Goal: Task Accomplishment & Management: Complete application form

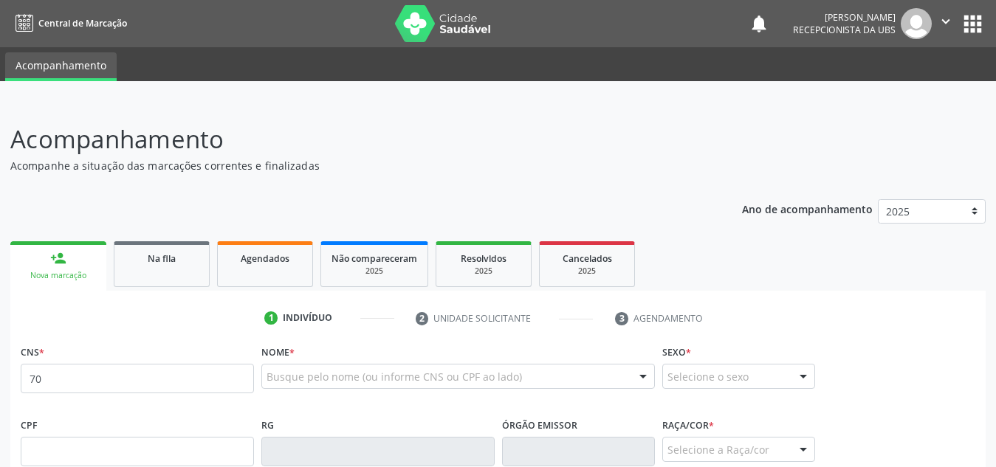
type input "7"
type input "0"
type input "700 1079 9037 2413"
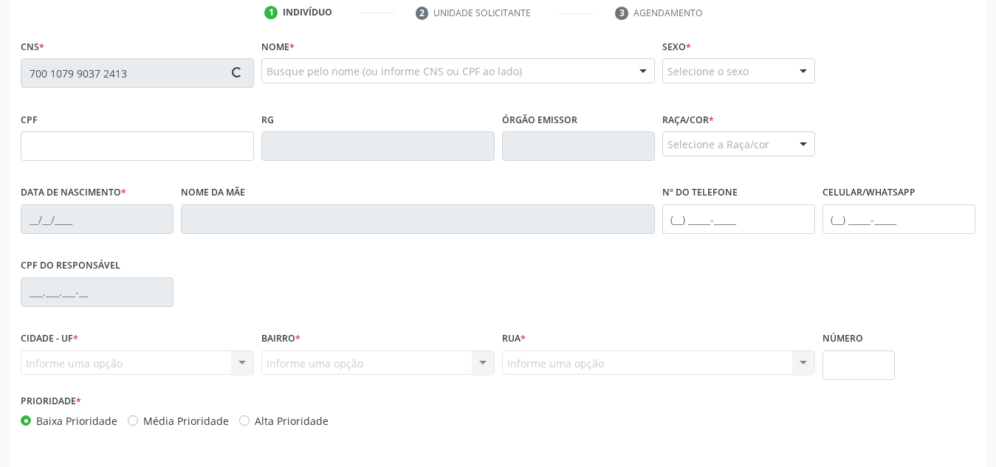
scroll to position [306, 0]
type input "094.826.921-95"
type input "[DATE]"
type input "[PERSON_NAME]"
type input "[PHONE_NUMBER]"
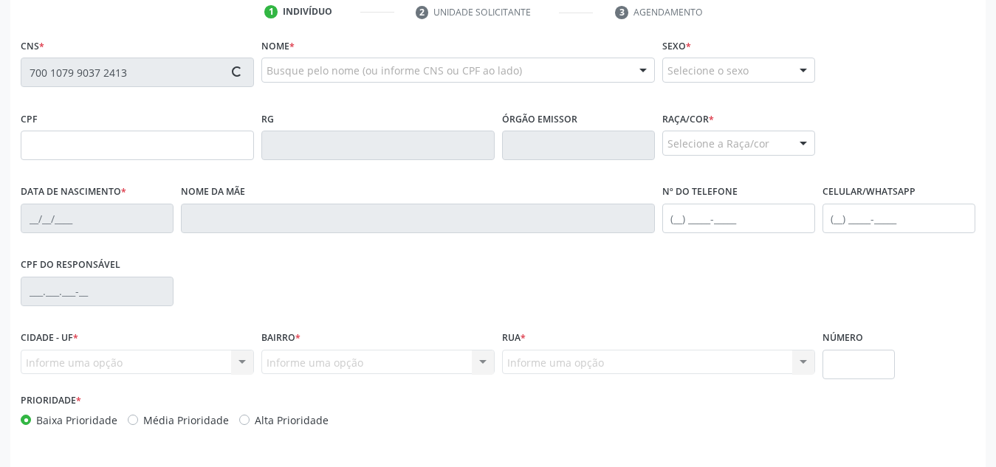
type input "S/N"
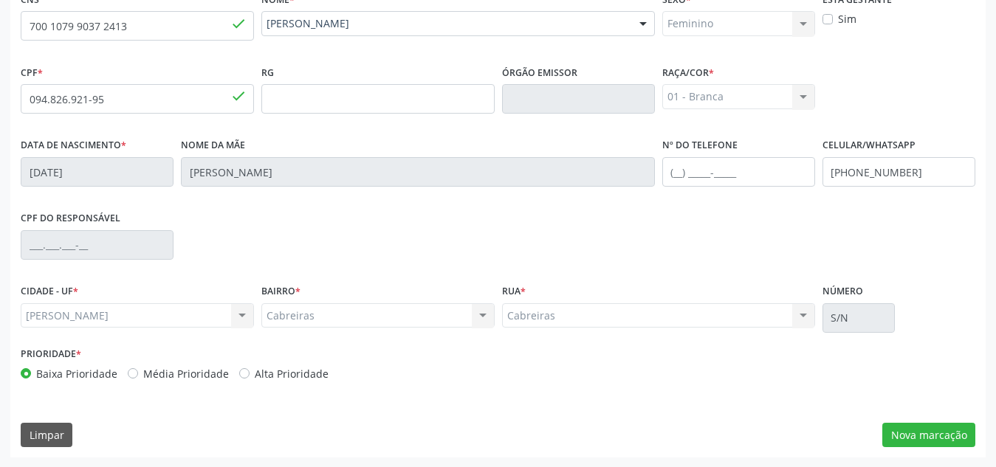
scroll to position [354, 0]
click at [952, 436] on button "Nova marcação" at bounding box center [929, 434] width 93 height 25
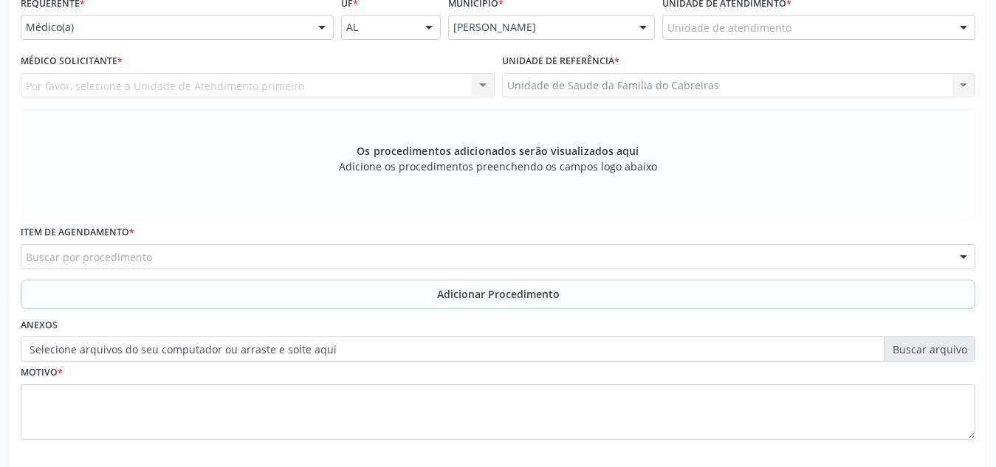
scroll to position [419, 0]
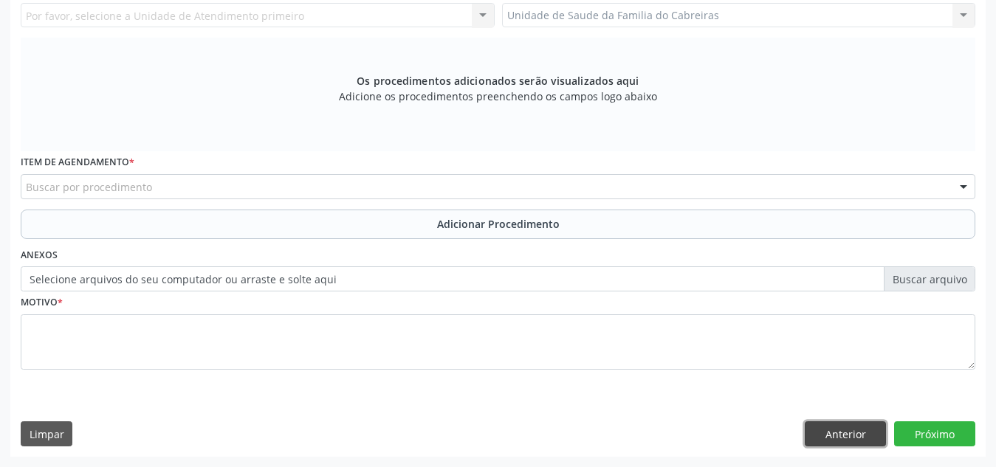
click at [821, 435] on button "Anterior" at bounding box center [845, 434] width 81 height 25
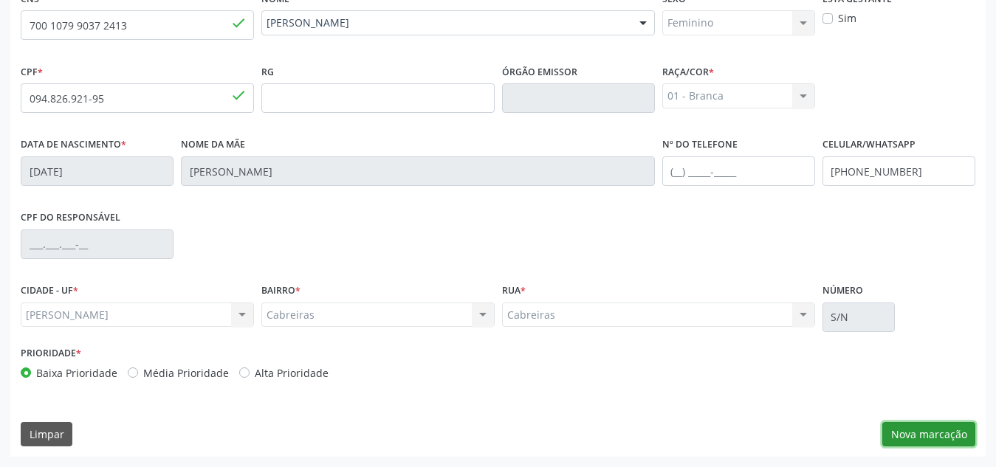
click at [925, 431] on button "Nova marcação" at bounding box center [929, 434] width 93 height 25
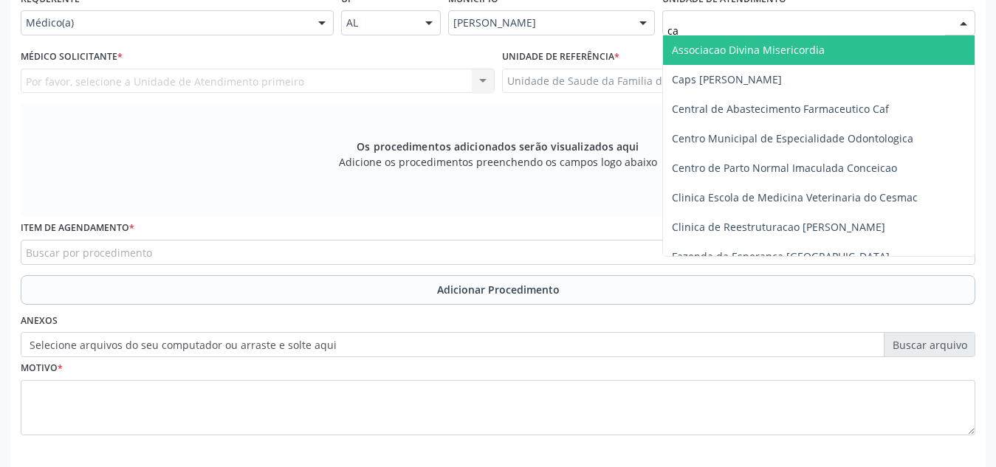
type input "cab"
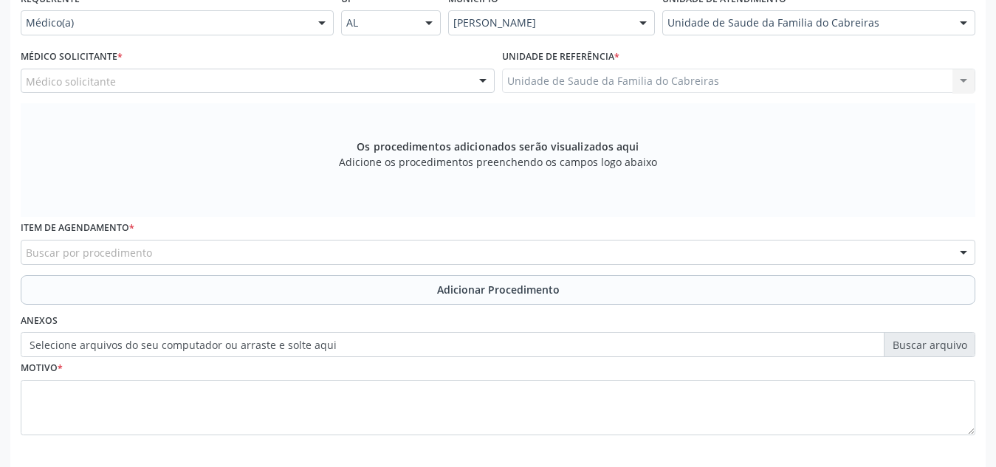
click at [371, 87] on div "Médico solicitante" at bounding box center [258, 81] width 474 height 25
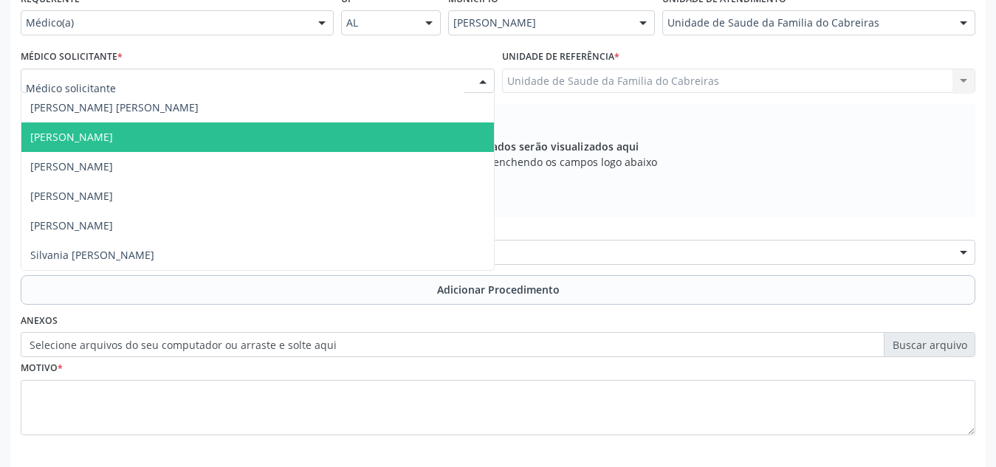
click at [358, 128] on span "[PERSON_NAME]" at bounding box center [257, 138] width 473 height 30
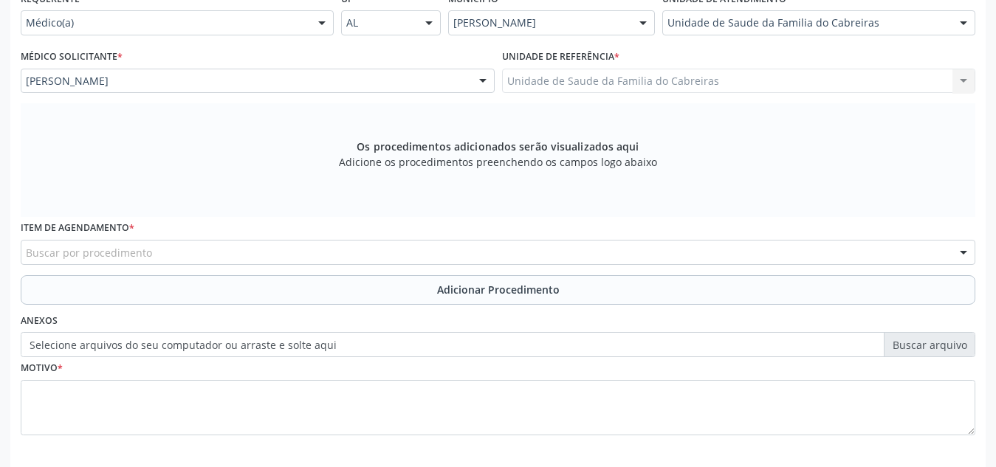
click at [337, 251] on div "Buscar por procedimento" at bounding box center [498, 252] width 955 height 25
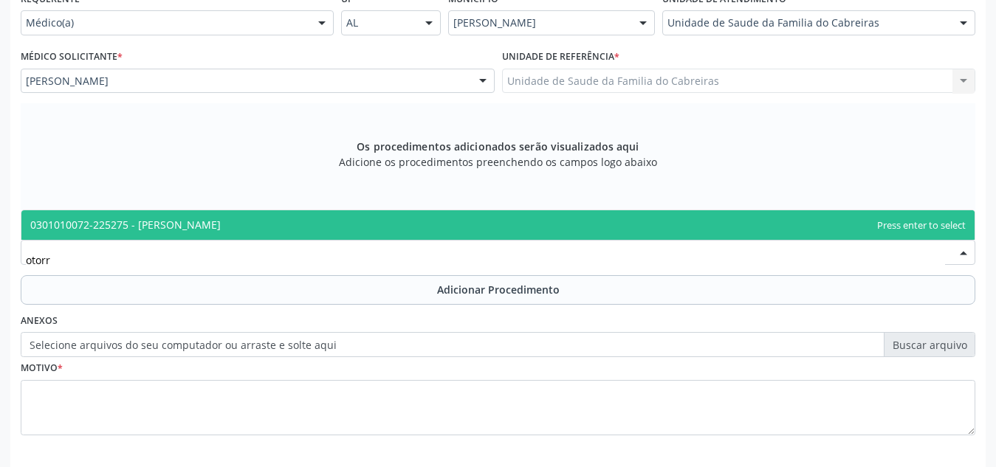
type input "otorri"
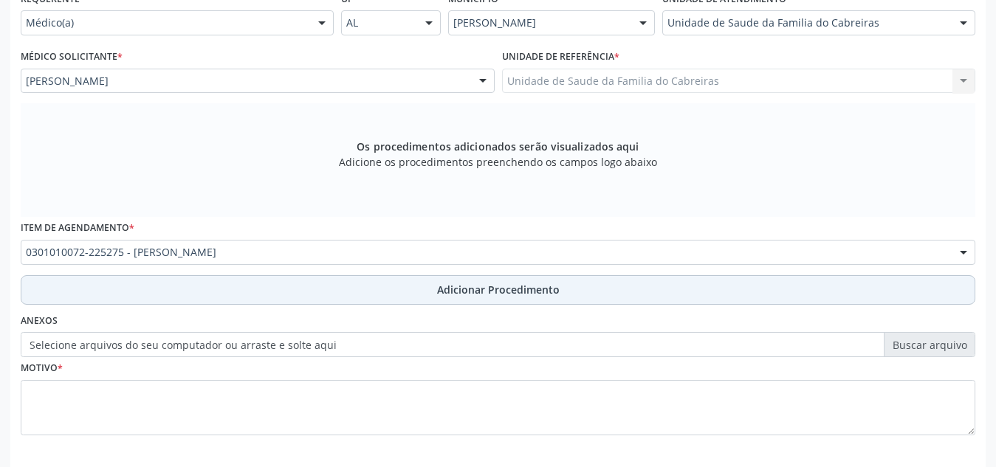
click at [337, 289] on button "Adicionar Procedimento" at bounding box center [498, 290] width 955 height 30
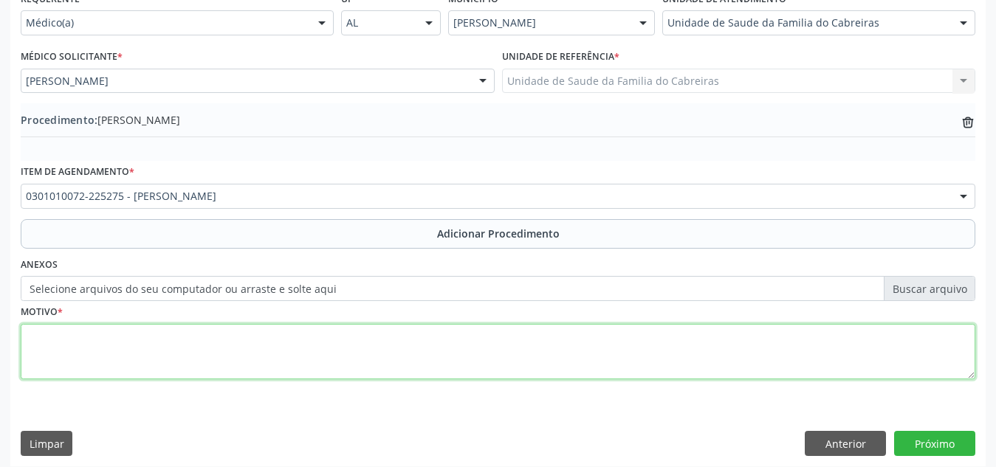
click at [326, 337] on textarea at bounding box center [498, 352] width 955 height 56
type textarea "A"
type textarea "Hipertrofia das amígdalas com hipertrofia das adenóides."
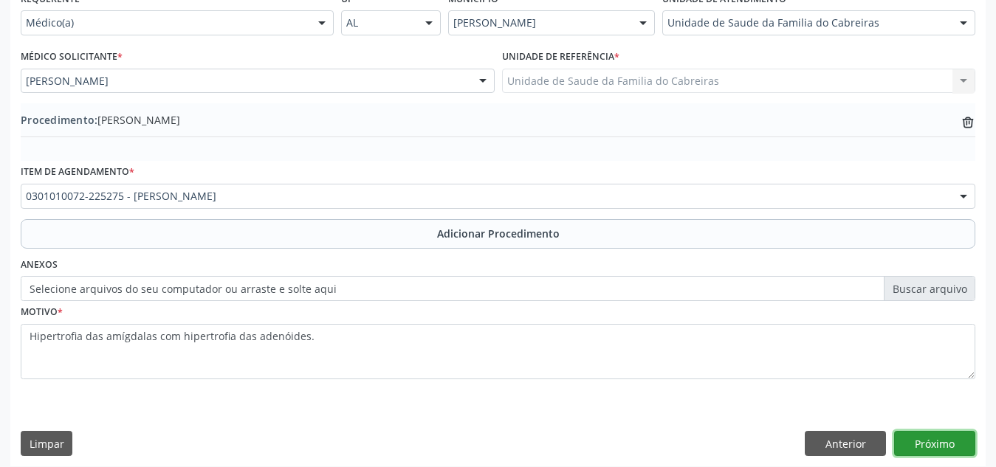
click at [910, 440] on button "Próximo" at bounding box center [934, 443] width 81 height 25
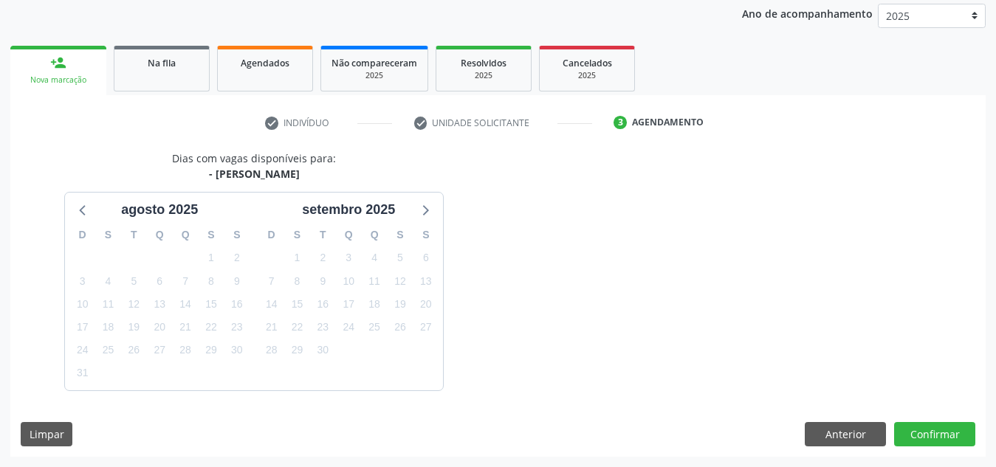
scroll to position [239, 0]
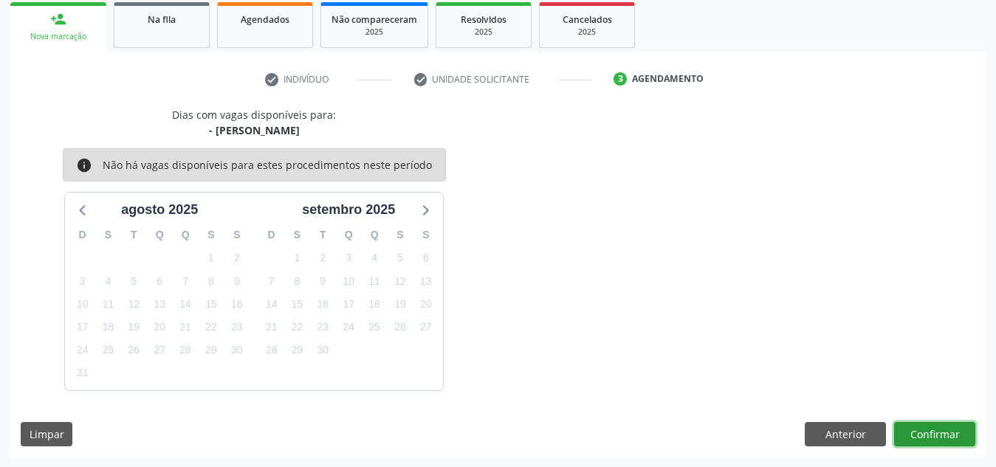
click at [910, 440] on button "Confirmar" at bounding box center [934, 434] width 81 height 25
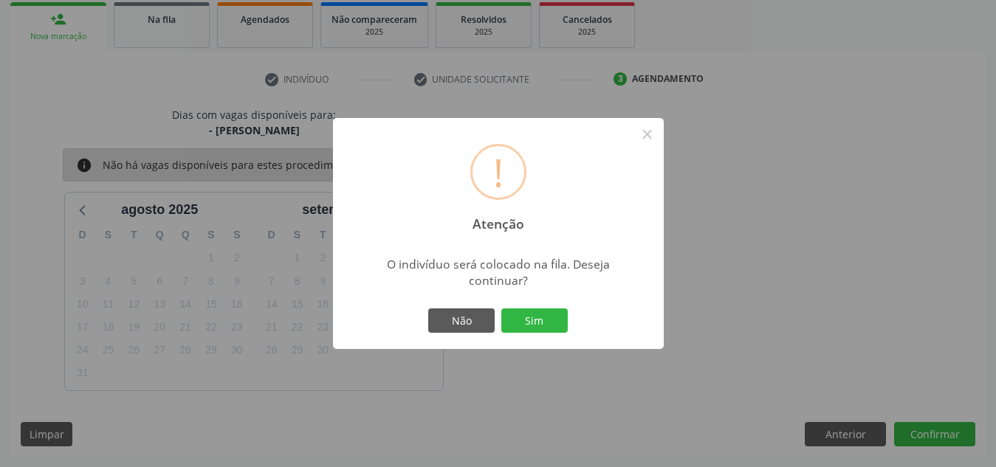
click at [501, 309] on button "Sim" at bounding box center [534, 321] width 66 height 25
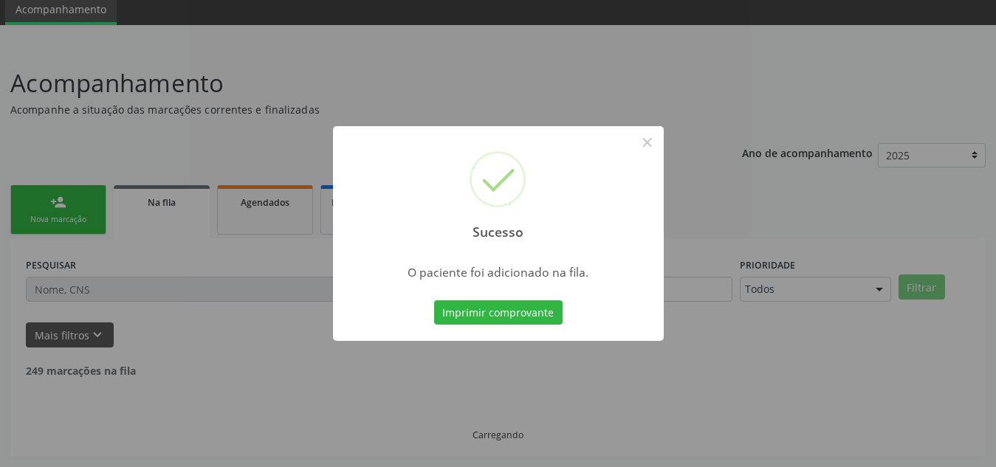
scroll to position [41, 0]
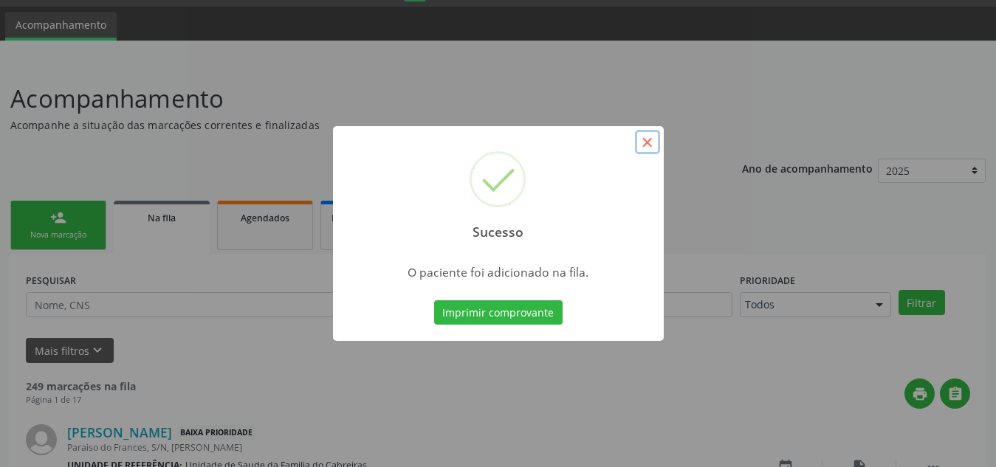
click at [645, 139] on button "×" at bounding box center [647, 142] width 25 height 25
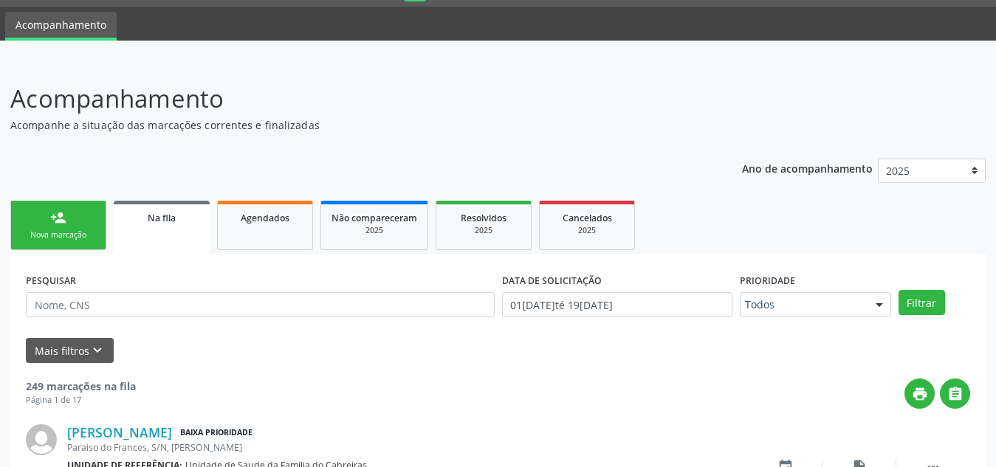
click at [82, 228] on link "person_add Nova marcação" at bounding box center [58, 225] width 96 height 49
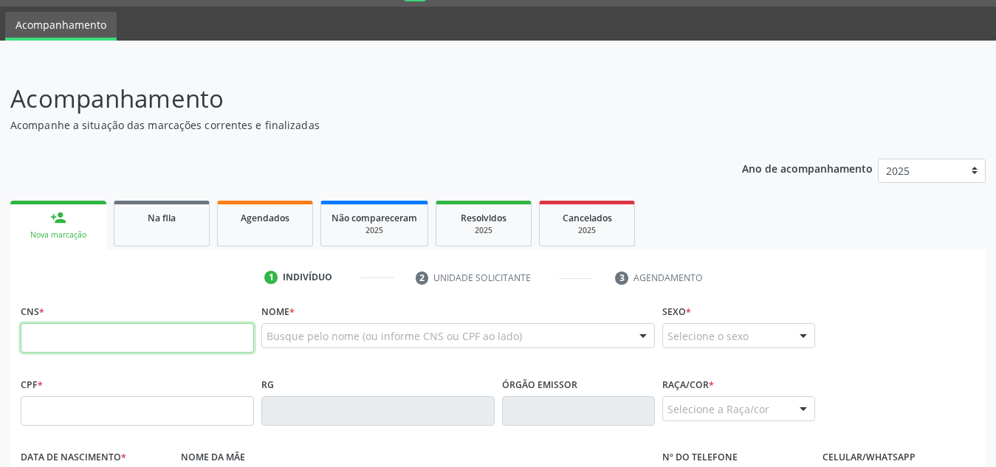
click at [95, 325] on input "text" at bounding box center [137, 338] width 233 height 30
paste input "706 0088 9113 0447"
type input "706 0088 9113 0447"
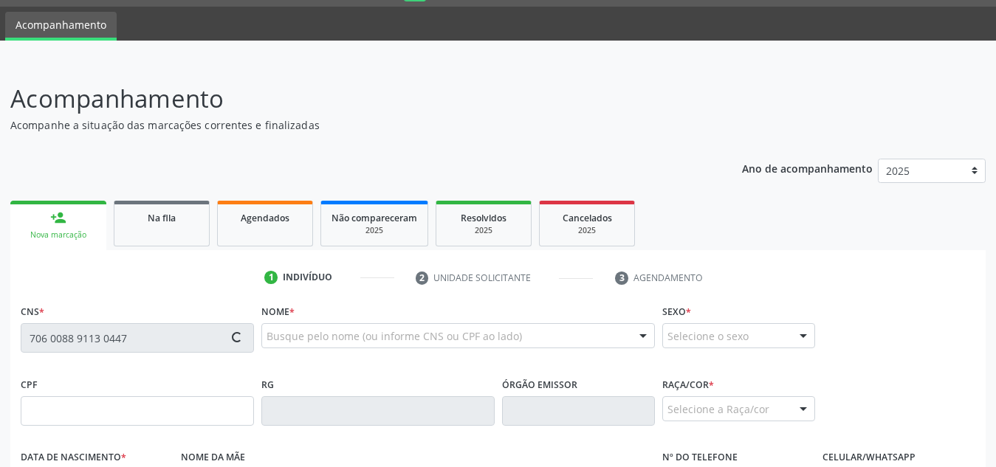
type input "040.263.134-09"
type input "19[DATE]"
type input "[PERSON_NAME]"
type input "[PHONE_NUMBER]"
type input "S/N"
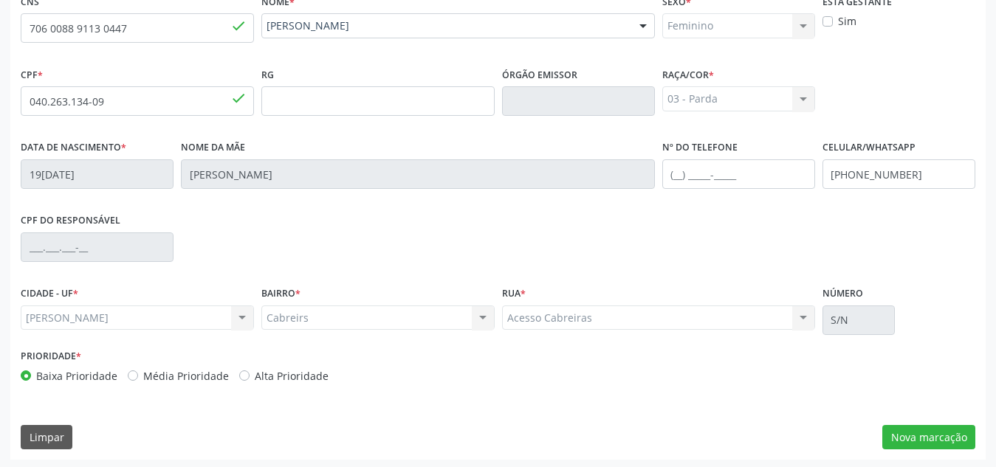
scroll to position [354, 0]
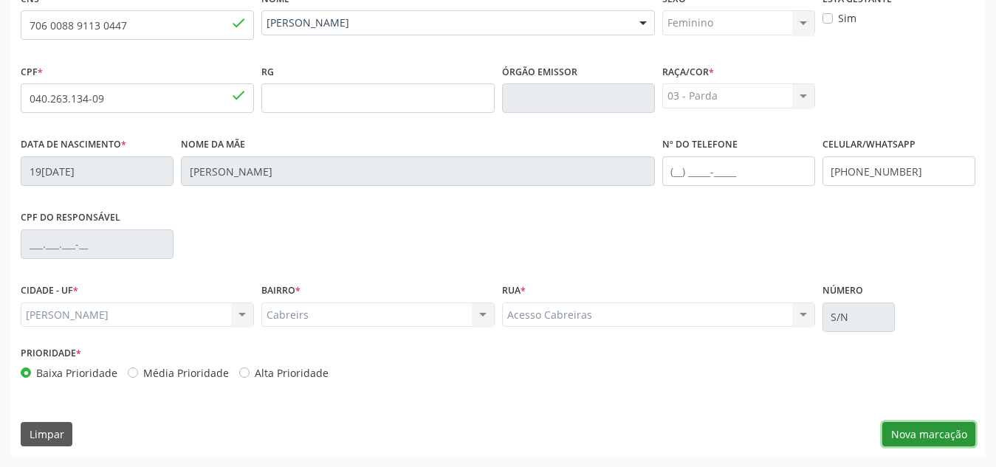
click at [910, 426] on button "Nova marcação" at bounding box center [929, 434] width 93 height 25
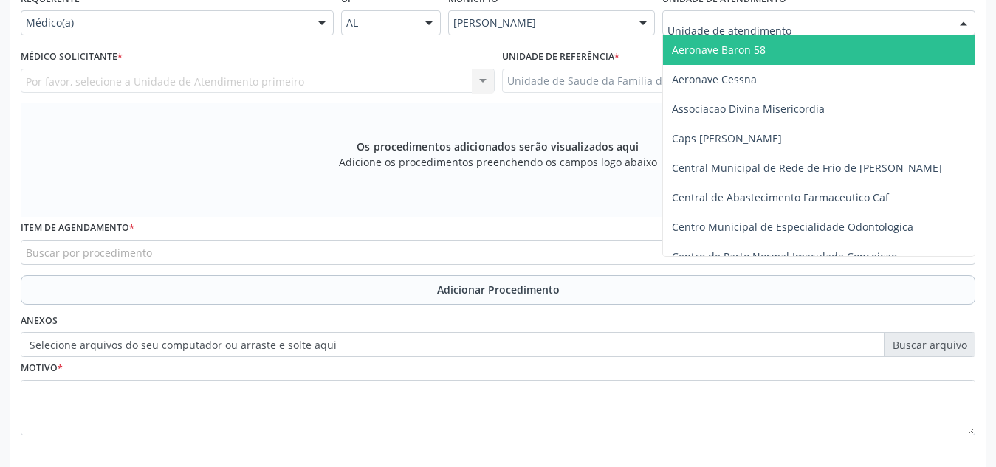
click at [792, 18] on div at bounding box center [818, 22] width 313 height 25
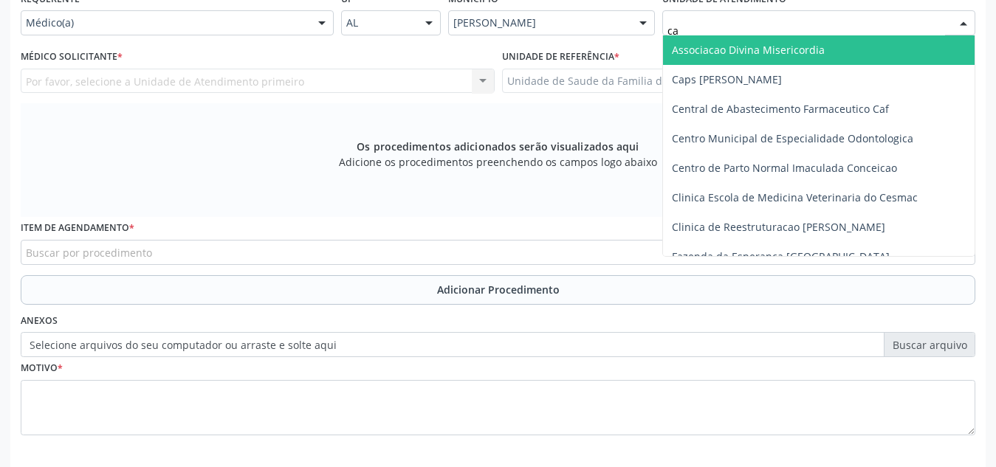
type input "cab"
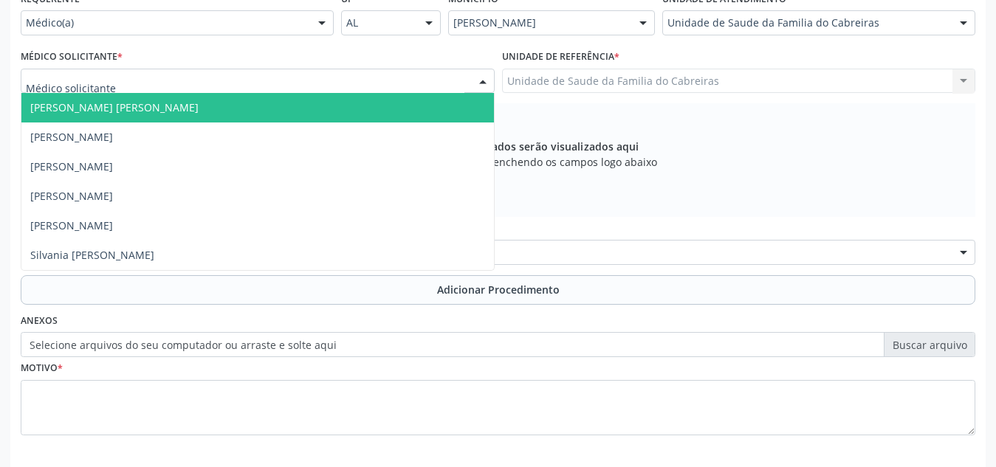
click at [275, 87] on div at bounding box center [258, 81] width 474 height 25
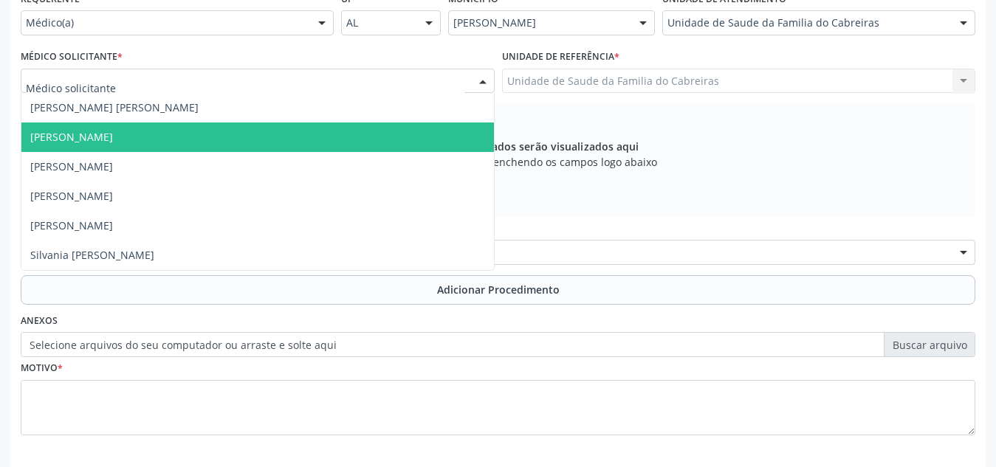
click at [264, 140] on span "[PERSON_NAME]" at bounding box center [257, 138] width 473 height 30
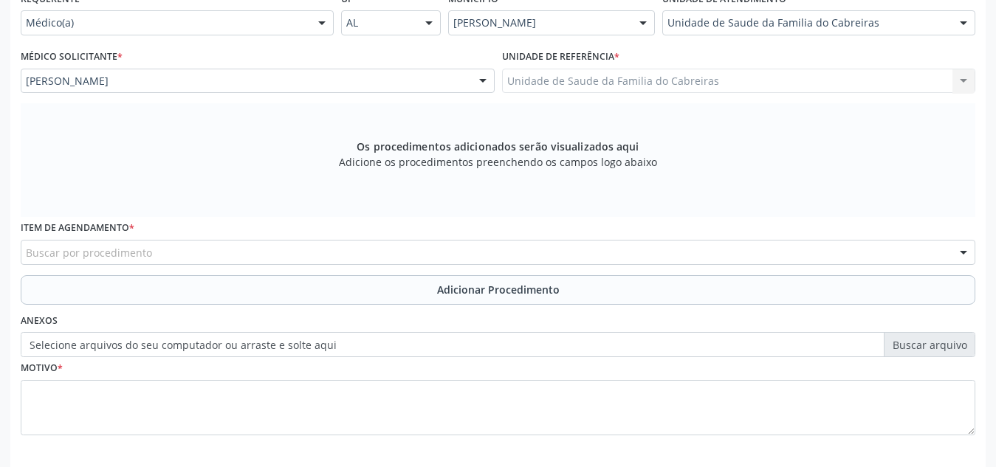
click at [241, 247] on div "Buscar por procedimento" at bounding box center [498, 252] width 955 height 25
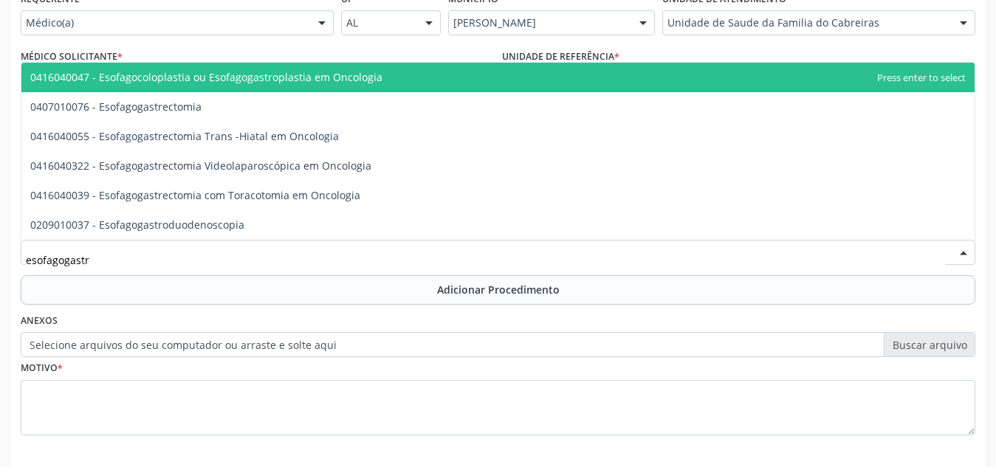
type input "esofagogastro"
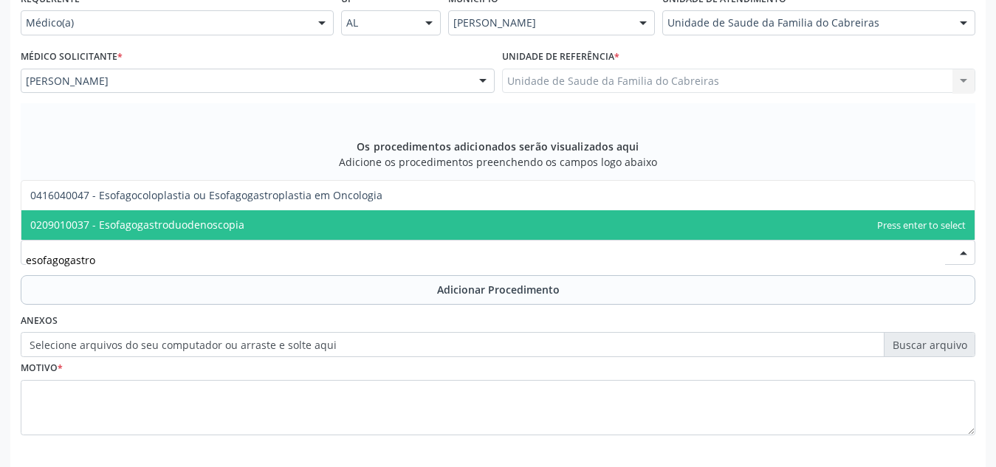
click at [253, 233] on span "0209010037 - Esofagogastroduodenoscopia" at bounding box center [497, 225] width 953 height 30
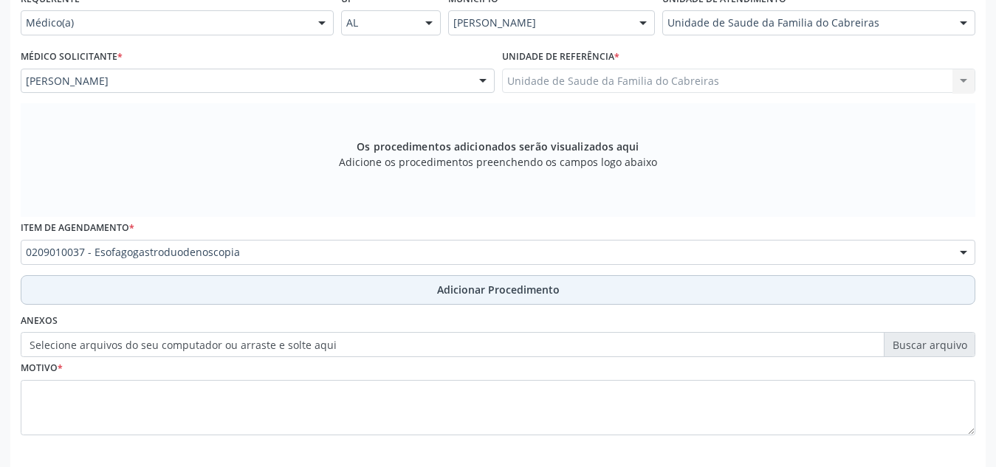
click at [299, 295] on button "Adicionar Procedimento" at bounding box center [498, 290] width 955 height 30
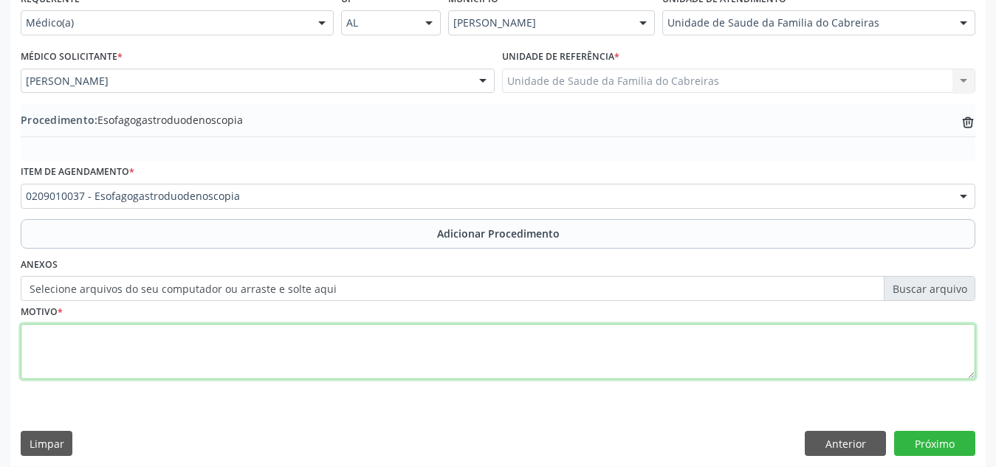
click at [261, 369] on textarea at bounding box center [498, 352] width 955 height 56
type textarea "Epigastralgia"
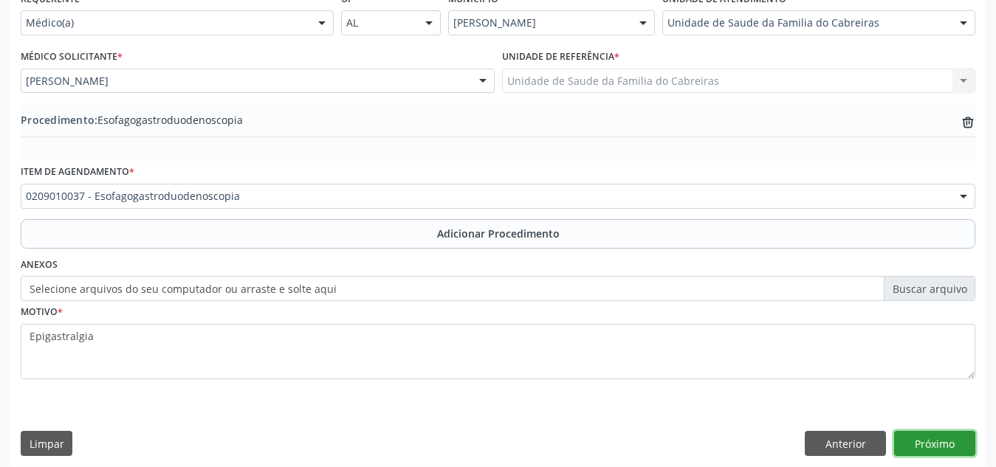
click at [952, 440] on button "Próximo" at bounding box center [934, 443] width 81 height 25
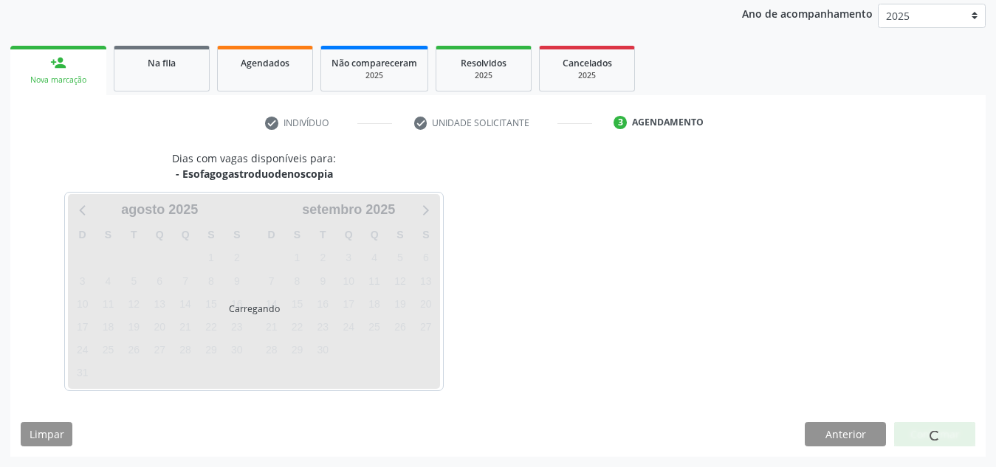
scroll to position [239, 0]
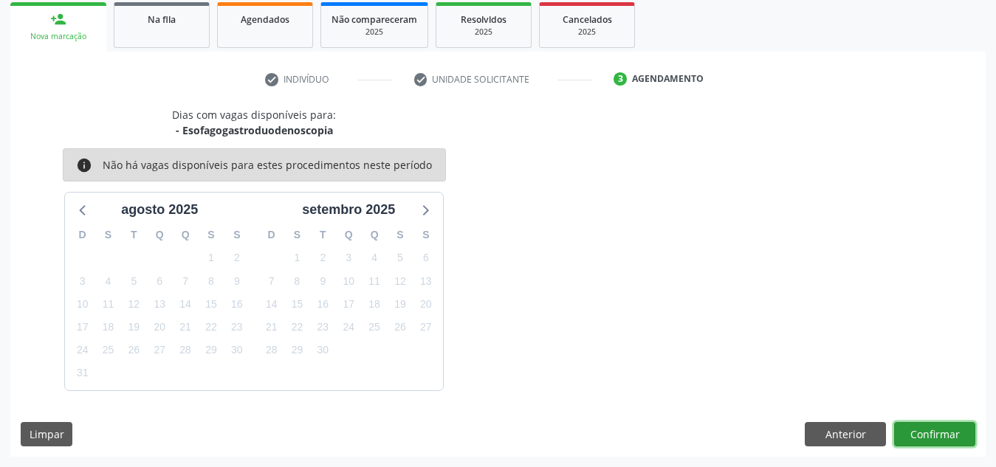
click at [952, 440] on button "Confirmar" at bounding box center [934, 434] width 81 height 25
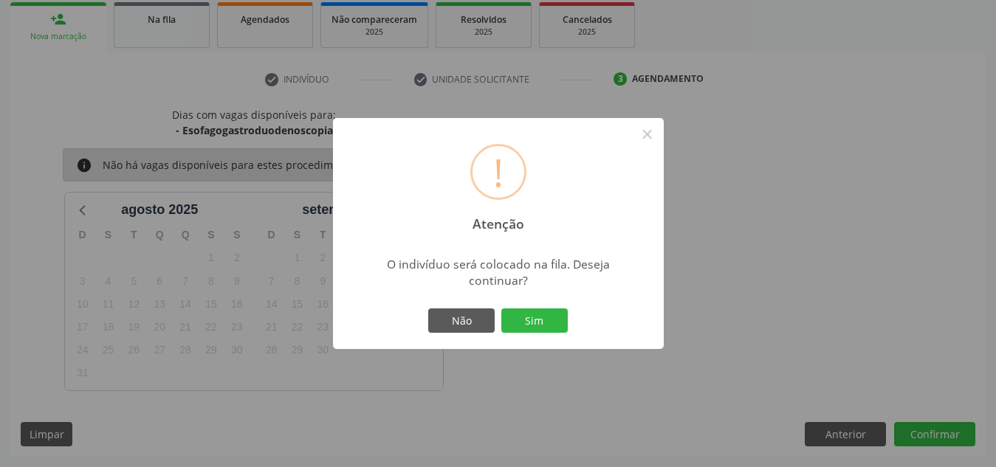
click at [501, 309] on button "Sim" at bounding box center [534, 321] width 66 height 25
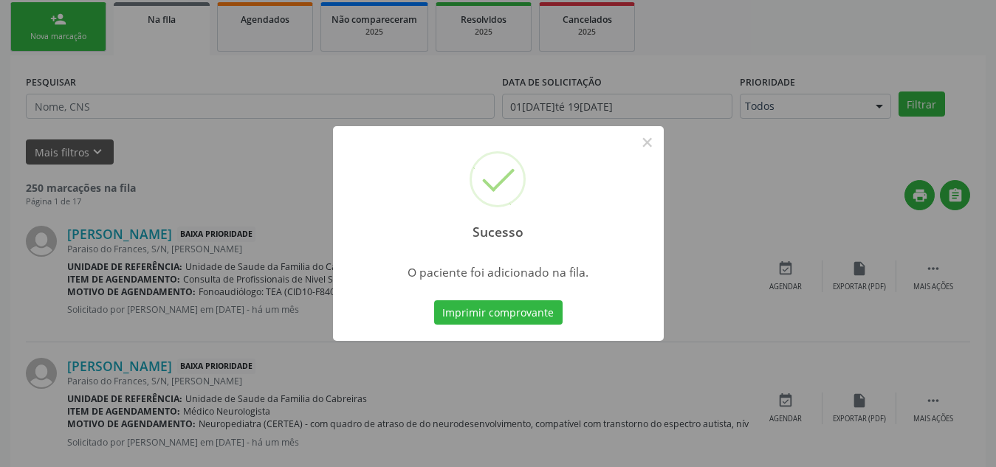
scroll to position [41, 0]
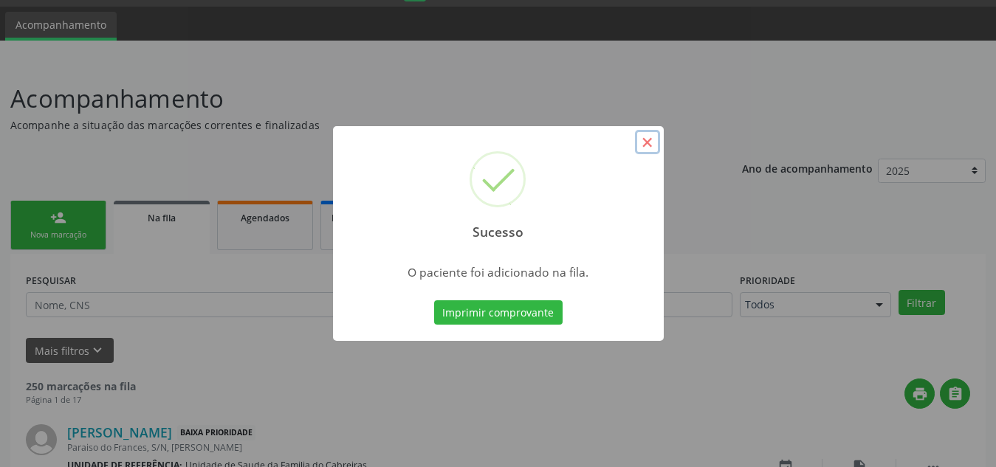
click at [646, 143] on button "×" at bounding box center [647, 142] width 25 height 25
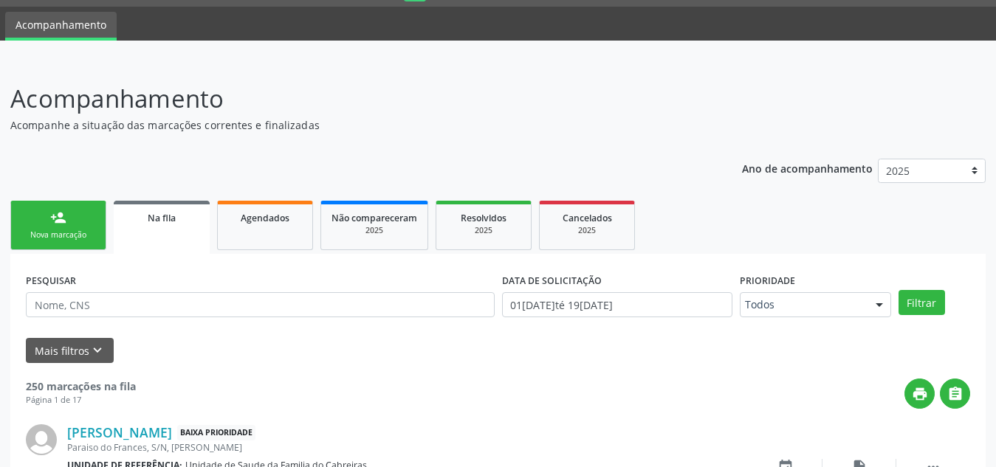
click at [51, 218] on div "person_add" at bounding box center [58, 218] width 16 height 16
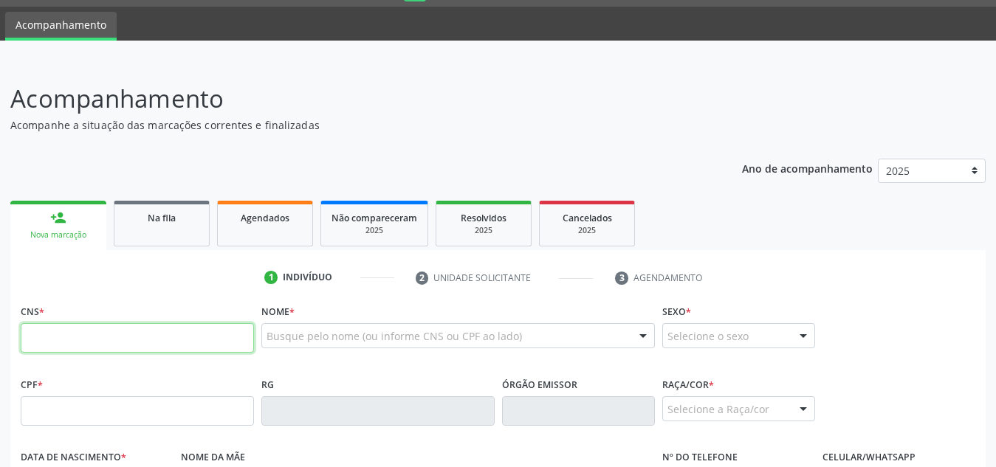
click at [106, 329] on input "text" at bounding box center [137, 338] width 233 height 30
paste input "706 0088 9113 0447"
type input "706 0088 9113 0447"
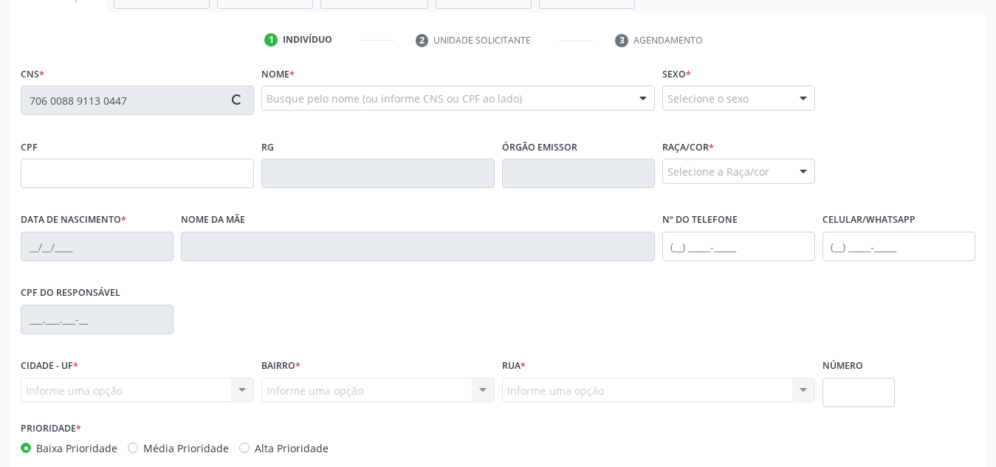
type input "040.263.134-09"
type input "19[DATE]"
type input "[PERSON_NAME]"
type input "[PHONE_NUMBER]"
type input "S/N"
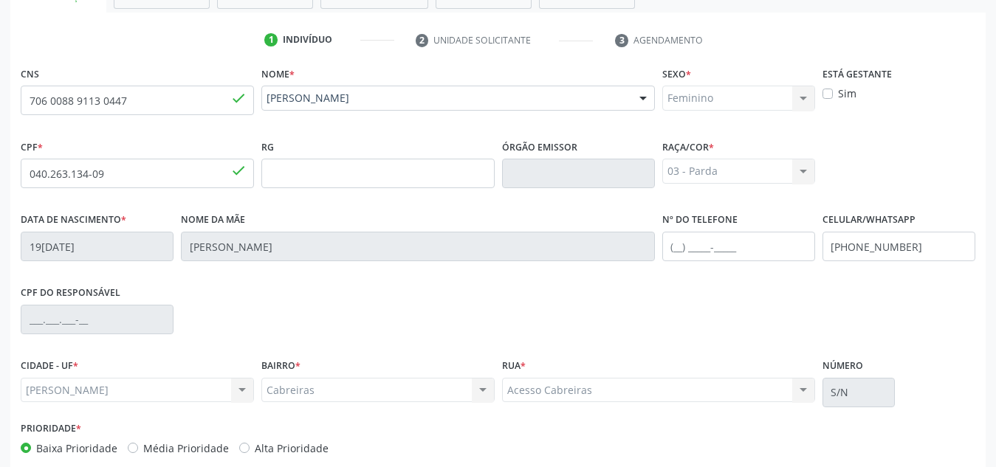
scroll to position [354, 0]
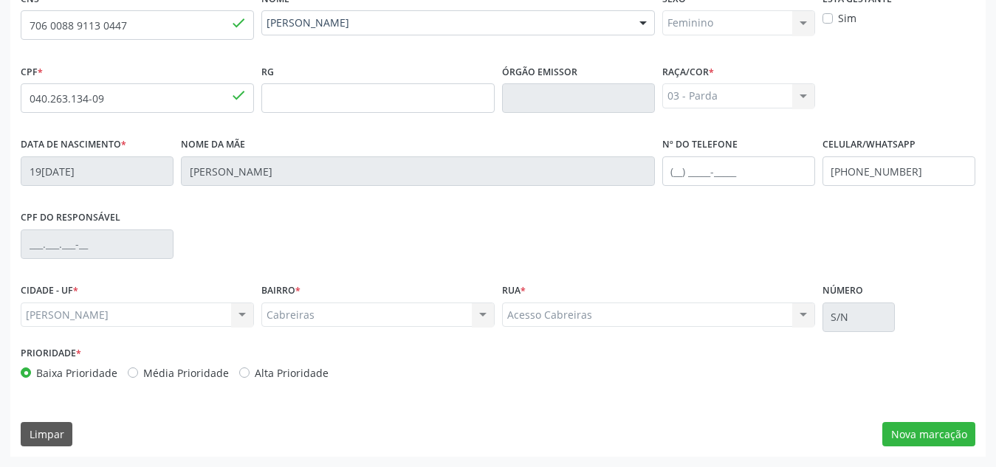
click at [106, 329] on div "CIDADE - UF * [PERSON_NAME] resultado encontrado para: " " Não há nenhuma opção…" at bounding box center [137, 311] width 241 height 63
click at [897, 426] on button "Nova marcação" at bounding box center [929, 434] width 93 height 25
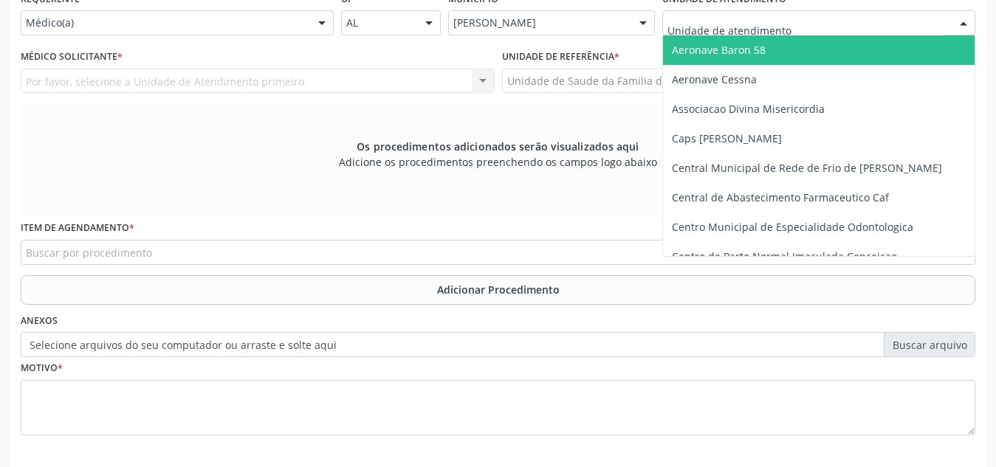
click at [812, 21] on div at bounding box center [818, 22] width 313 height 25
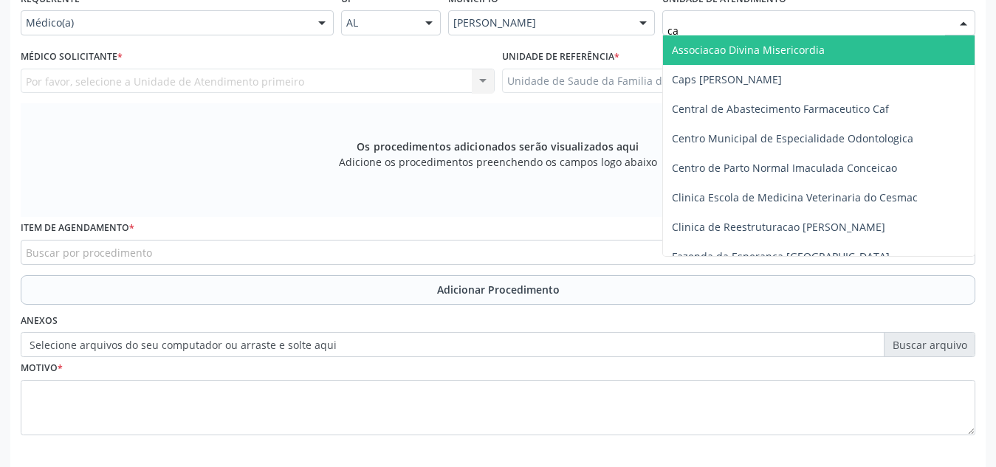
type input "cab"
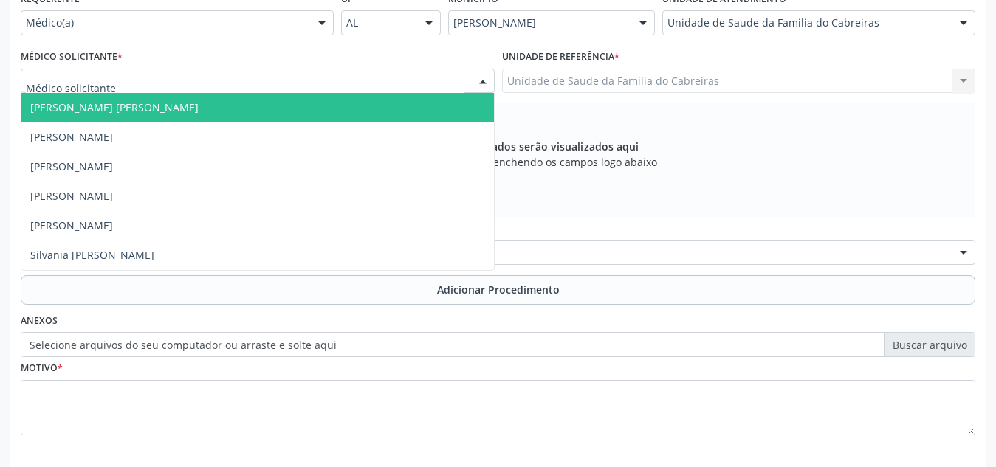
click at [227, 79] on div at bounding box center [258, 81] width 474 height 25
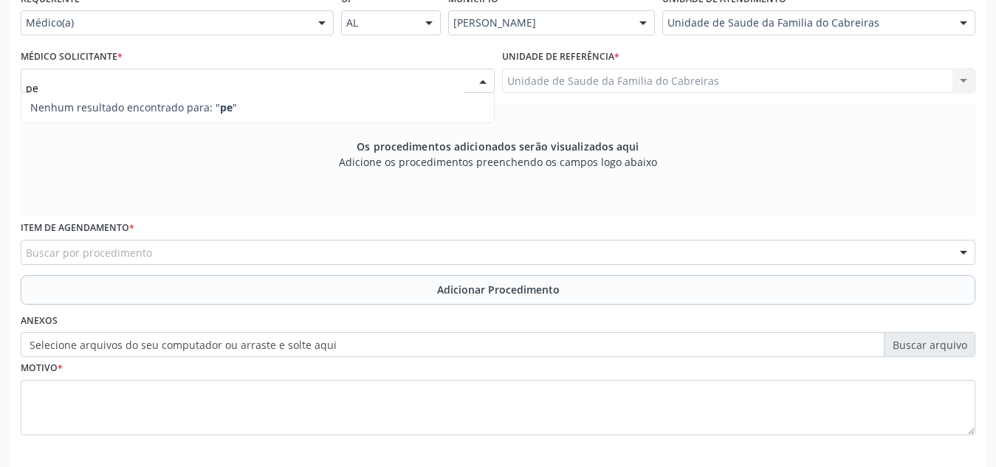
type input "p"
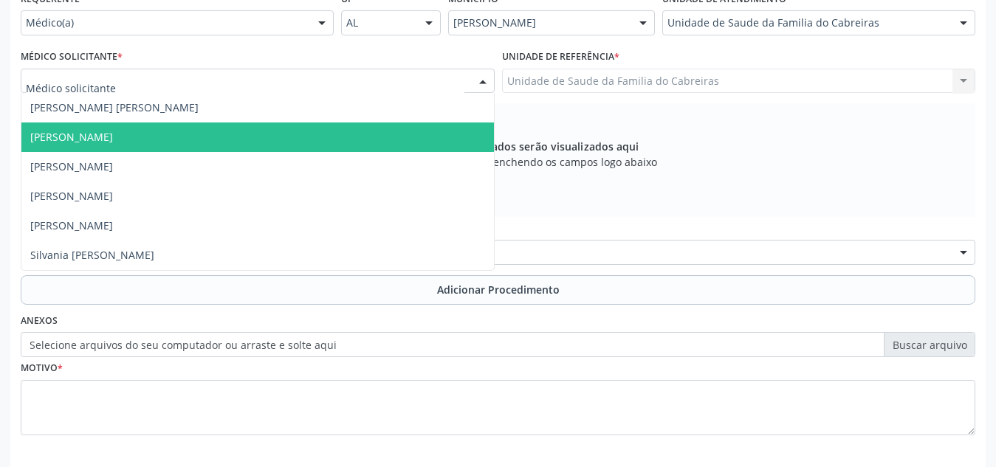
click at [225, 129] on span "[PERSON_NAME]" at bounding box center [257, 138] width 473 height 30
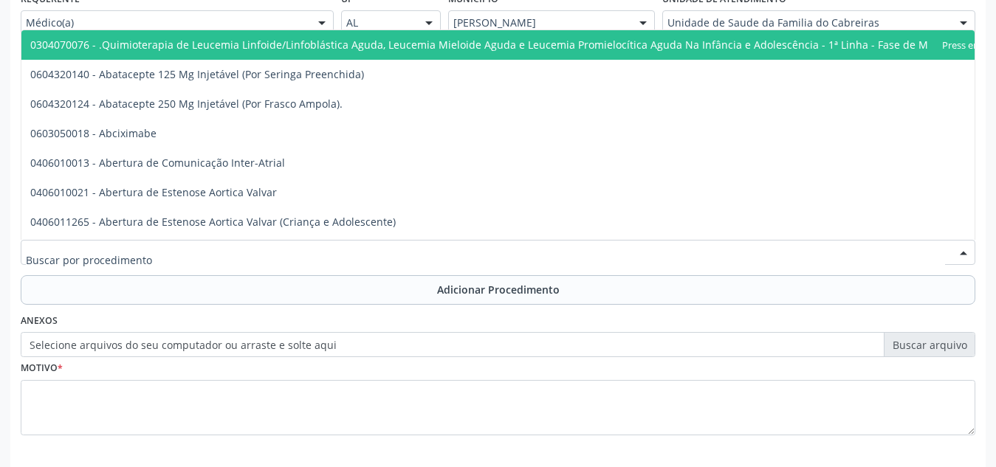
click at [208, 261] on div at bounding box center [498, 252] width 955 height 25
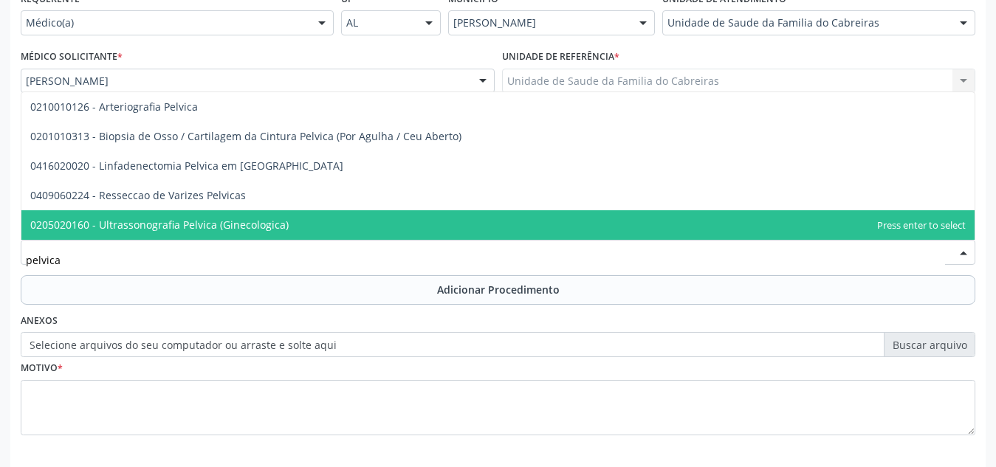
click at [216, 229] on span "0205020160 - Ultrassonografia Pelvica (Ginecologica)" at bounding box center [159, 225] width 258 height 14
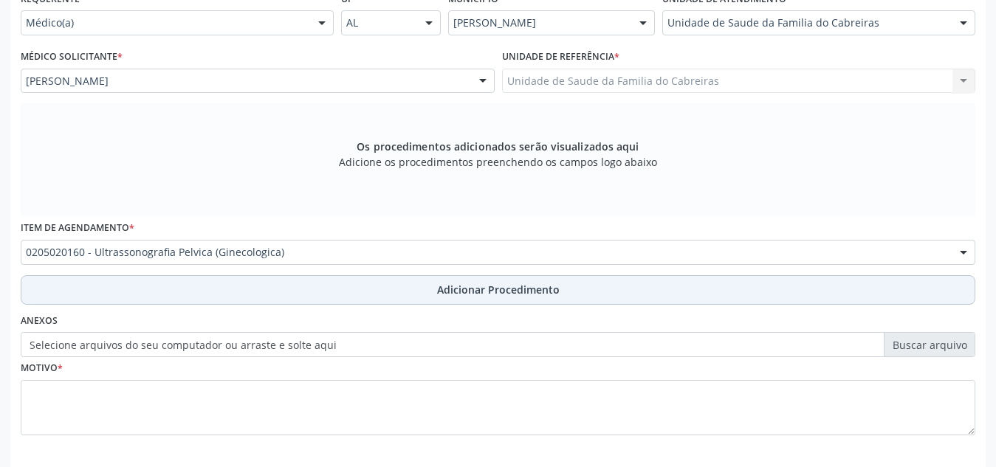
click at [233, 289] on button "Adicionar Procedimento" at bounding box center [498, 290] width 955 height 30
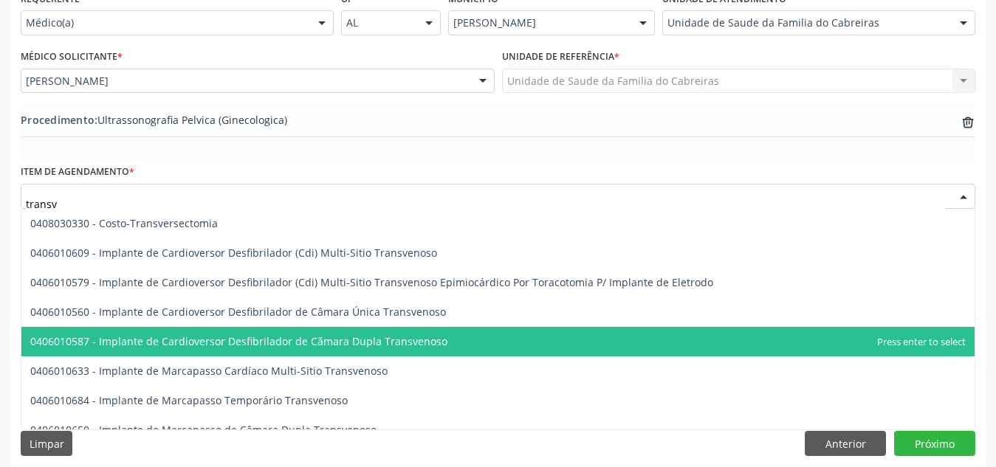
type input "transva"
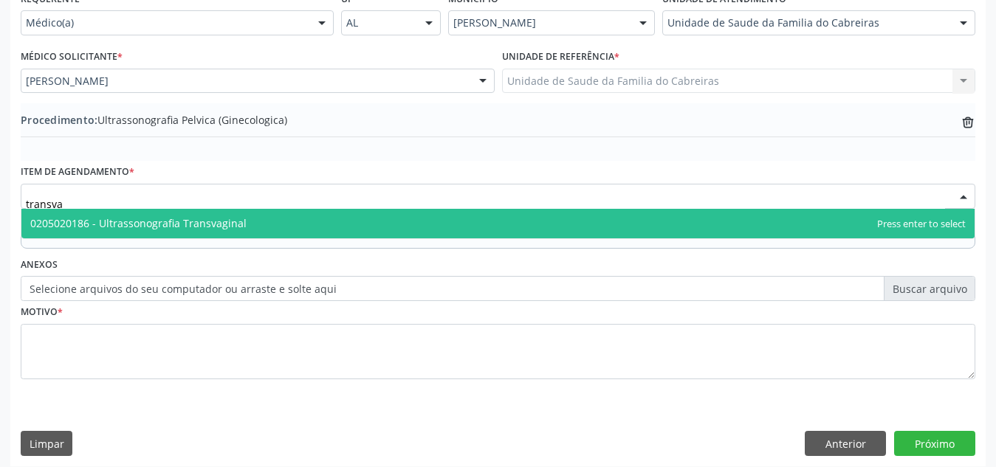
click at [336, 219] on span "0205020186 - Ultrassonografia Transvaginal" at bounding box center [497, 224] width 953 height 30
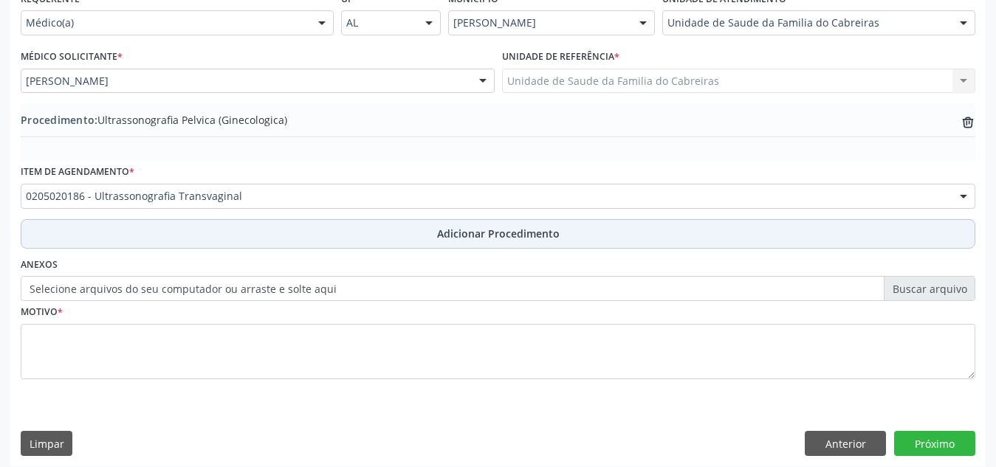
click at [371, 239] on button "Adicionar Procedimento" at bounding box center [498, 234] width 955 height 30
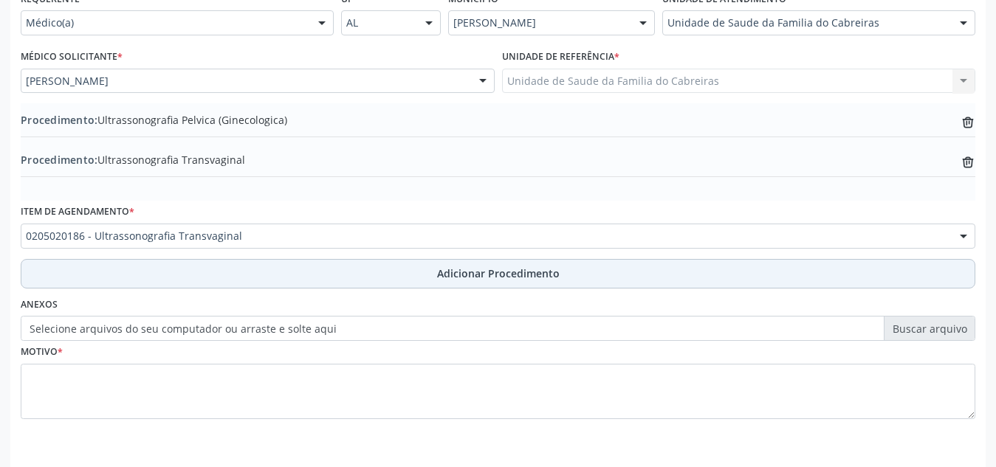
scroll to position [403, 0]
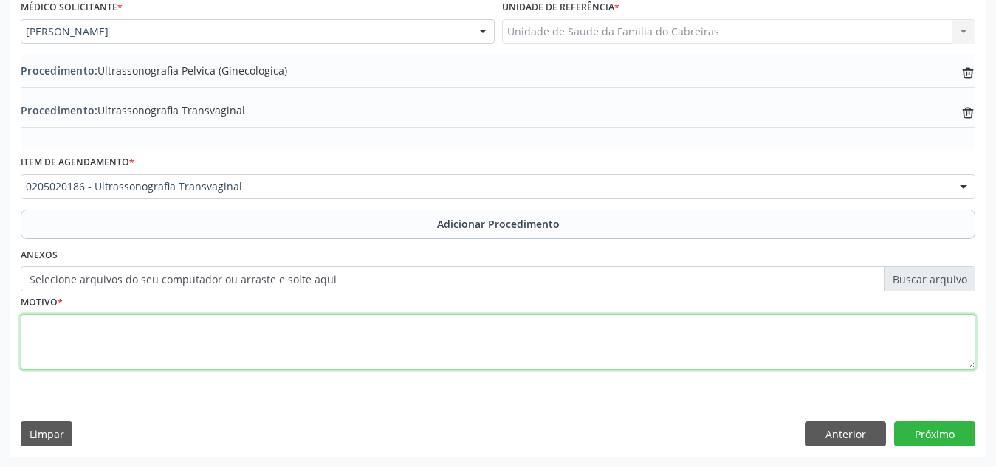
click at [327, 333] on textarea at bounding box center [498, 343] width 955 height 56
type textarea "Miomatose uterina"
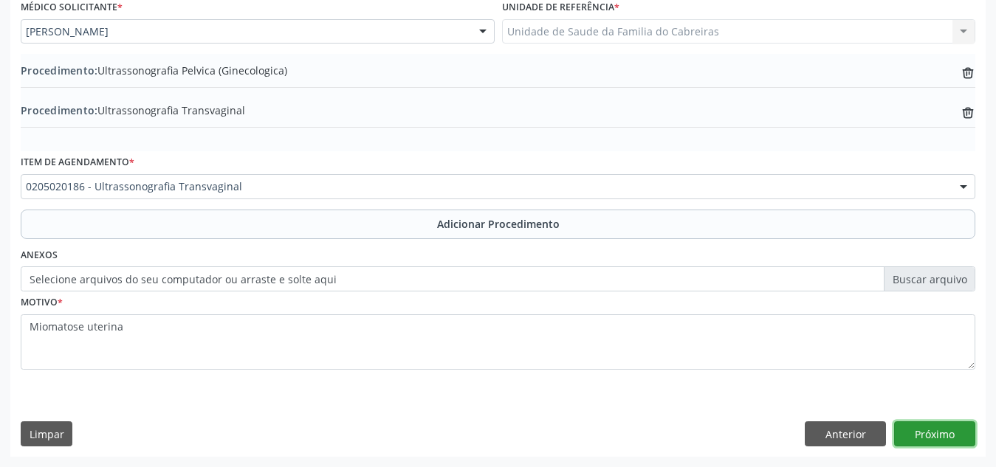
click at [907, 434] on button "Próximo" at bounding box center [934, 434] width 81 height 25
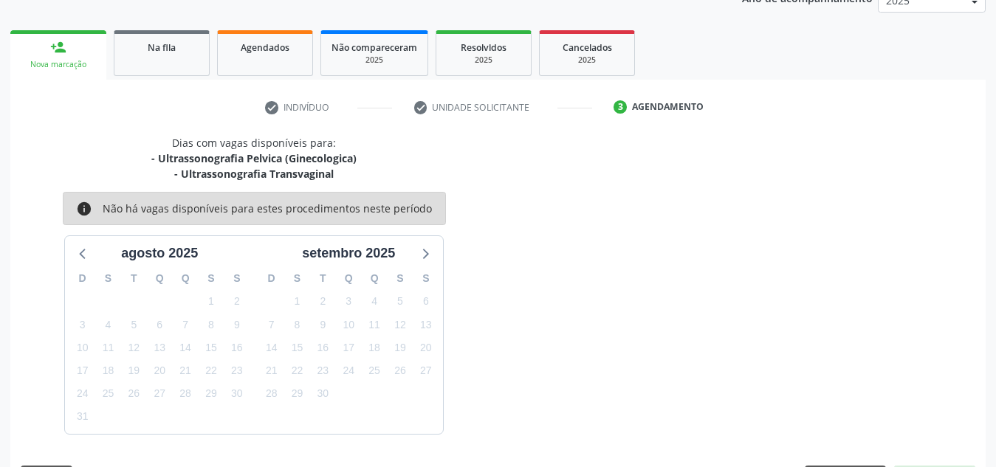
scroll to position [255, 0]
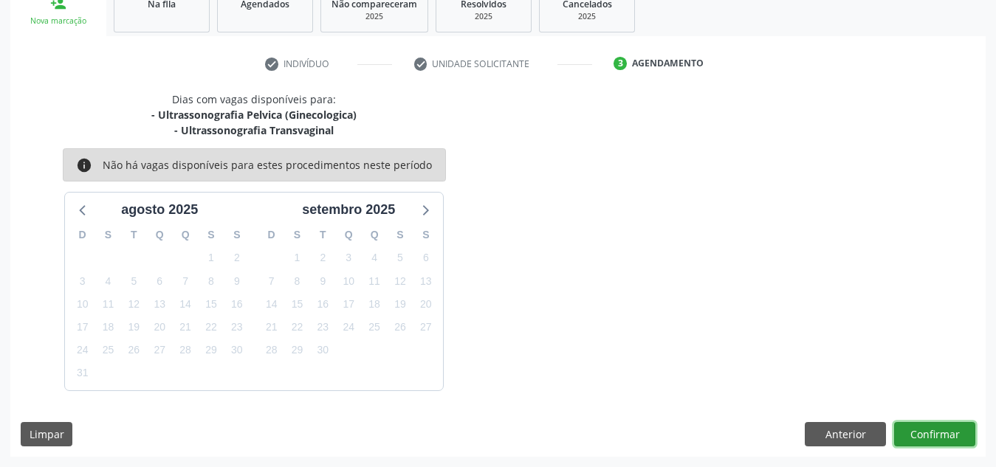
click at [907, 434] on button "Confirmar" at bounding box center [934, 434] width 81 height 25
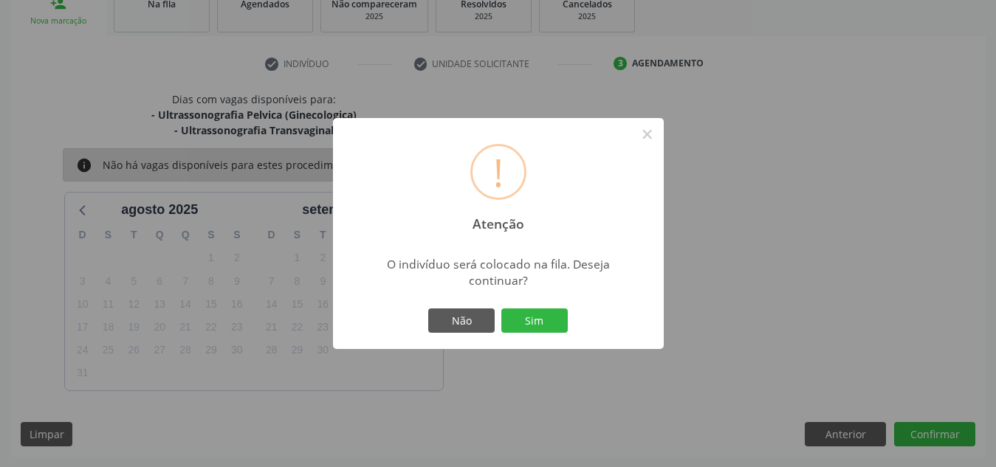
click at [501, 309] on button "Sim" at bounding box center [534, 321] width 66 height 25
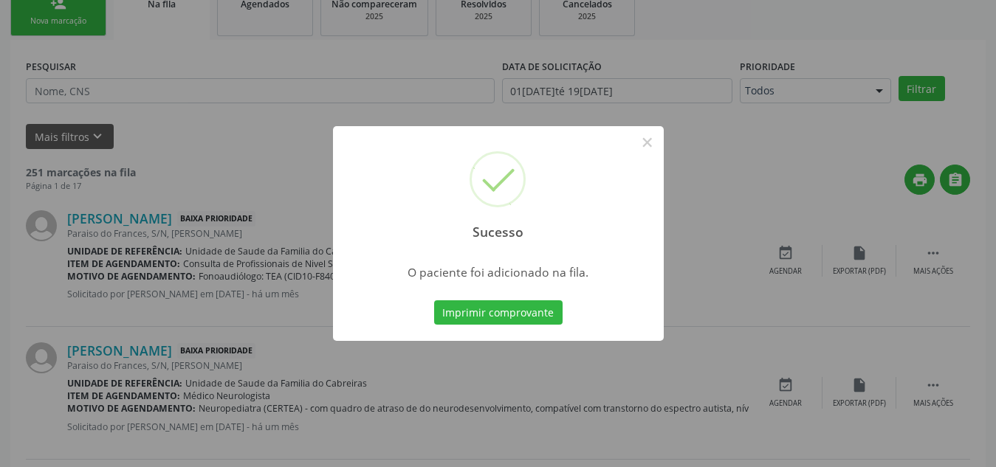
scroll to position [41, 0]
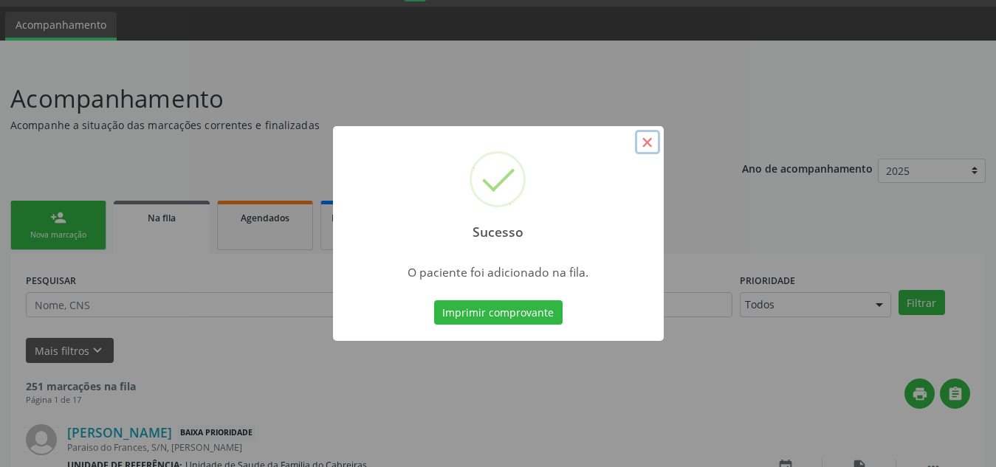
click at [651, 137] on button "×" at bounding box center [647, 142] width 25 height 25
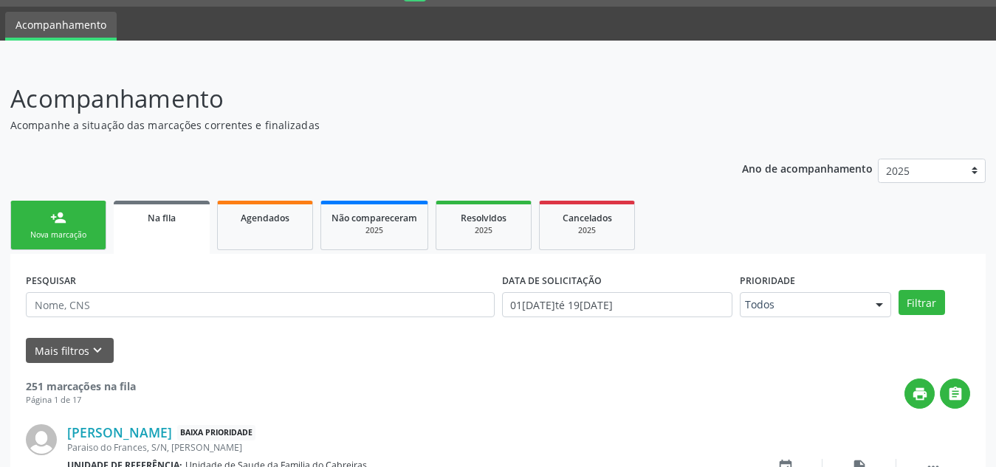
click at [55, 236] on div "Nova marcação" at bounding box center [58, 235] width 74 height 11
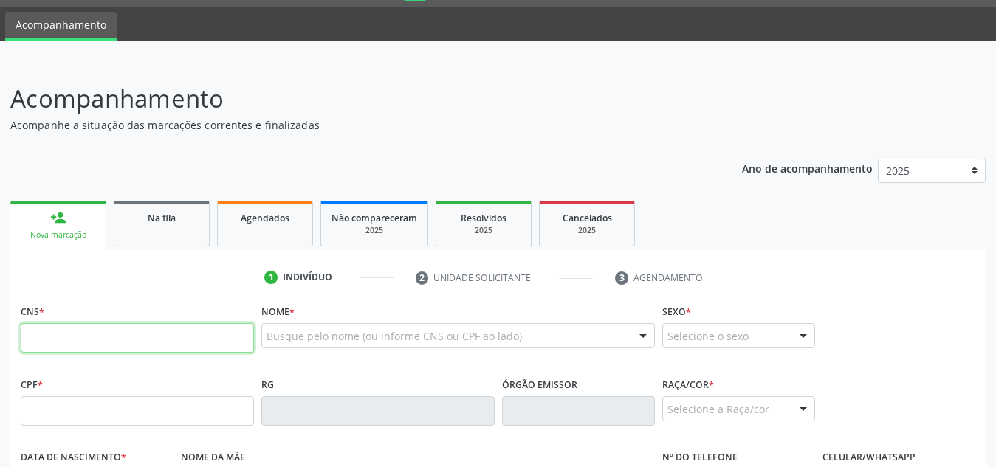
click at [86, 340] on input "text" at bounding box center [137, 338] width 233 height 30
paste input "706 7015 3300 8016"
click at [86, 340] on input "706 7015 3300 8016" at bounding box center [137, 338] width 233 height 30
type input "706 7015 3300 8016"
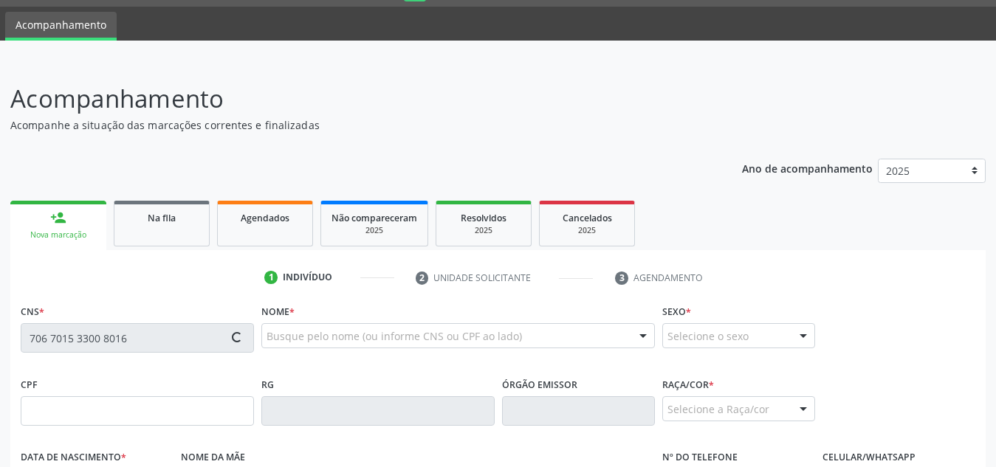
type input "033.046.294-67"
type input "10[DATE]"
type input "Benedita [PERSON_NAME]"
type input "[PHONE_NUMBER]"
type input "S/N"
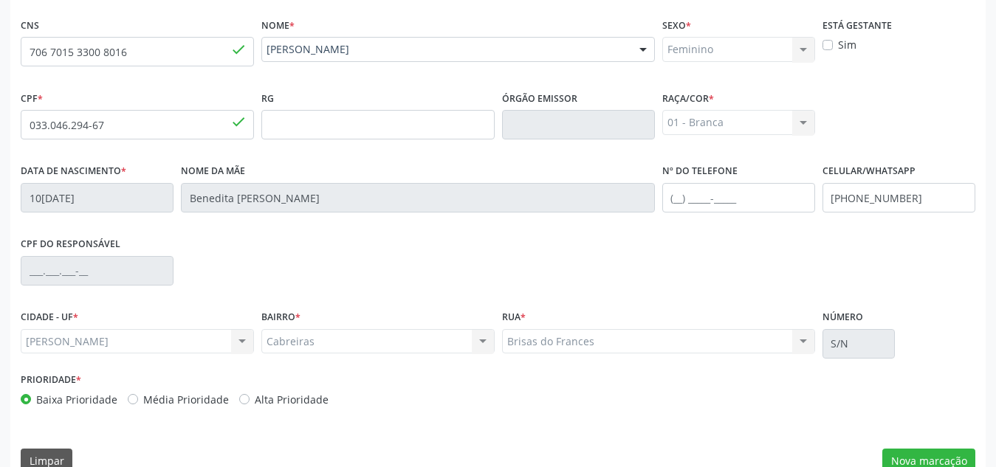
scroll to position [354, 0]
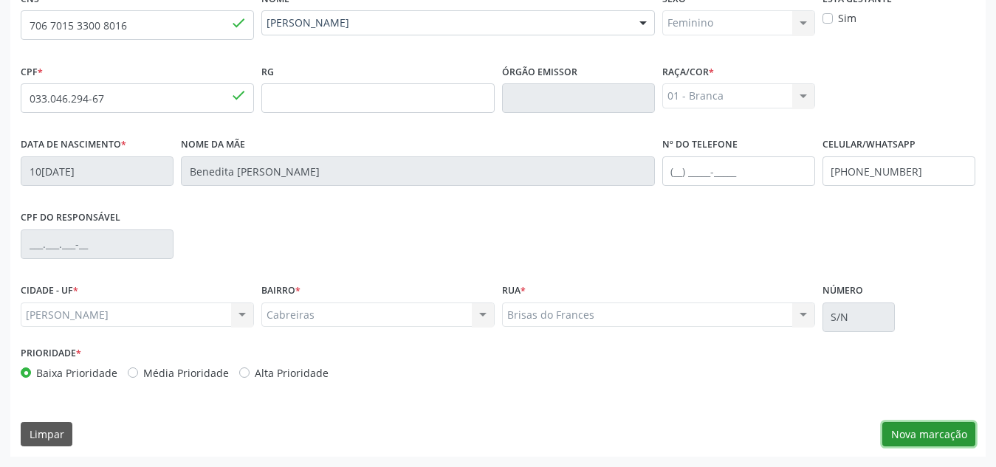
click at [943, 427] on button "Nova marcação" at bounding box center [929, 434] width 93 height 25
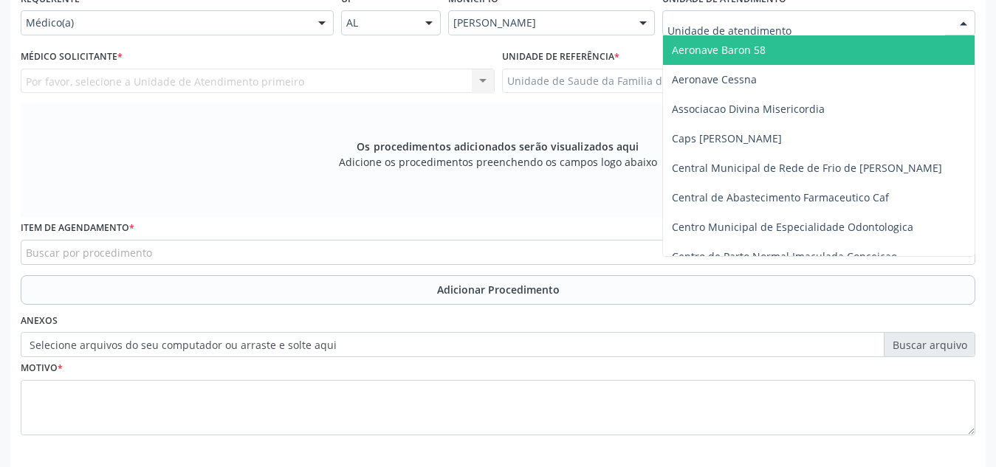
click at [877, 25] on div at bounding box center [818, 22] width 313 height 25
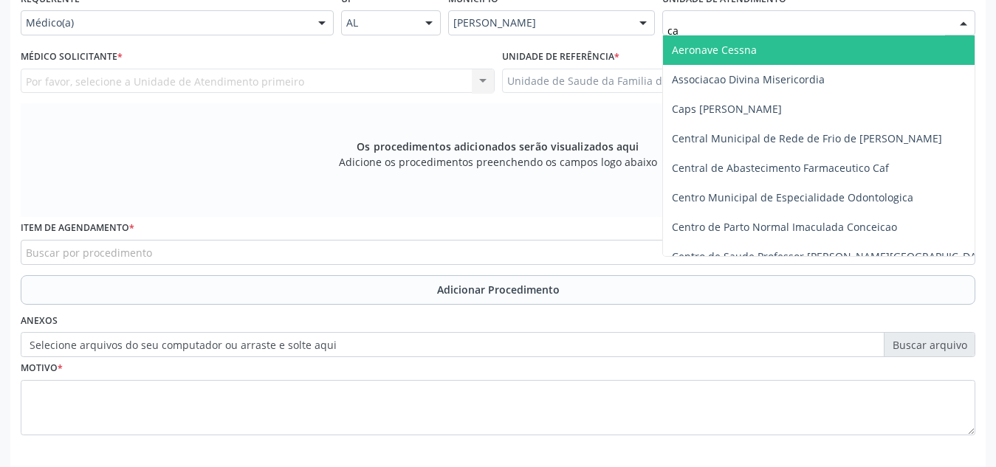
type input "cab"
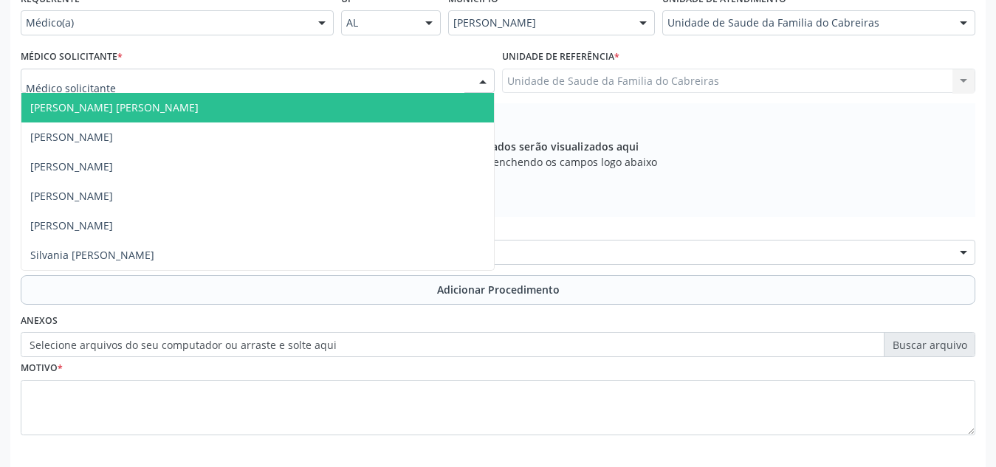
click at [392, 80] on div at bounding box center [258, 81] width 474 height 25
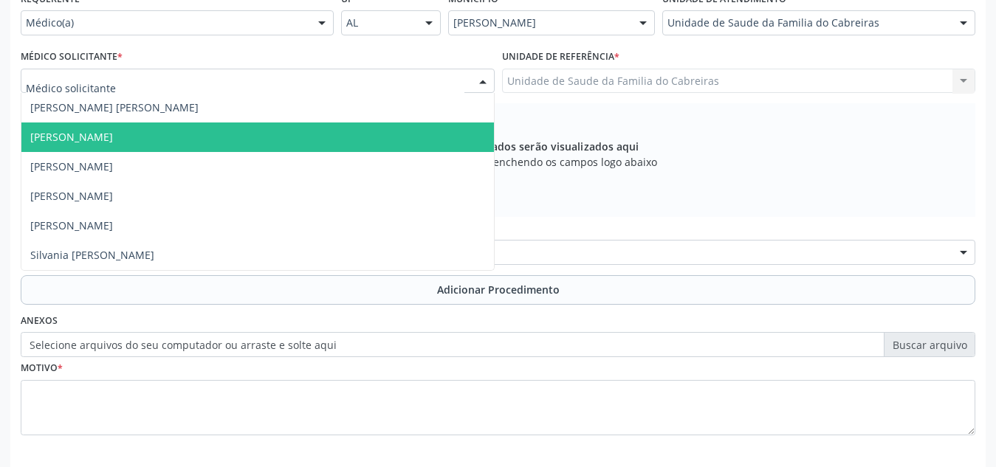
click at [369, 132] on span "[PERSON_NAME]" at bounding box center [257, 138] width 473 height 30
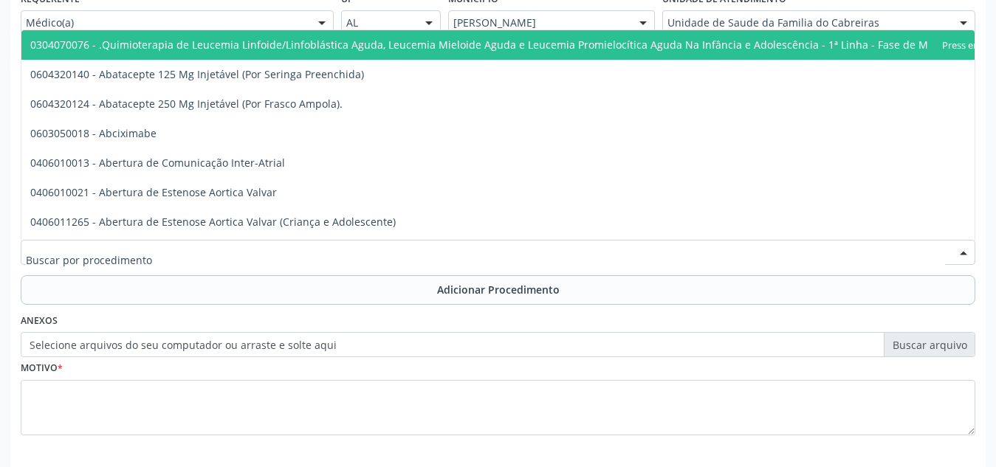
click at [321, 256] on div at bounding box center [498, 252] width 955 height 25
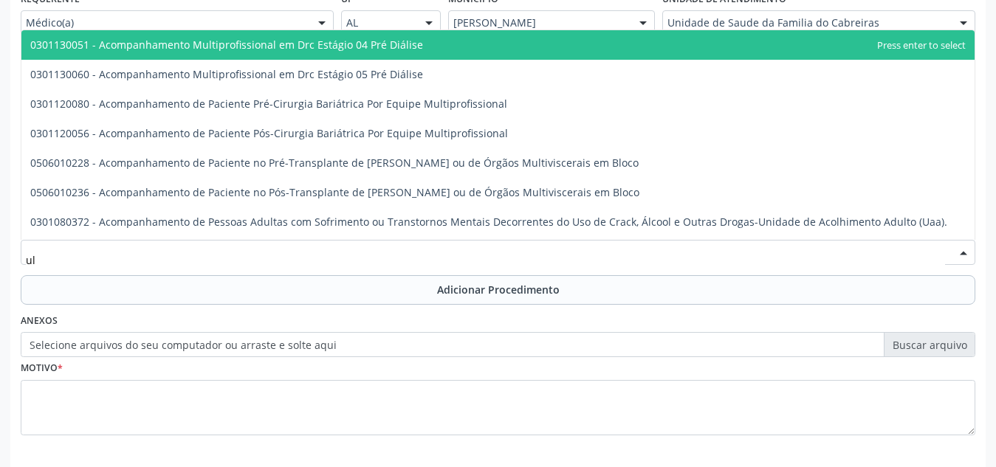
type input "u"
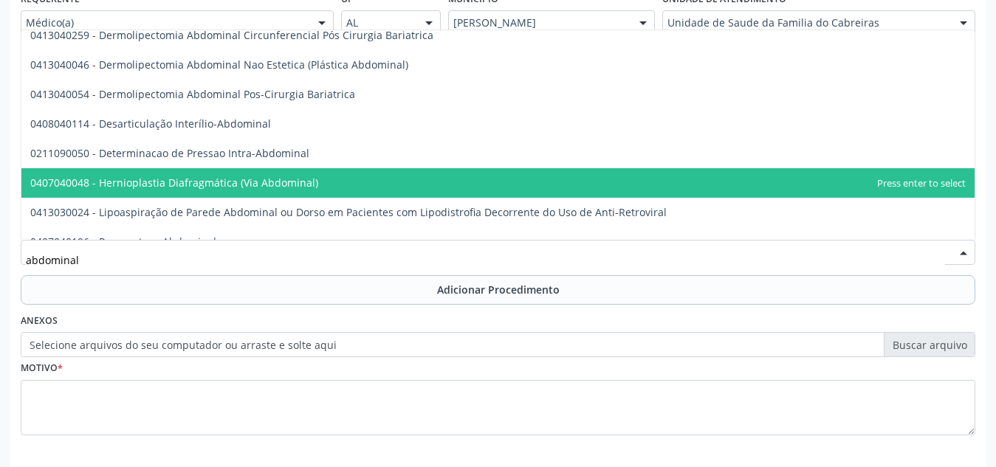
scroll to position [275, 0]
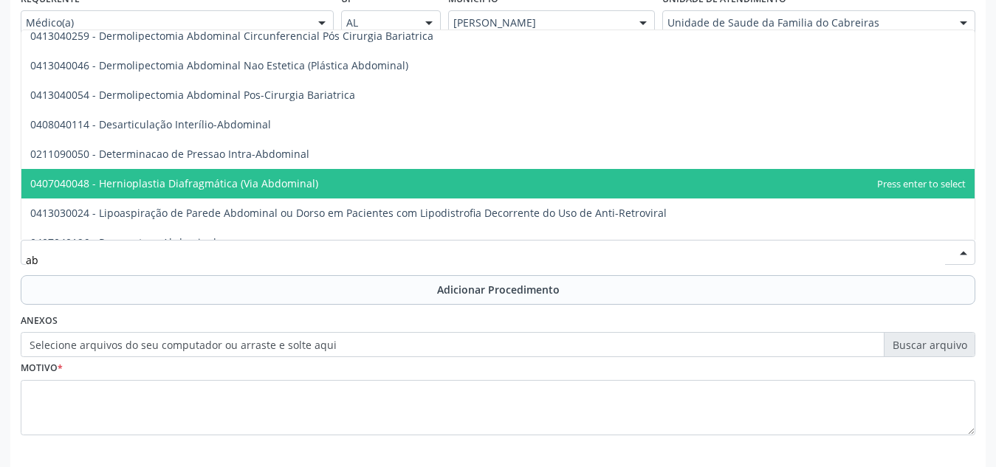
type input "a"
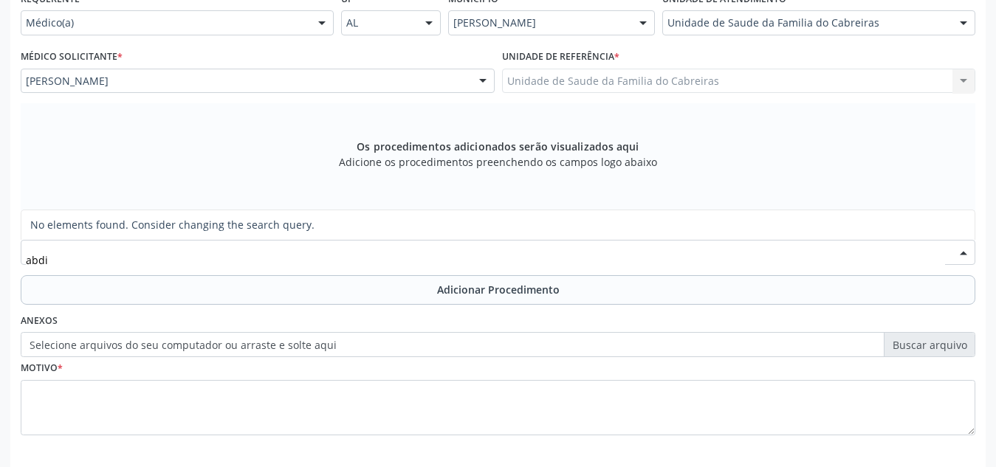
scroll to position [0, 0]
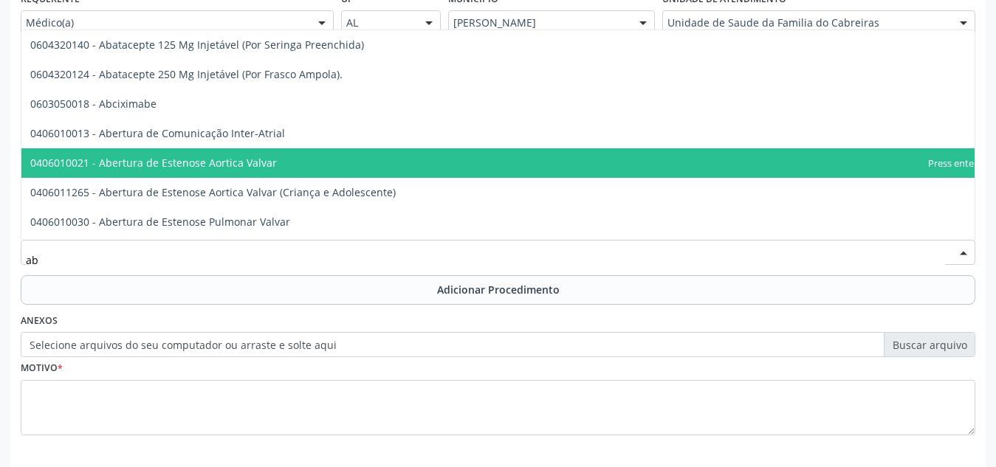
type input "a"
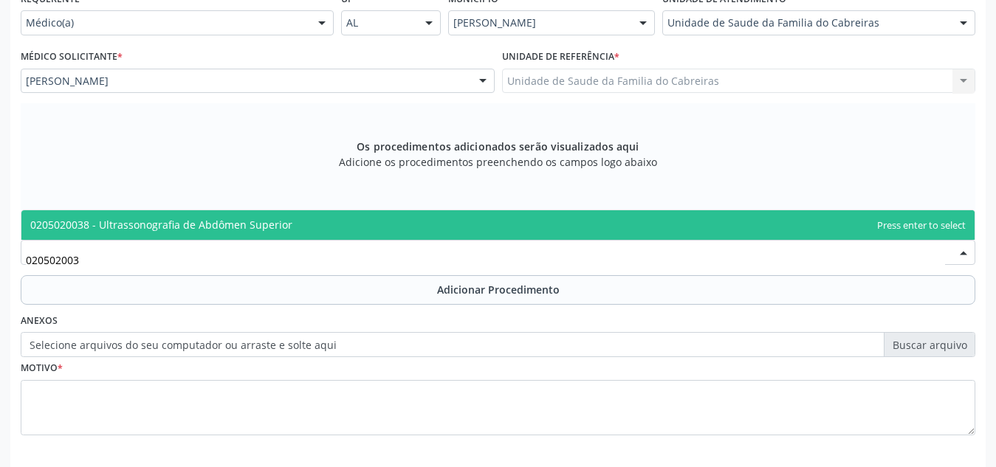
type input "0205020038"
click at [334, 230] on span "0205020038 - Ultrassonografia de Abdômen Superior" at bounding box center [497, 225] width 953 height 30
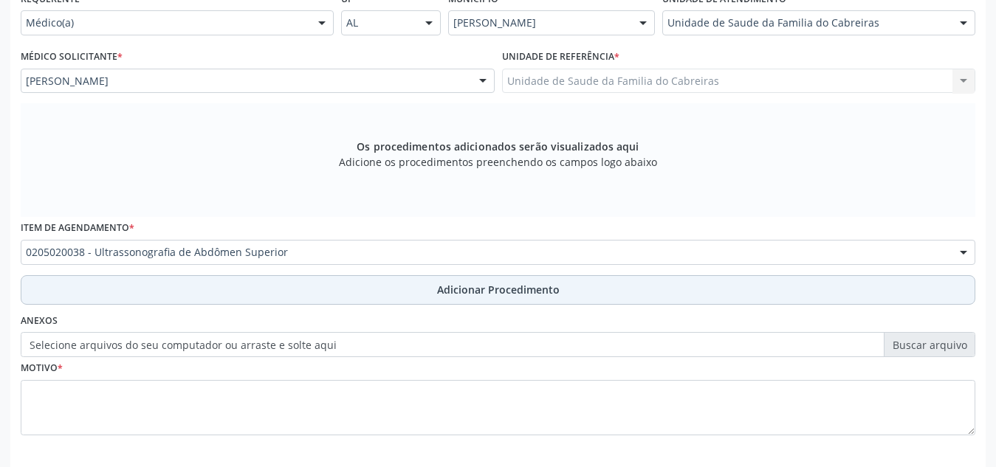
click at [361, 294] on button "Adicionar Procedimento" at bounding box center [498, 290] width 955 height 30
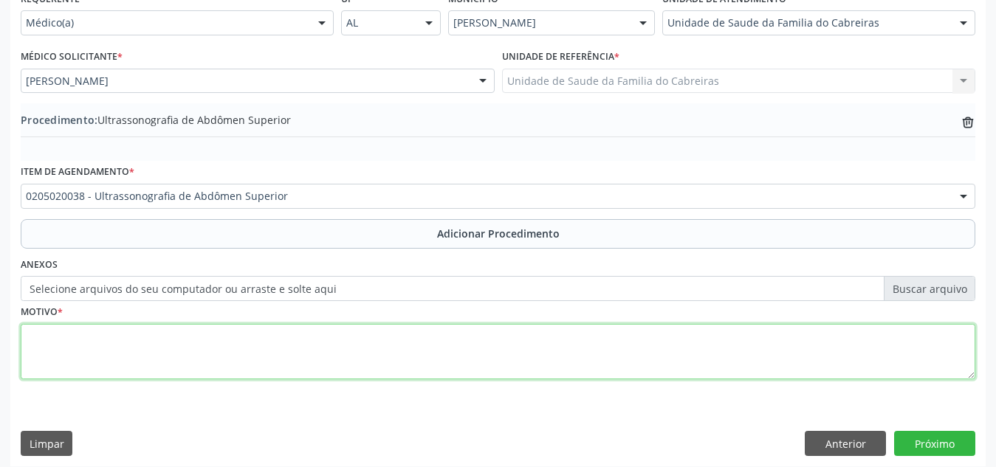
click at [325, 360] on textarea at bounding box center [498, 352] width 955 height 56
click at [325, 340] on textarea "Paciente com dor em hipocondrio direito após" at bounding box center [498, 352] width 955 height 56
click at [168, 337] on textarea "Paciente com dor em hipocondrio direito após consumo de bebida alcoólica. Pacie…" at bounding box center [498, 352] width 955 height 56
click at [572, 348] on textarea "Paciente com dor em hipocôndrio direito após consumo de bebida alcoólica. Pacie…" at bounding box center [498, 352] width 955 height 56
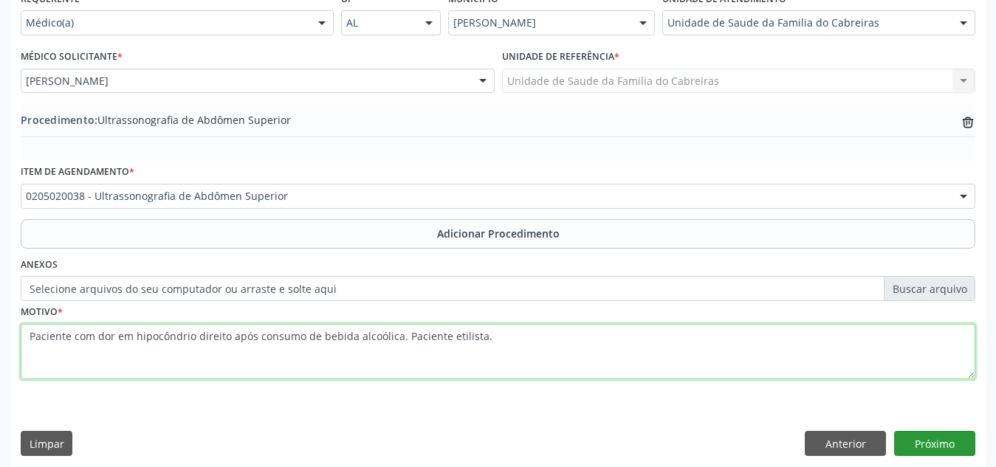
type textarea "Paciente com dor em hipocôndrio direito após consumo de bebida alcoólica. Pacie…"
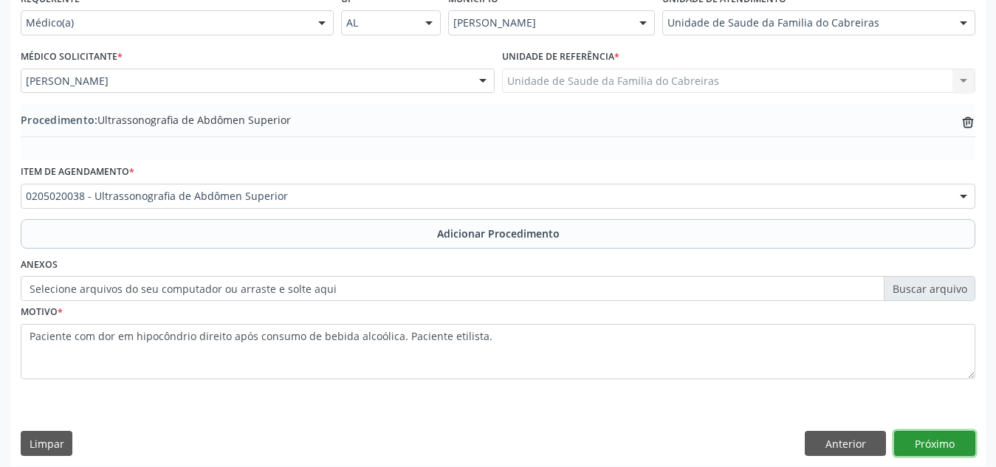
click at [940, 450] on button "Próximo" at bounding box center [934, 443] width 81 height 25
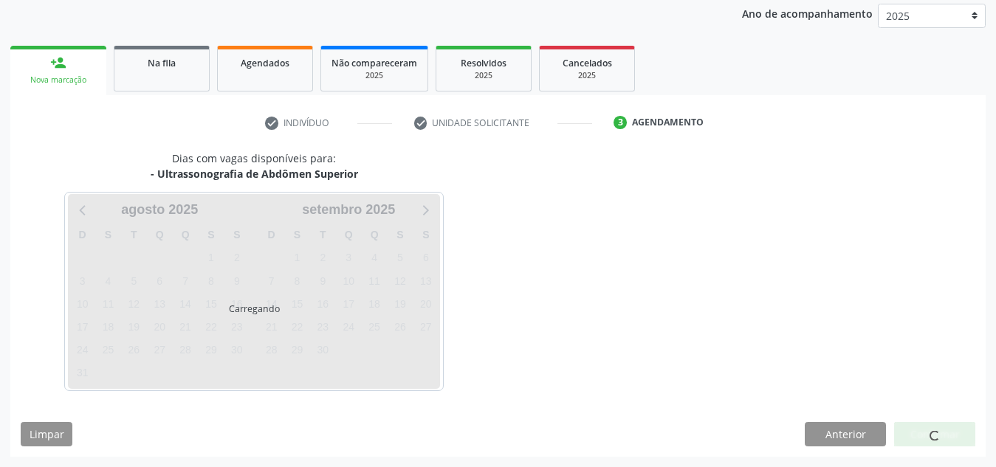
scroll to position [239, 0]
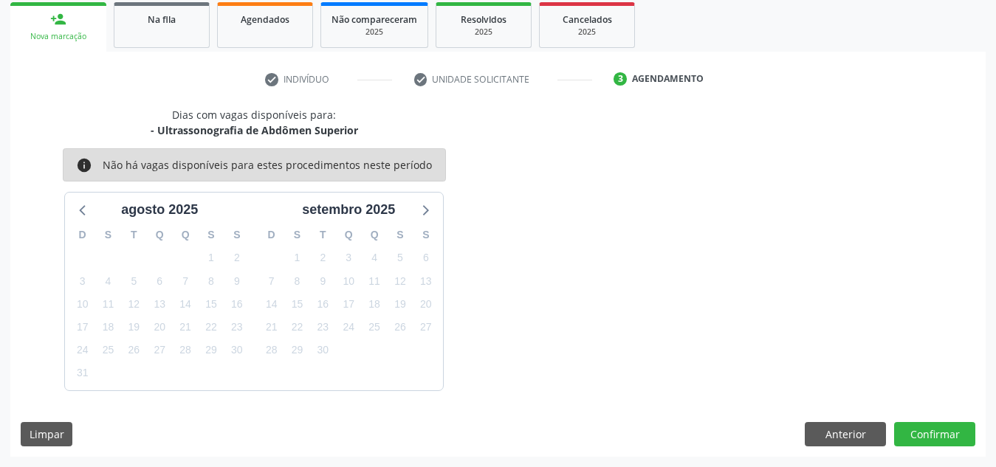
click at [940, 450] on div "Dias com vagas disponíveis para: - Ultrassonografia de Abdômen Superior info Nã…" at bounding box center [498, 282] width 976 height 350
click at [945, 431] on button "Confirmar" at bounding box center [934, 434] width 81 height 25
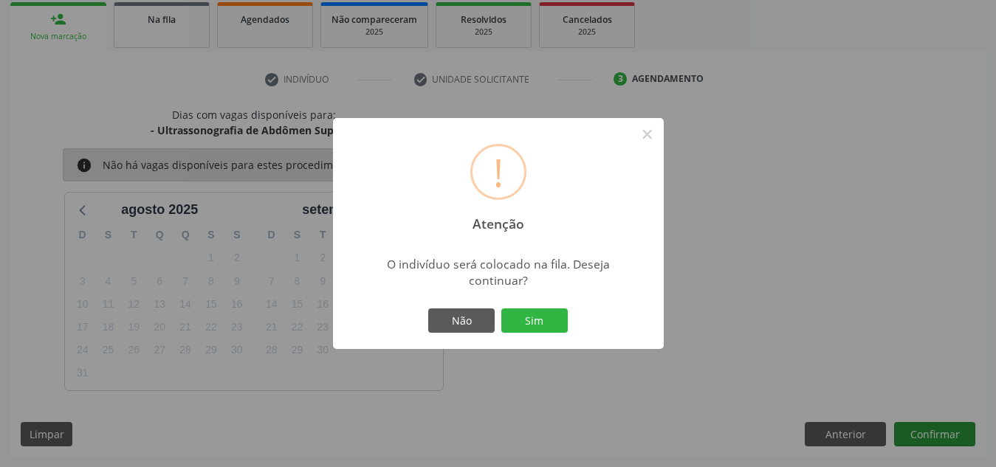
click at [501, 309] on button "Sim" at bounding box center [534, 321] width 66 height 25
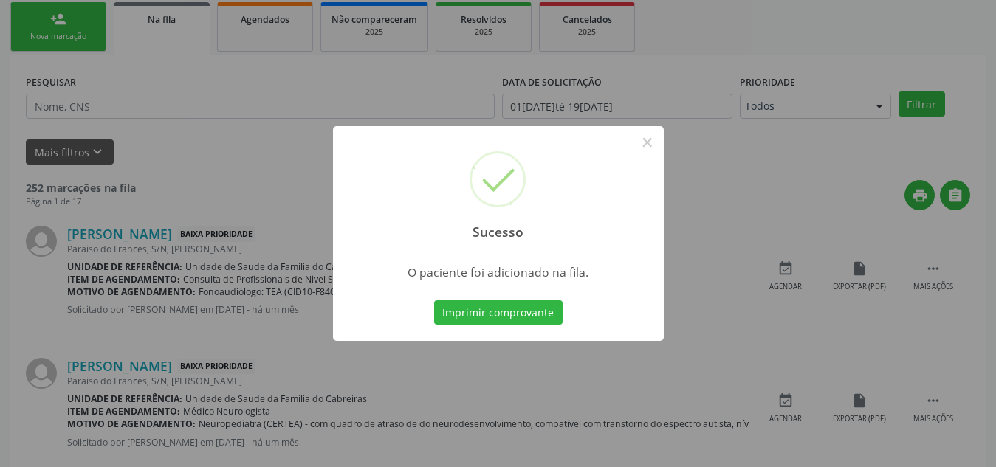
scroll to position [41, 0]
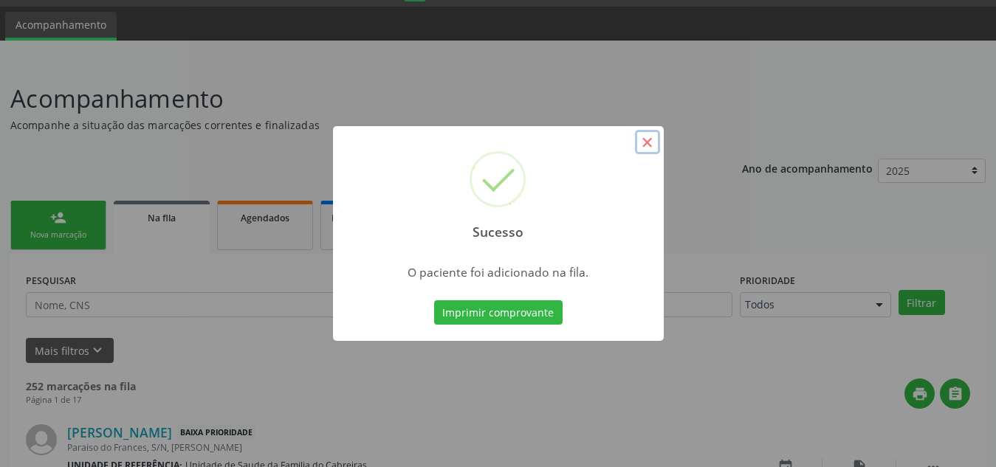
click at [648, 139] on button "×" at bounding box center [647, 142] width 25 height 25
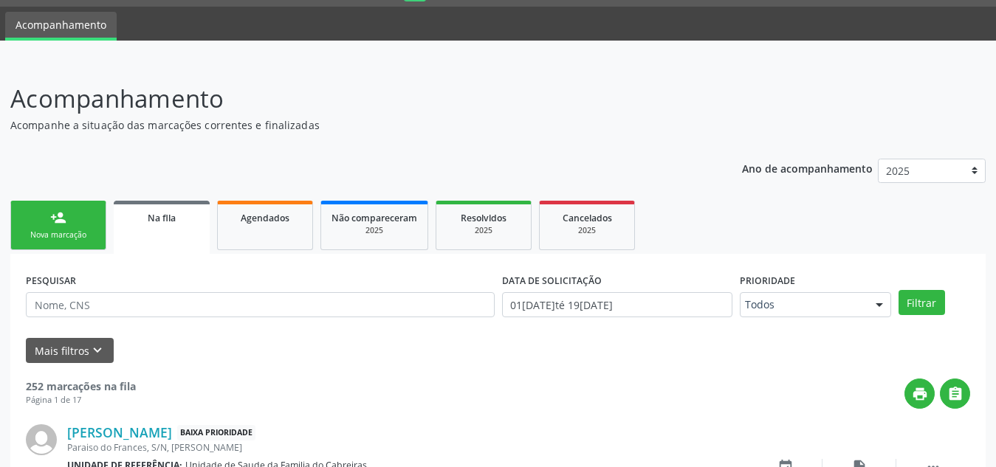
click at [49, 230] on div "Nova marcação" at bounding box center [58, 235] width 74 height 11
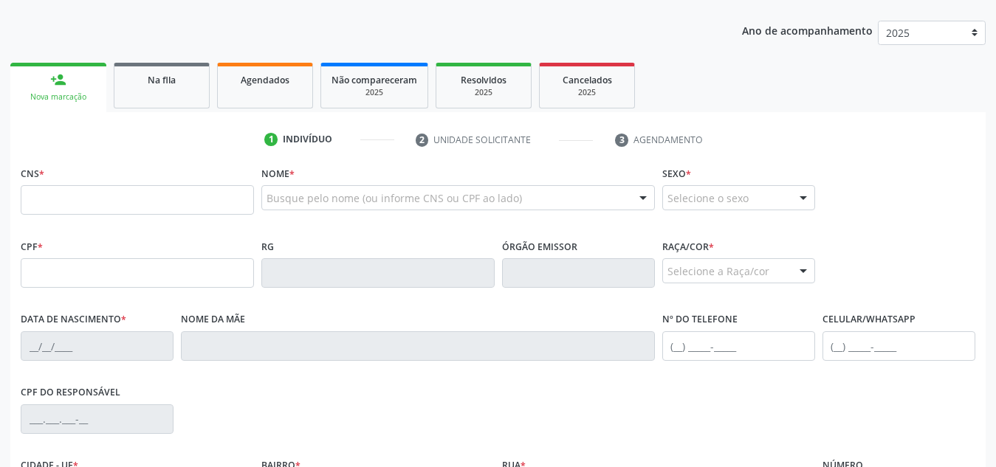
scroll to position [120, 0]
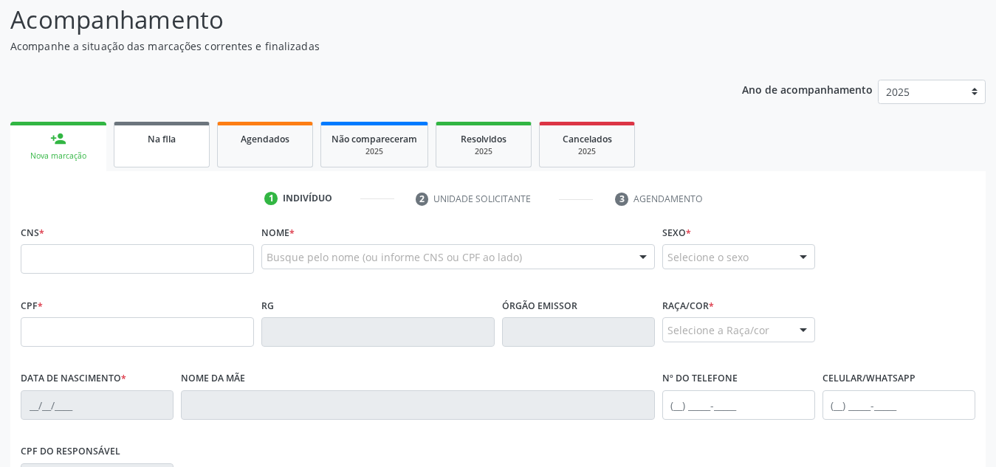
click at [142, 131] on div "Na fila" at bounding box center [162, 139] width 74 height 16
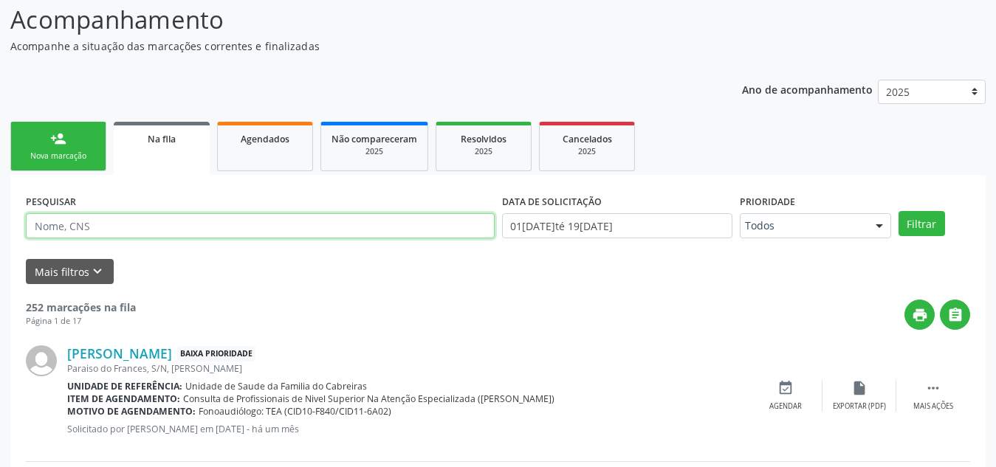
click at [196, 225] on input "text" at bounding box center [260, 225] width 469 height 25
type input "[PERSON_NAME]"
click at [899, 211] on button "Filtrar" at bounding box center [922, 223] width 47 height 25
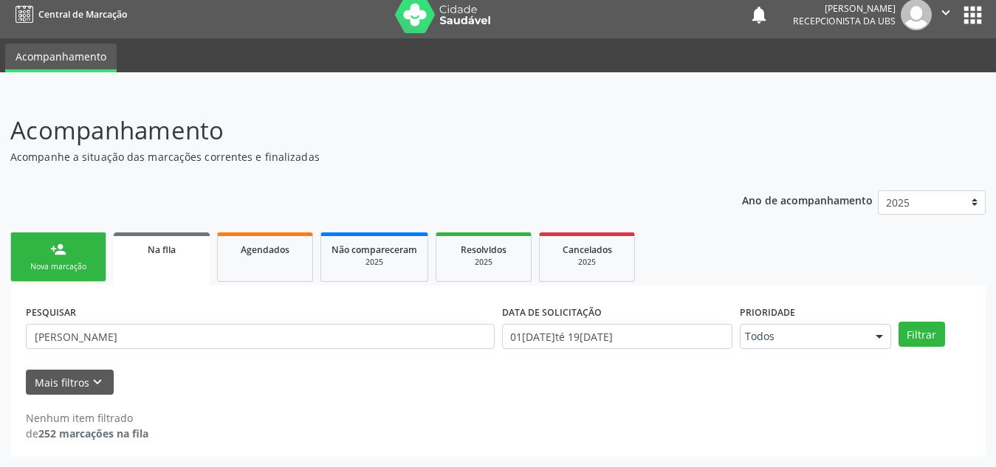
scroll to position [9, 0]
click at [44, 266] on div "Nova marcação" at bounding box center [58, 266] width 74 height 11
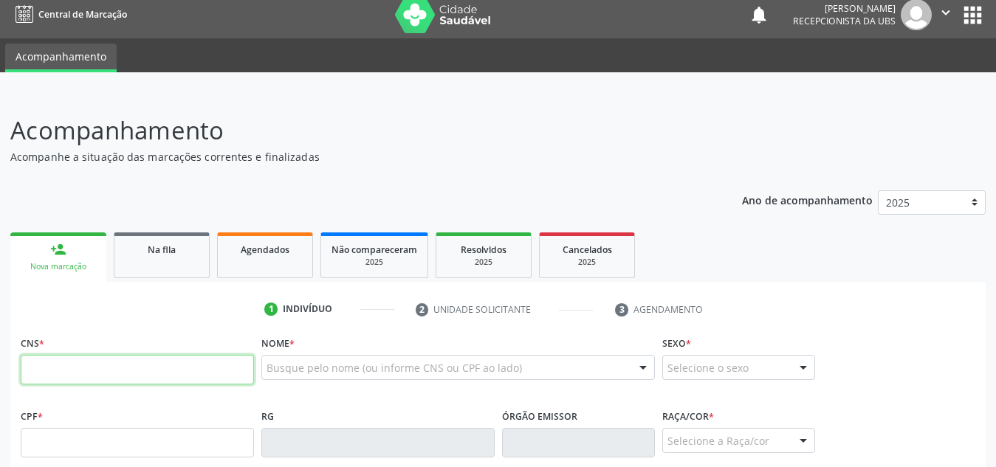
click at [112, 369] on input "text" at bounding box center [137, 370] width 233 height 30
paste input "700 5019 4220 9460"
type input "700 5019 4220 9460"
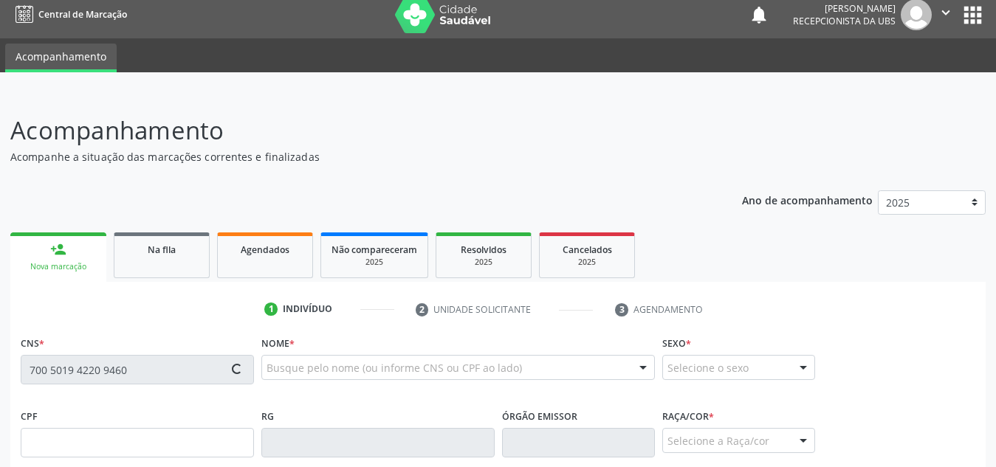
type input "110.675.294-54"
type input "[DATE]"
type input "[PERSON_NAME]"
type input "[PHONE_NUMBER]"
type input "S/N"
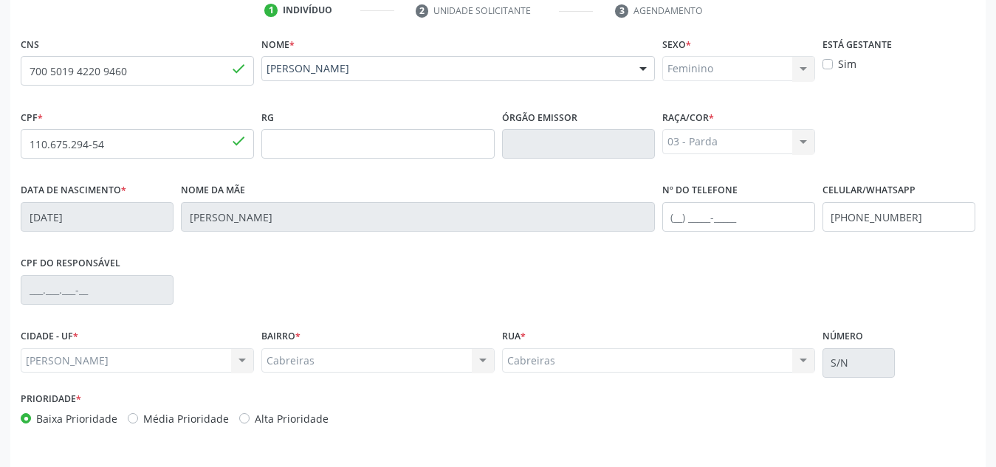
scroll to position [354, 0]
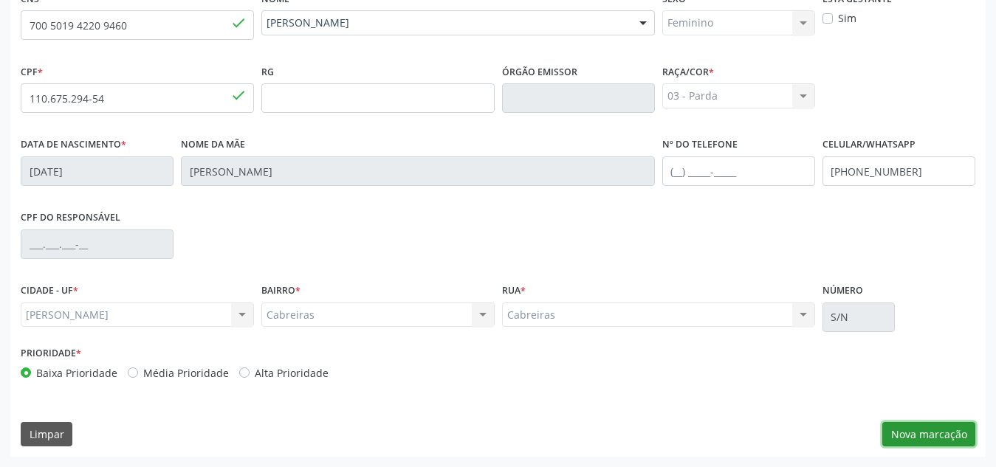
click at [938, 433] on button "Nova marcação" at bounding box center [929, 434] width 93 height 25
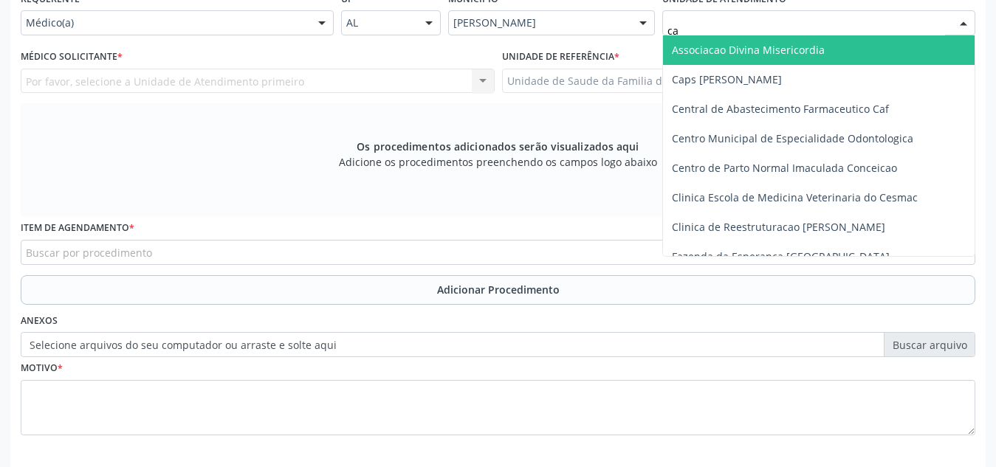
type input "cab"
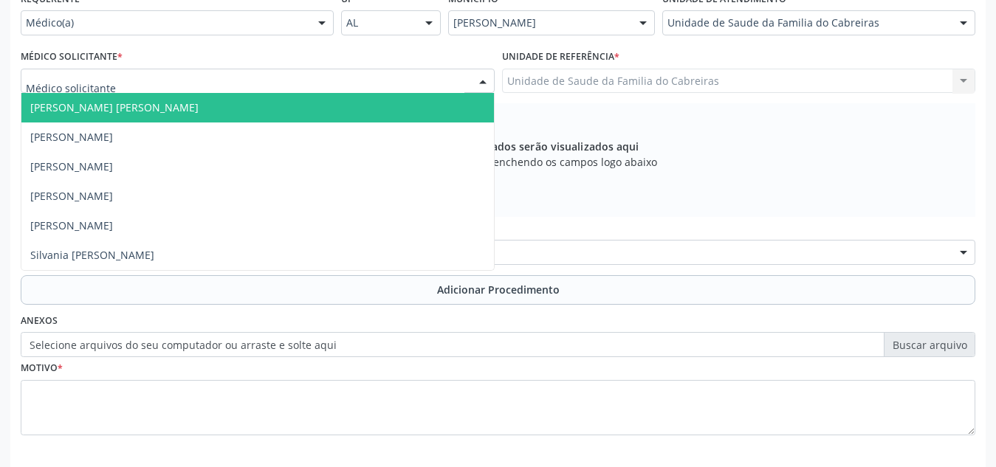
click at [403, 78] on div at bounding box center [258, 81] width 474 height 25
type input "le"
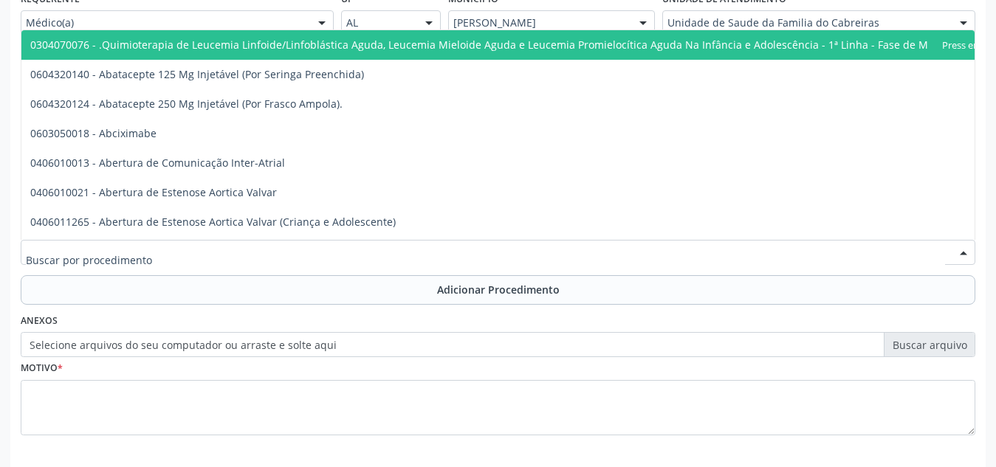
click at [320, 241] on div at bounding box center [498, 252] width 955 height 25
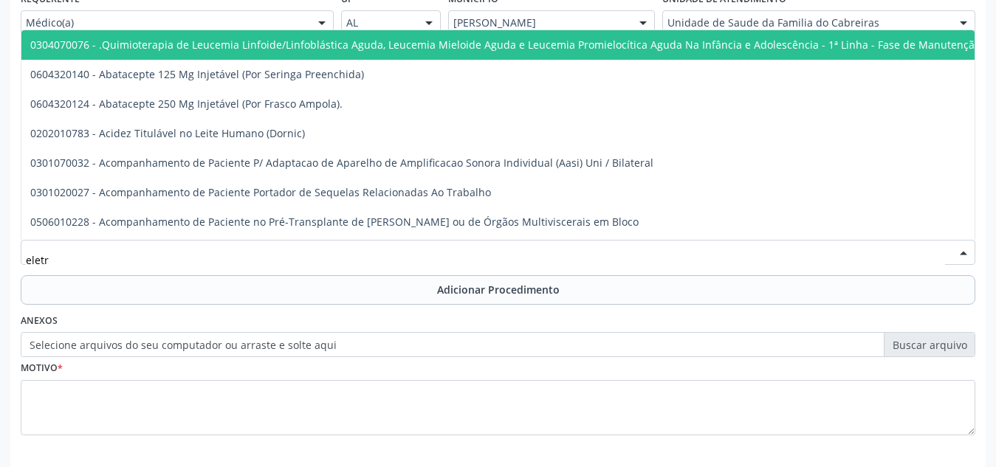
type input "eletro"
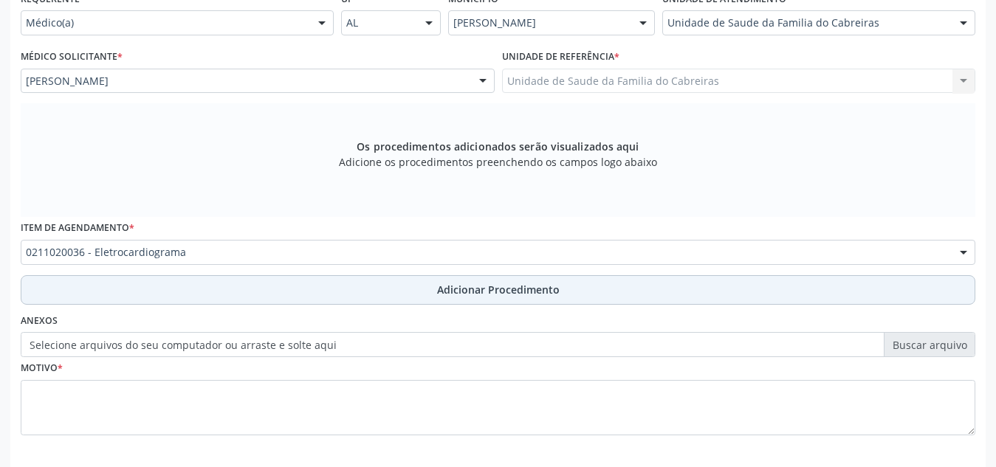
click at [319, 294] on button "Adicionar Procedimento" at bounding box center [498, 290] width 955 height 30
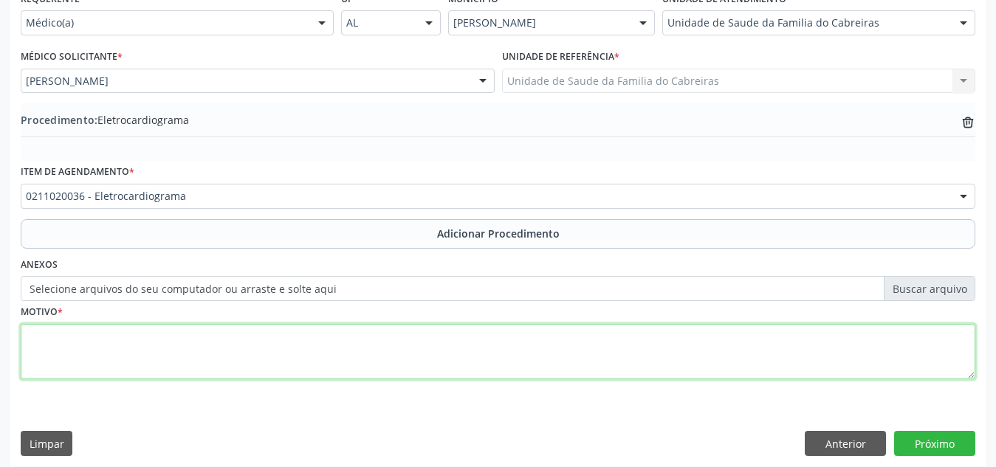
click at [281, 358] on textarea at bounding box center [498, 352] width 955 height 56
type textarea "HAS"
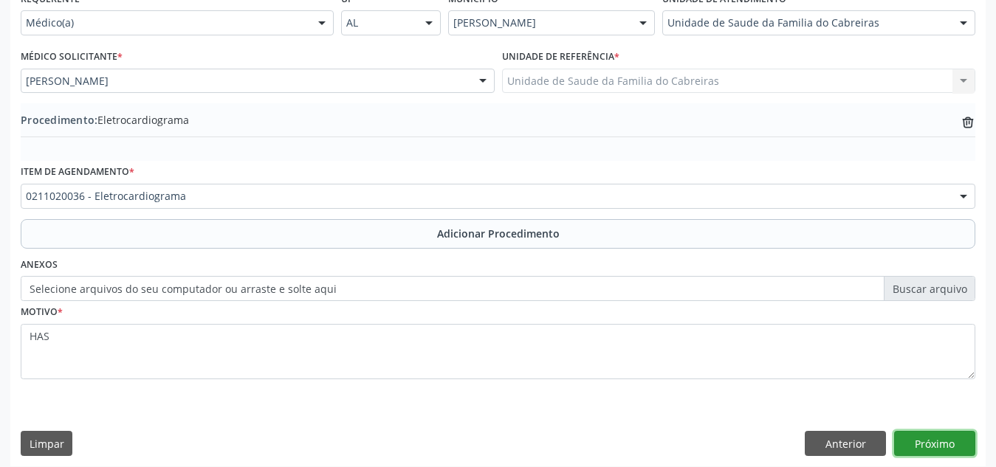
click at [905, 443] on button "Próximo" at bounding box center [934, 443] width 81 height 25
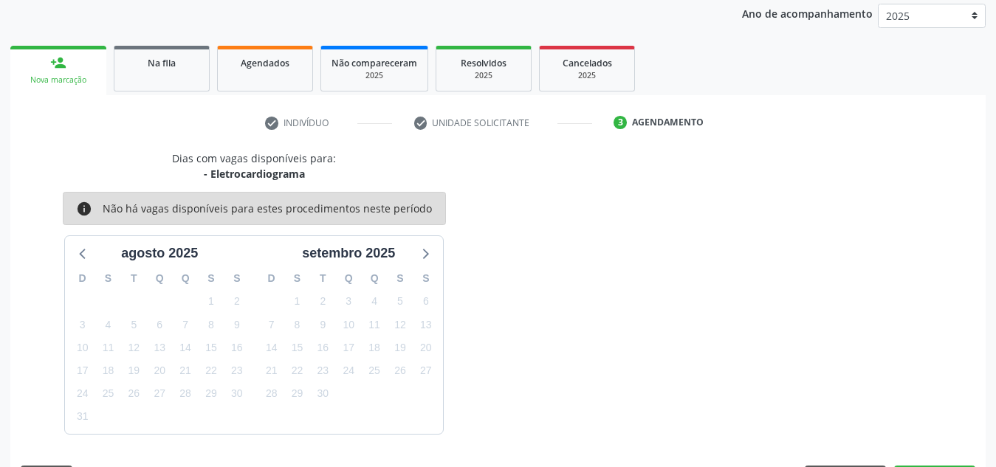
scroll to position [239, 0]
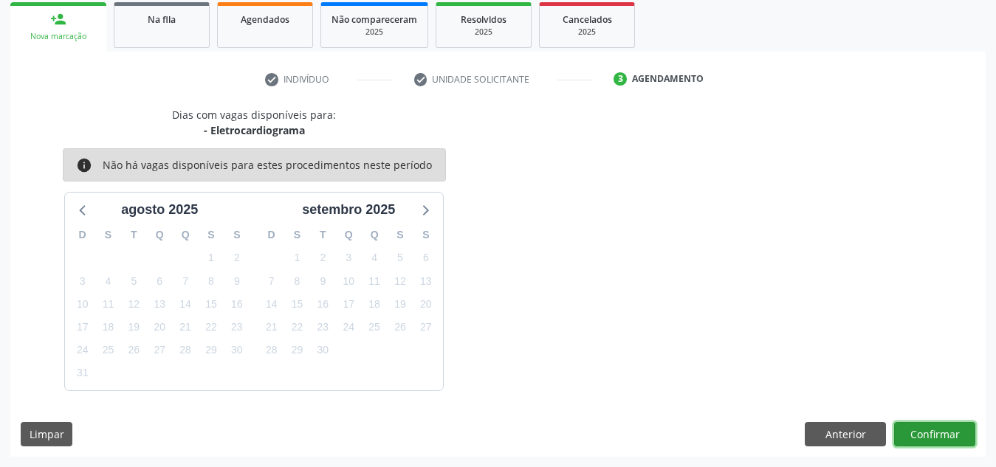
click at [905, 443] on button "Confirmar" at bounding box center [934, 434] width 81 height 25
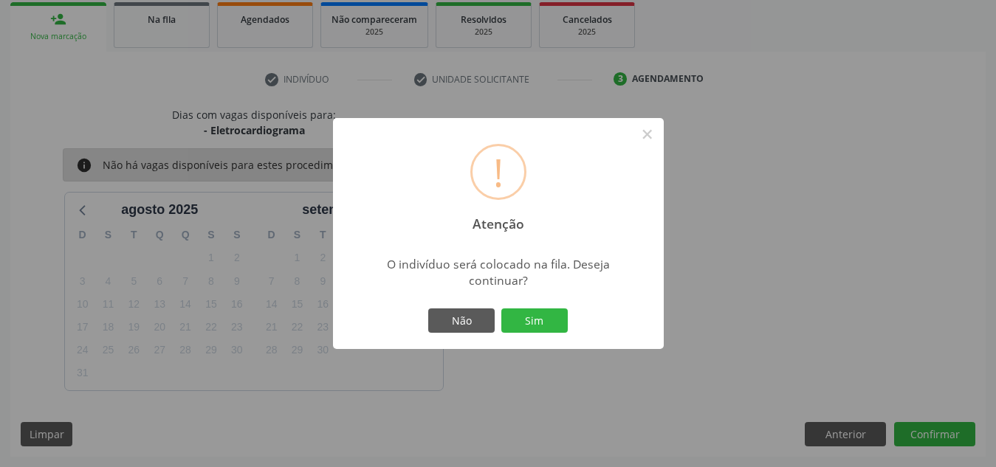
click at [501, 309] on button "Sim" at bounding box center [534, 321] width 66 height 25
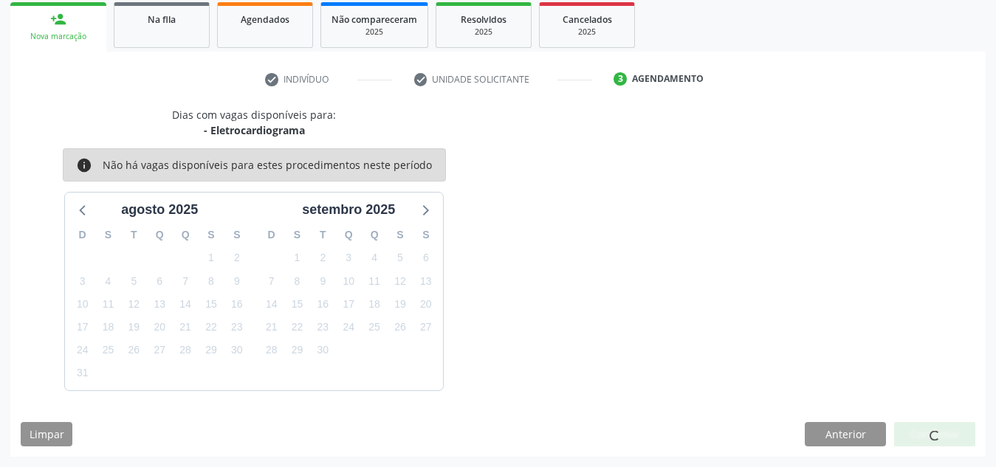
scroll to position [41, 0]
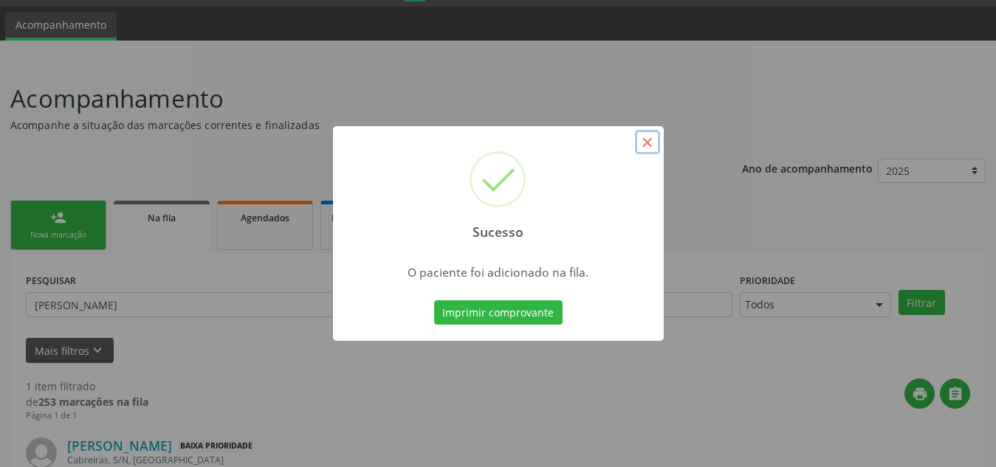
click at [648, 137] on button "×" at bounding box center [647, 142] width 25 height 25
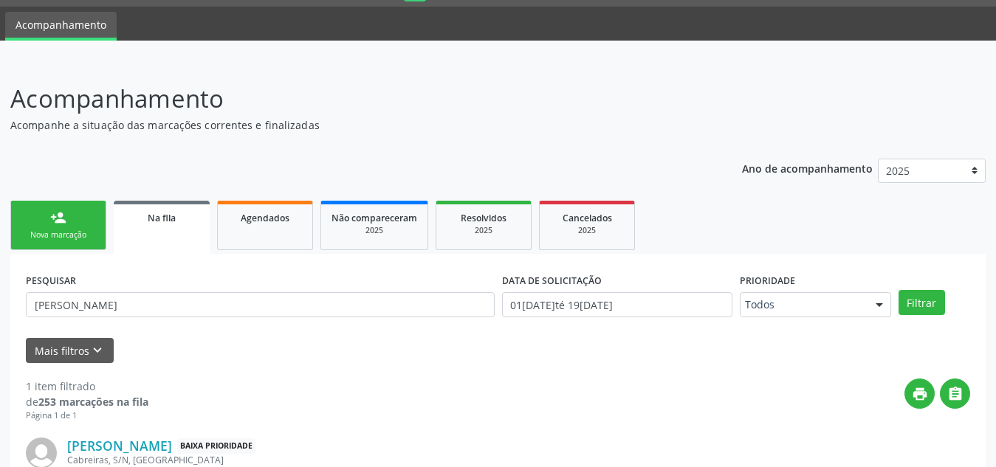
click at [76, 210] on link "person_add Nova marcação" at bounding box center [58, 225] width 96 height 49
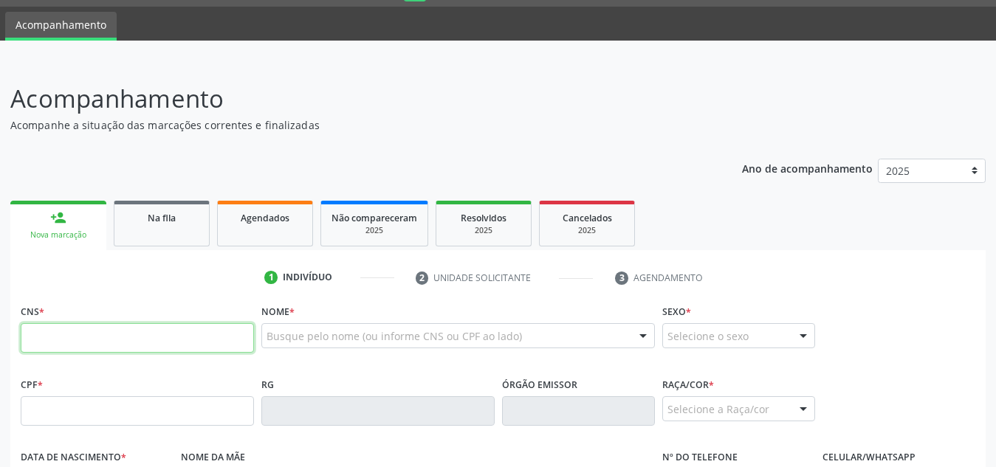
click at [64, 349] on input "text" at bounding box center [137, 338] width 233 height 30
click at [159, 326] on input "text" at bounding box center [137, 338] width 233 height 30
paste input "708 1005 1777 4231"
type input "708 1005 1777 4231"
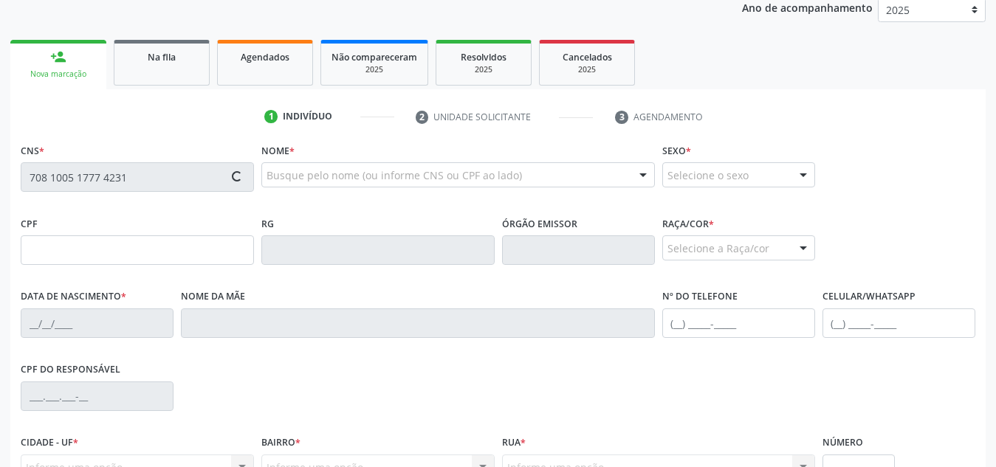
type input "[DATE]"
type input "[PERSON_NAME] da Conceicao"
type input "[PHONE_NUMBER]"
type input "S/N"
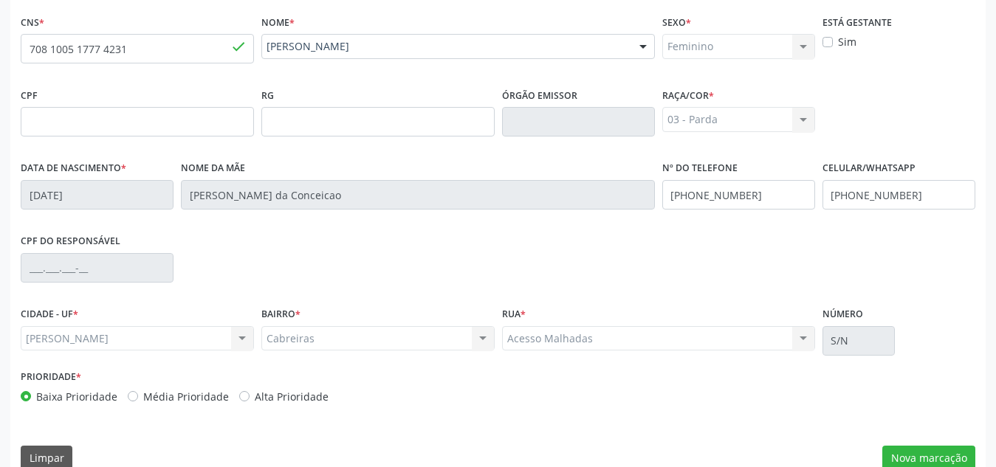
scroll to position [354, 0]
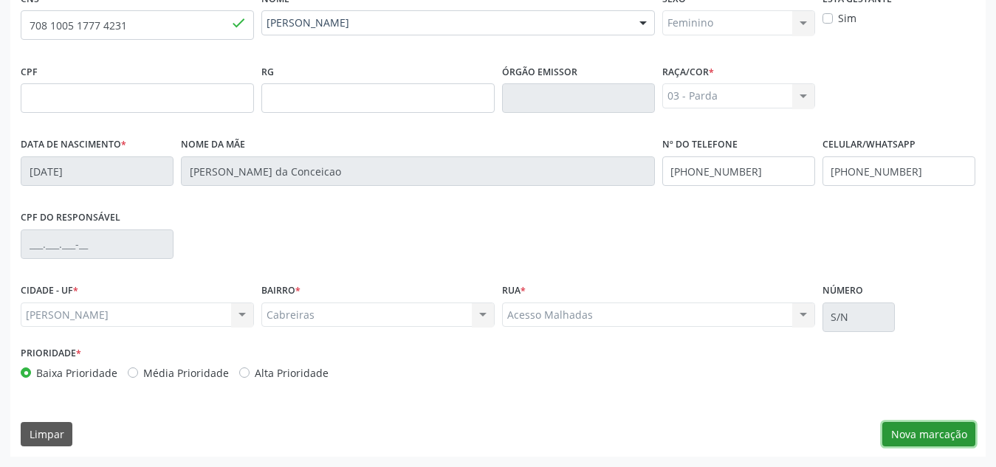
click at [920, 433] on button "Nova marcação" at bounding box center [929, 434] width 93 height 25
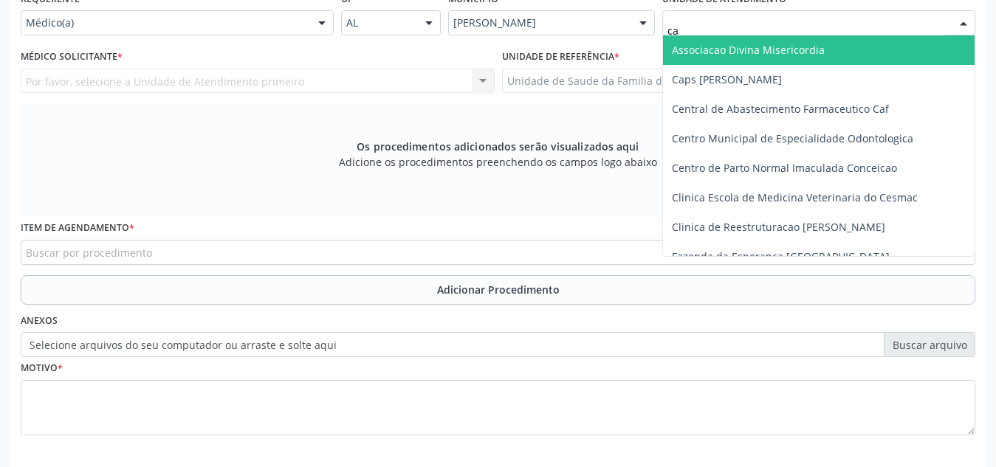
type input "cab"
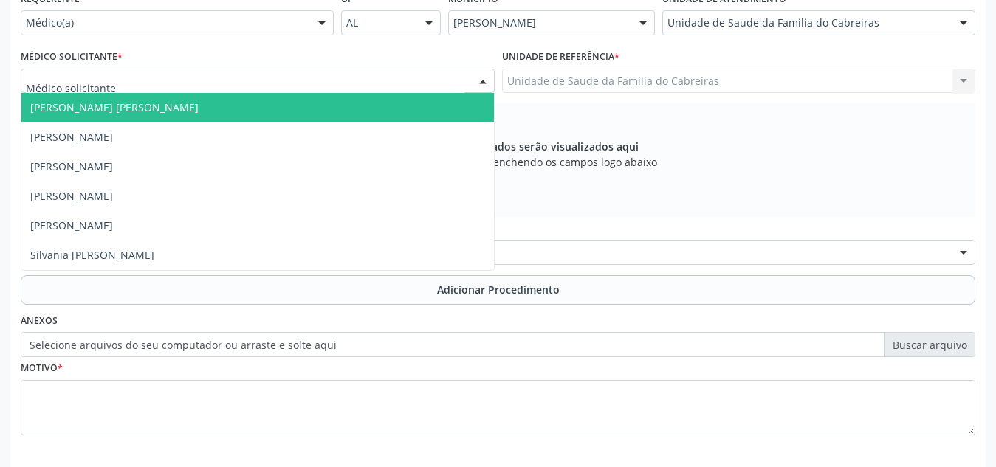
click at [388, 76] on div at bounding box center [258, 81] width 474 height 25
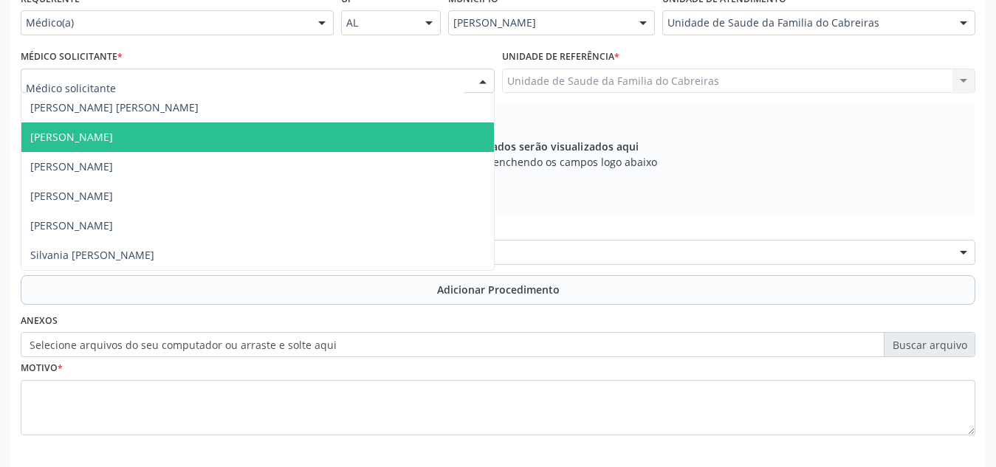
click at [349, 151] on span "[PERSON_NAME]" at bounding box center [257, 138] width 473 height 30
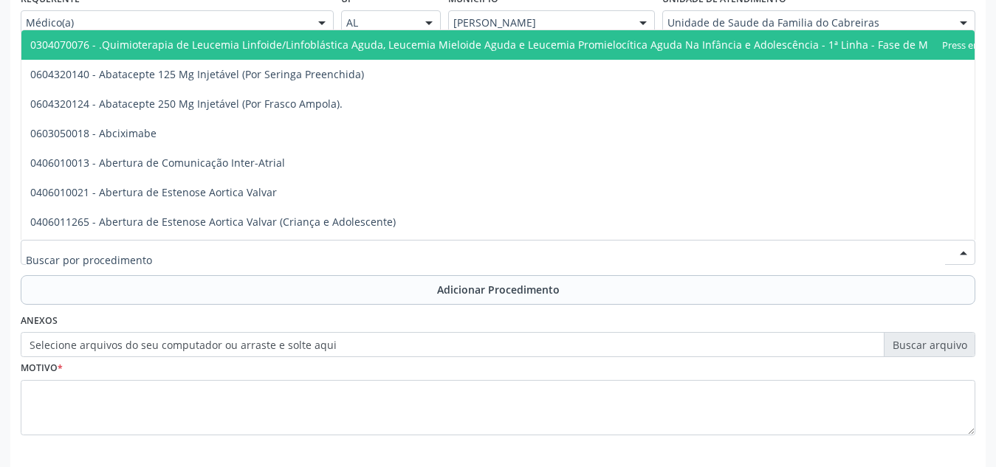
click at [286, 256] on div at bounding box center [498, 252] width 955 height 25
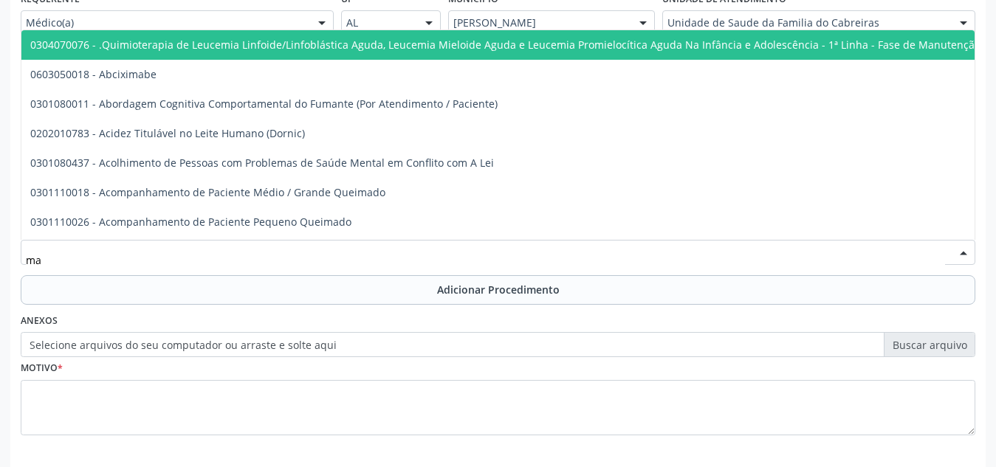
type input "m"
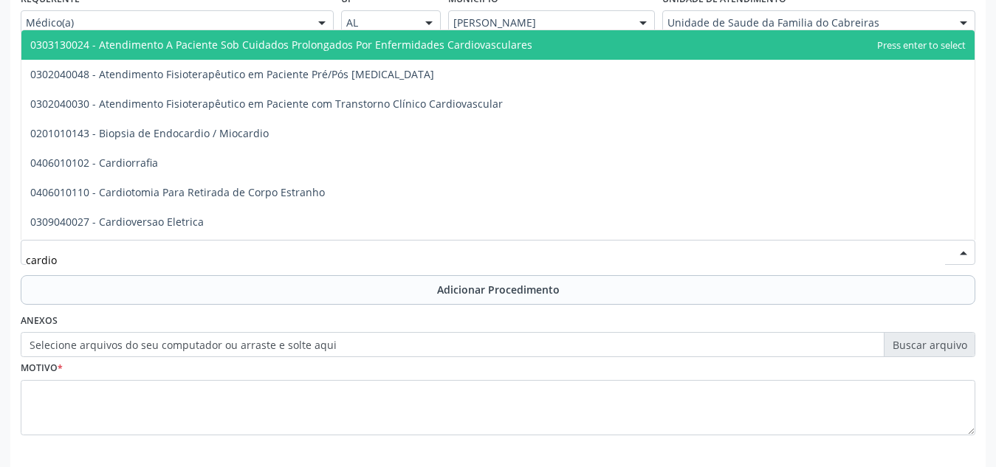
type input "cardiol"
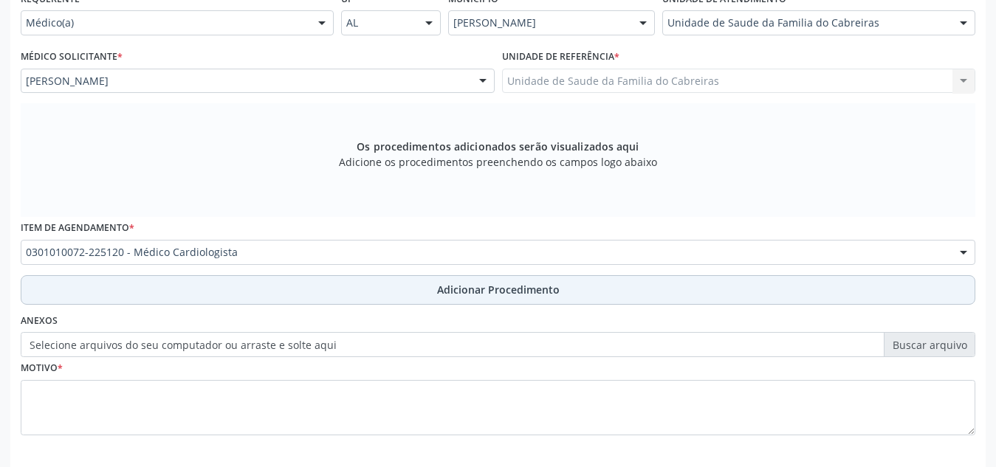
click at [287, 284] on button "Adicionar Procedimento" at bounding box center [498, 290] width 955 height 30
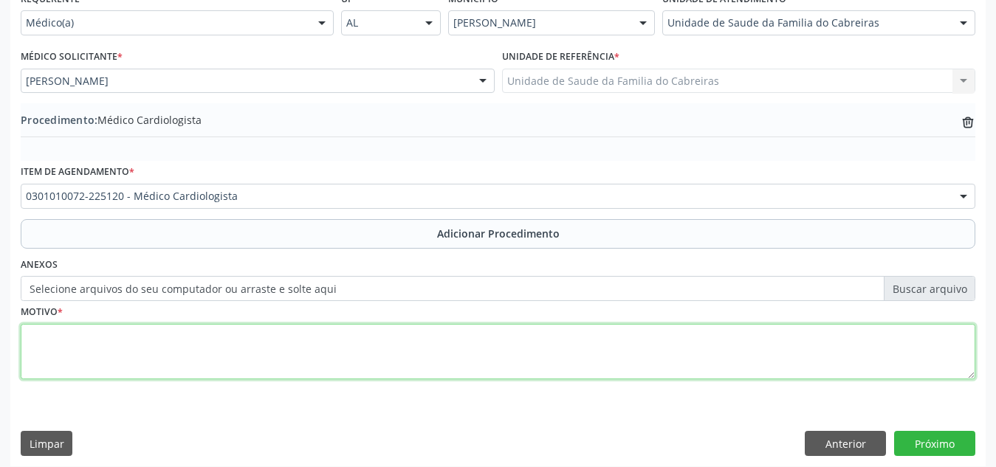
click at [241, 358] on textarea at bounding box center [498, 352] width 955 height 56
type textarea "Bradicardia não especificada."
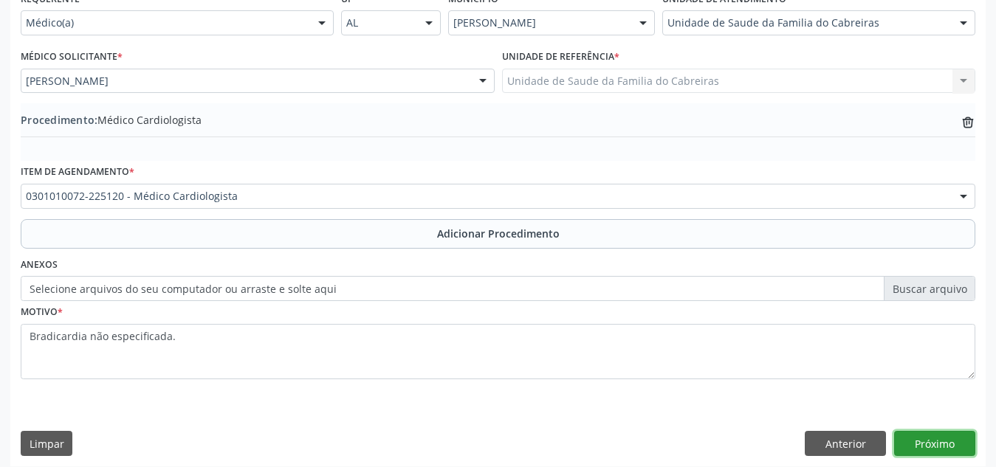
click at [929, 448] on button "Próximo" at bounding box center [934, 443] width 81 height 25
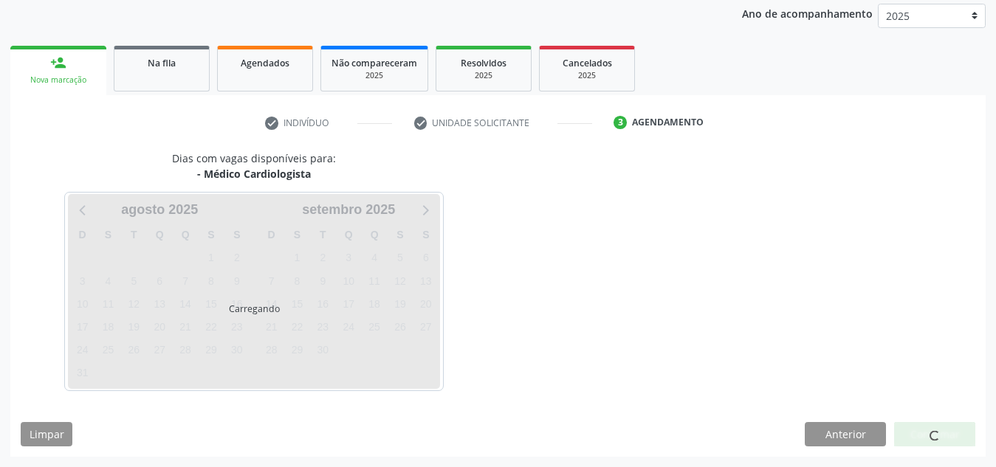
scroll to position [239, 0]
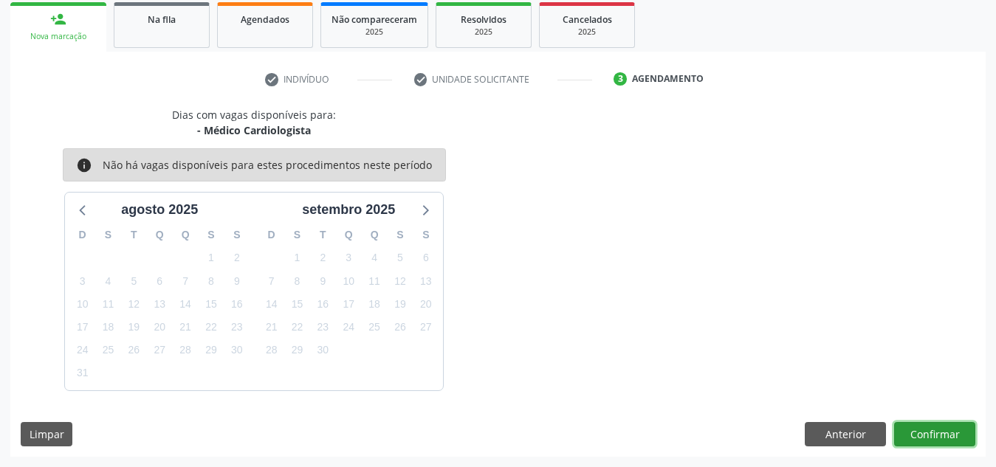
click at [931, 434] on button "Confirmar" at bounding box center [934, 434] width 81 height 25
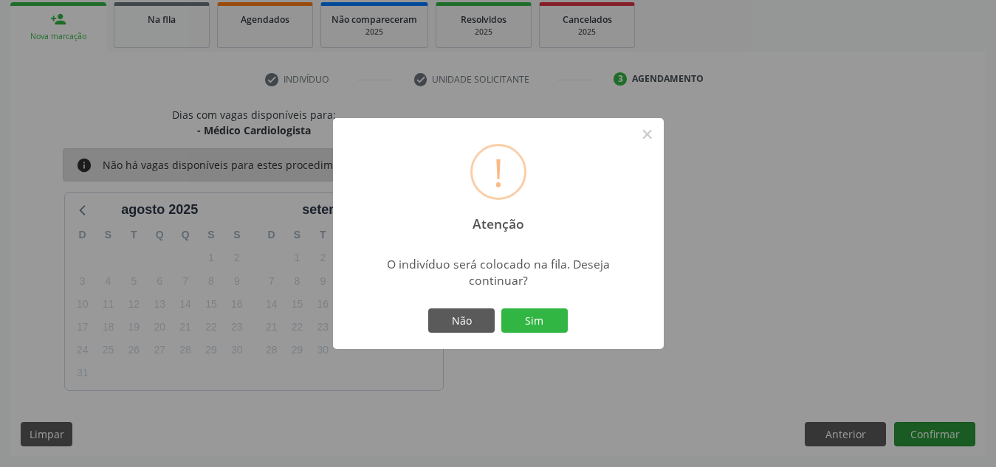
click at [501, 309] on button "Sim" at bounding box center [534, 321] width 66 height 25
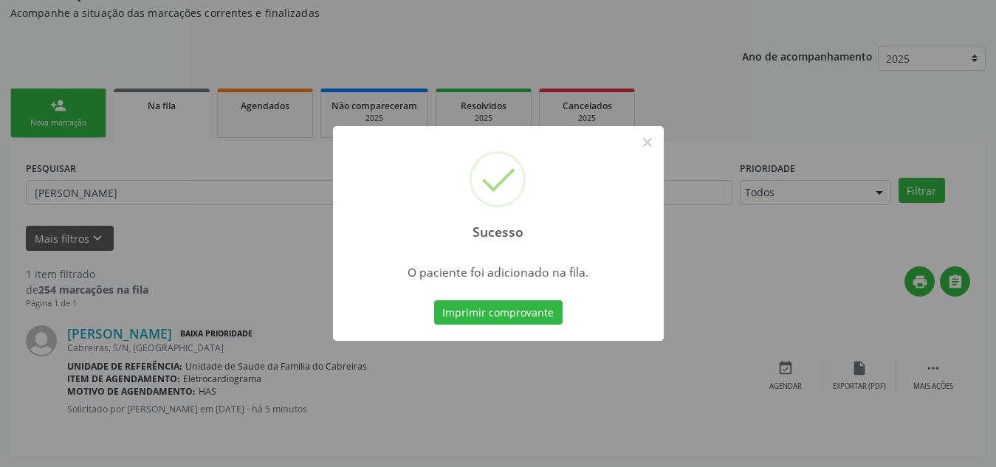
scroll to position [41, 0]
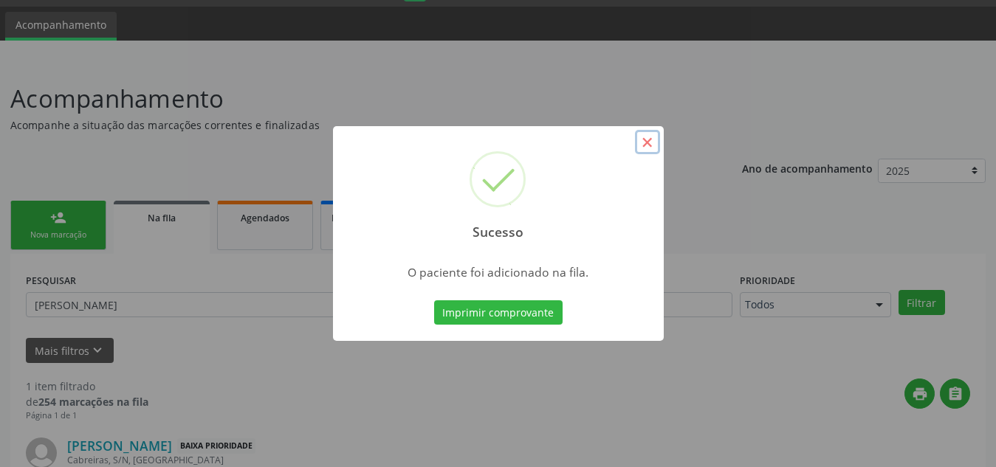
click at [647, 144] on button "×" at bounding box center [647, 142] width 25 height 25
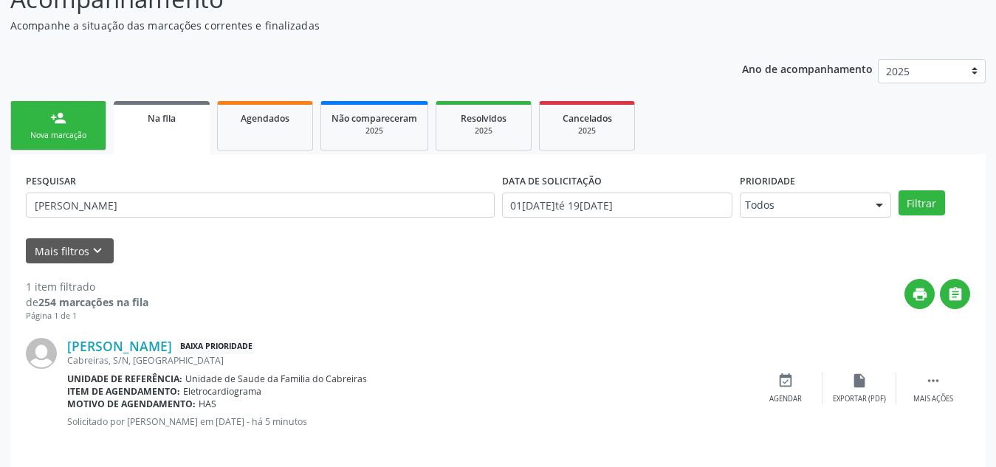
scroll to position [153, 0]
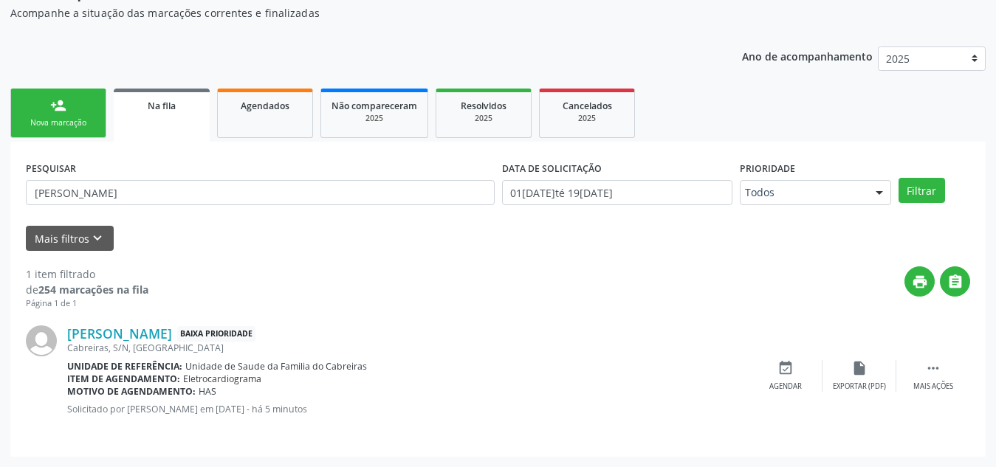
click at [73, 109] on link "person_add Nova marcação" at bounding box center [58, 113] width 96 height 49
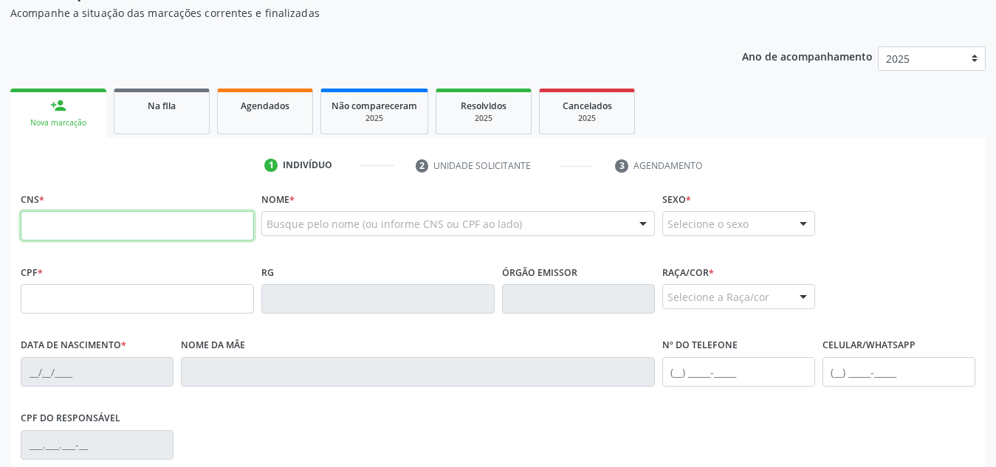
click at [44, 229] on input "text" at bounding box center [137, 226] width 233 height 30
paste input "702 4005 0975 1226"
type input "702 4005 0975 1226"
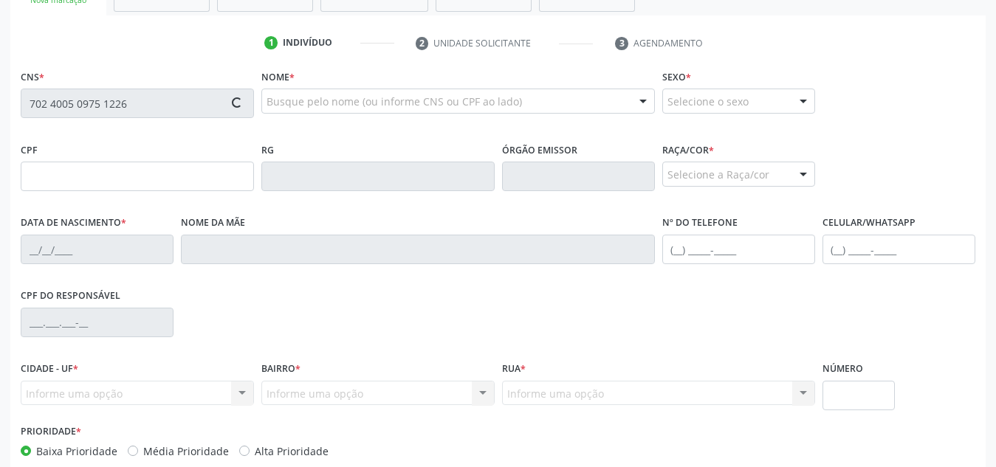
scroll to position [276, 0]
type input "2[DATE]"
type input "[PERSON_NAME]"
type input "[PHONE_NUMBER]"
type input "S/N"
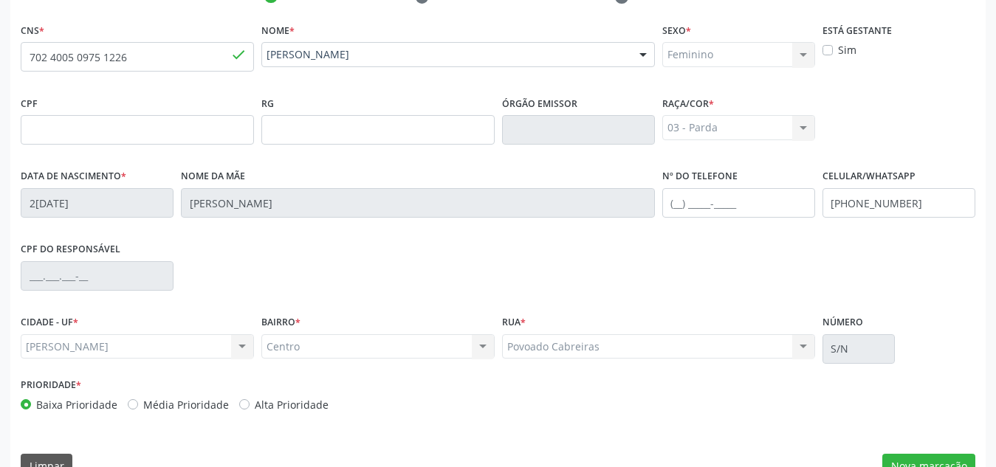
scroll to position [354, 0]
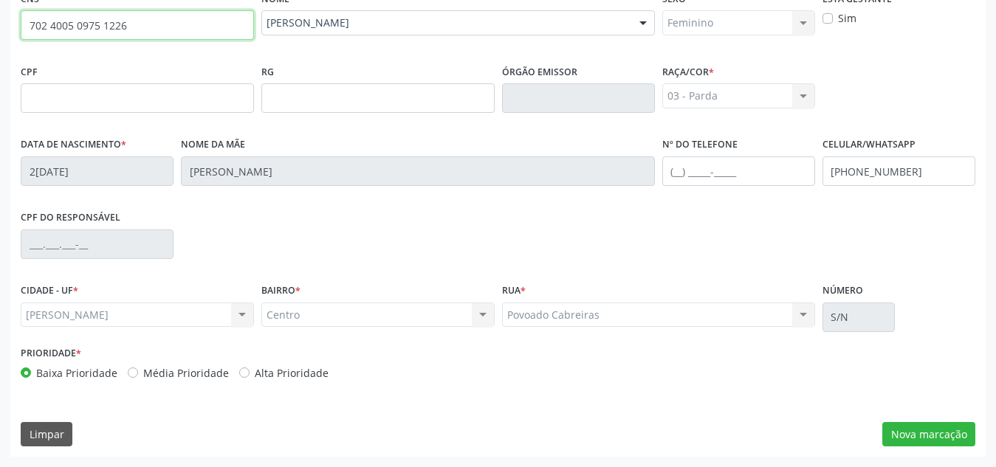
drag, startPoint x: 148, startPoint y: 24, endPoint x: 19, endPoint y: 22, distance: 128.5
click at [19, 22] on div "CNS * 702 4005 0975 1226 done" at bounding box center [137, 23] width 241 height 73
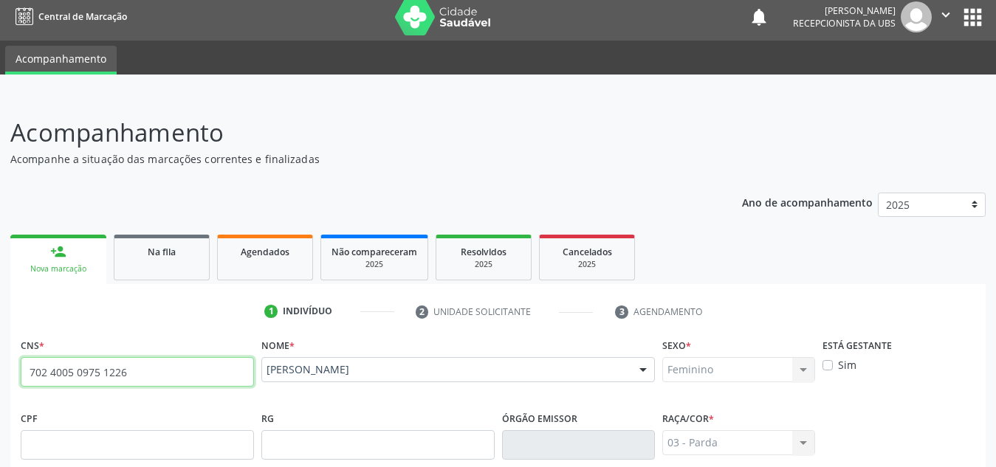
scroll to position [0, 0]
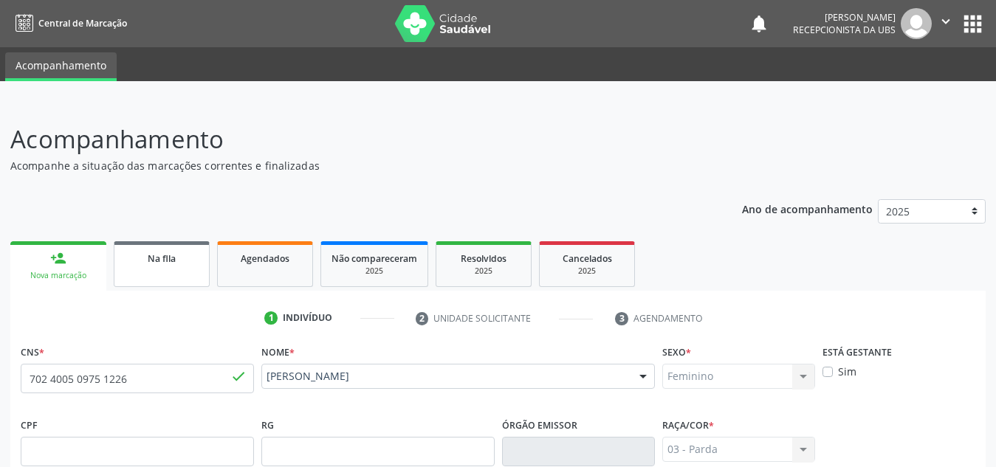
click at [195, 246] on link "Na fila" at bounding box center [162, 264] width 96 height 46
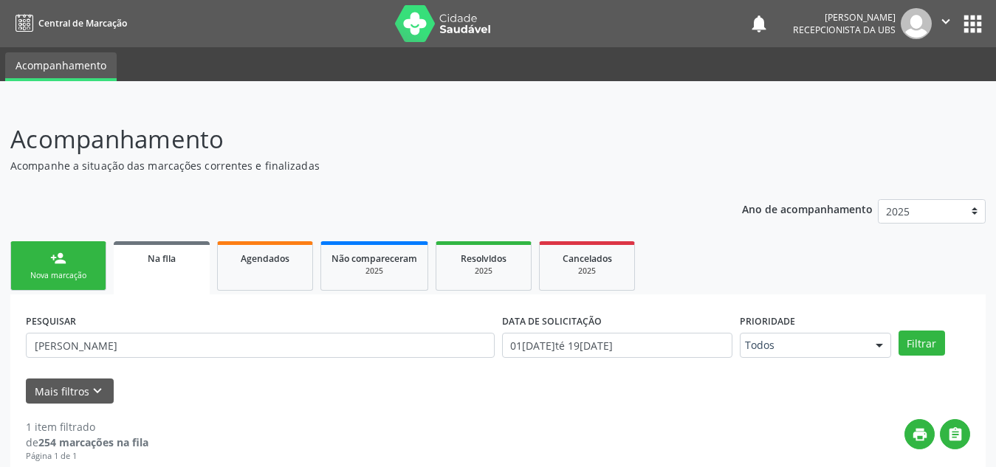
click at [69, 273] on div "Nova marcação" at bounding box center [58, 275] width 74 height 11
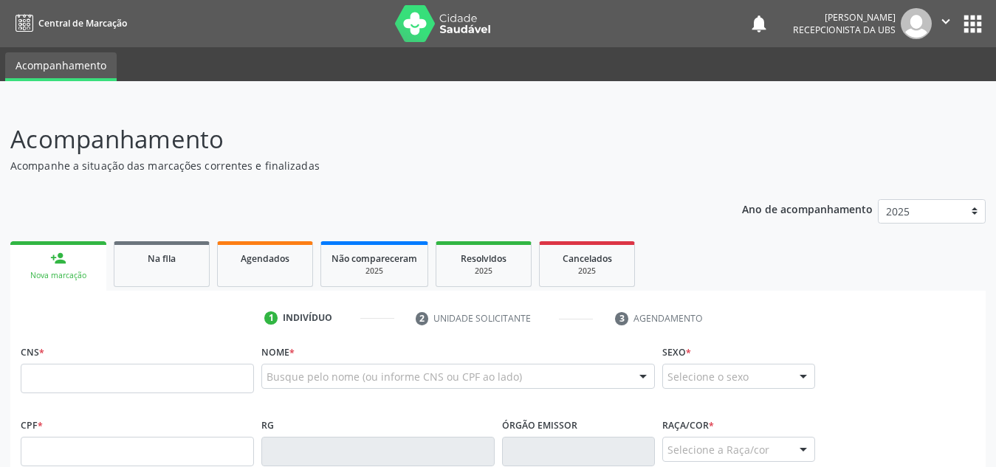
scroll to position [153, 0]
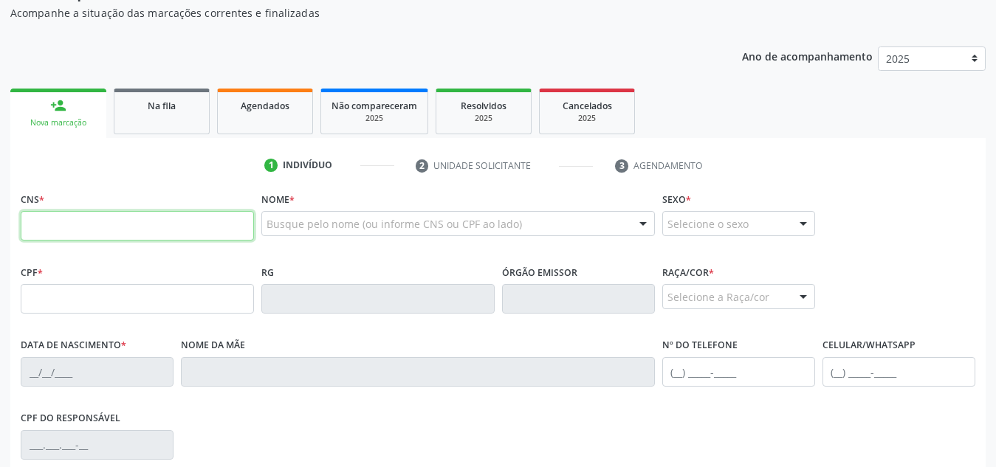
click at [95, 226] on input "text" at bounding box center [137, 226] width 233 height 30
paste input "702 4005 0975 1226"
type input "702 4005 0975 1226"
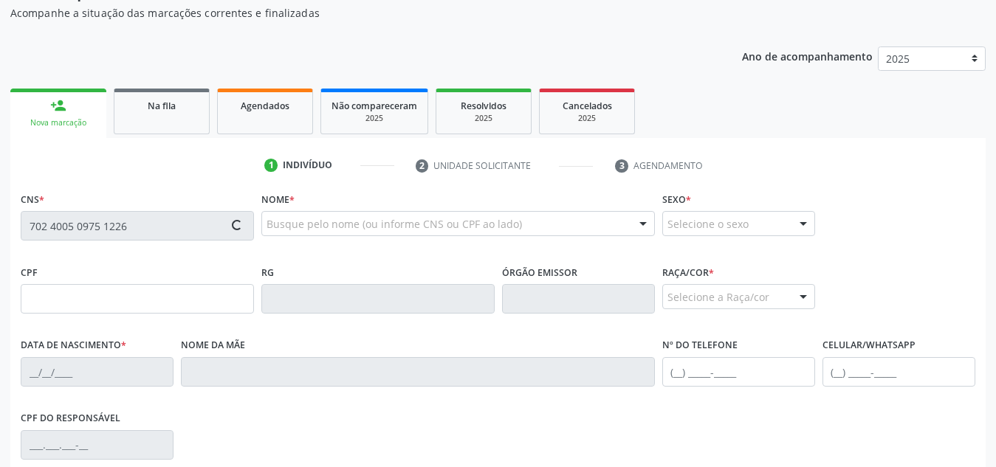
scroll to position [354, 0]
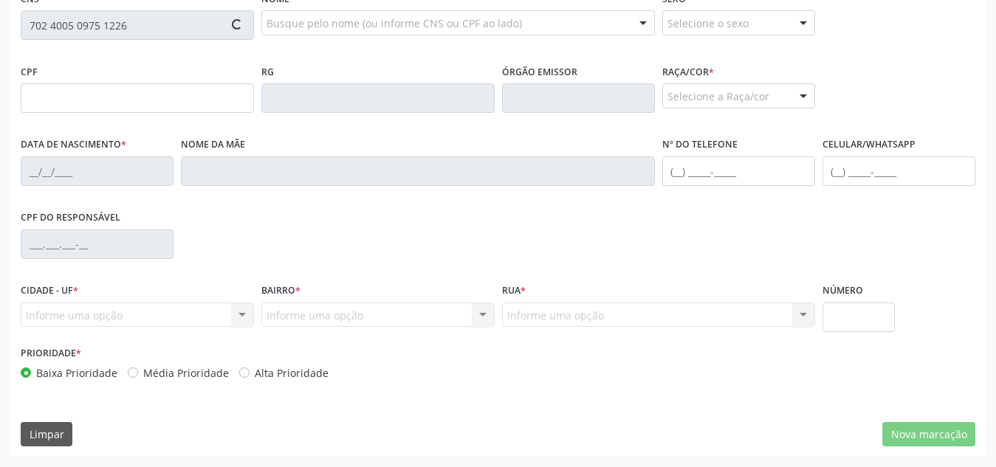
type input "2[DATE]"
type input "[PERSON_NAME]"
type input "[PHONE_NUMBER]"
type input "S/N"
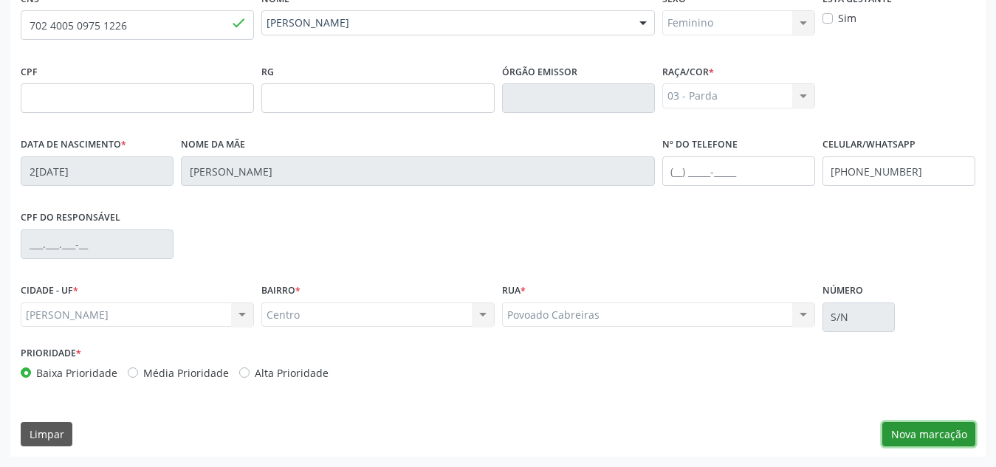
click at [931, 430] on button "Nova marcação" at bounding box center [929, 434] width 93 height 25
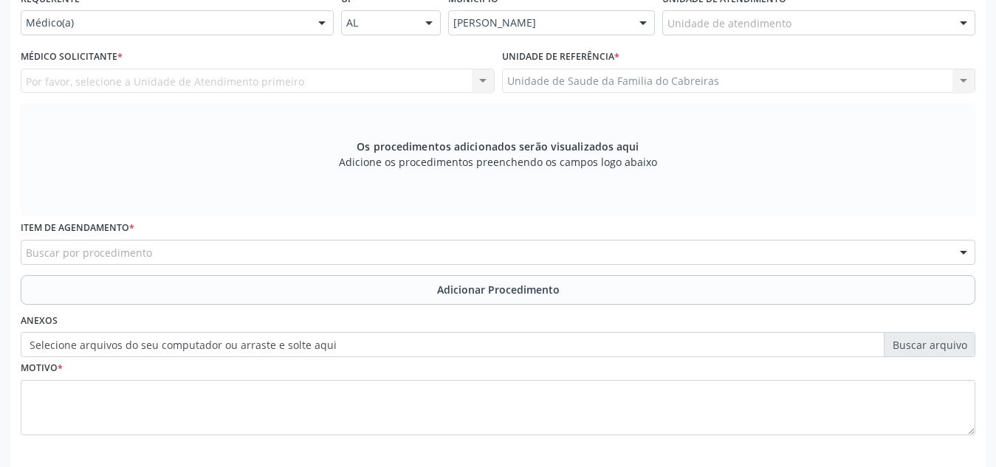
click at [801, 19] on div "Unidade de atendimento" at bounding box center [818, 22] width 313 height 25
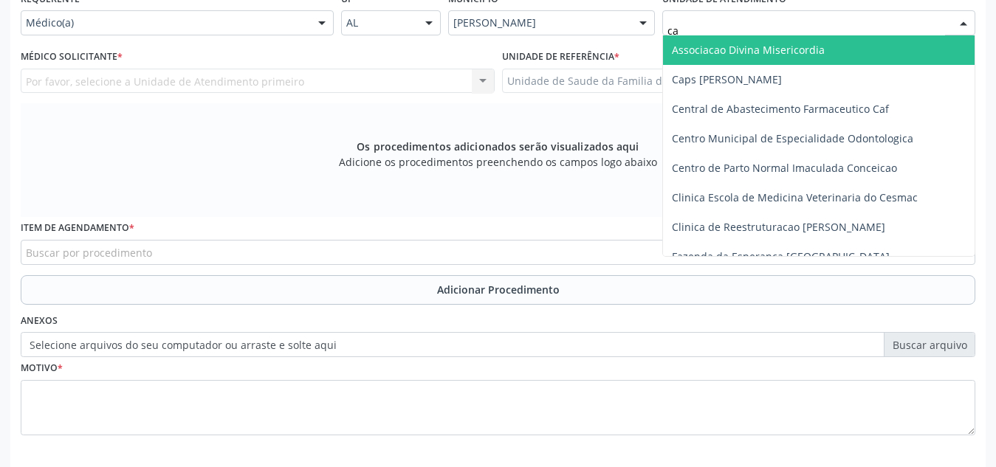
type input "cab"
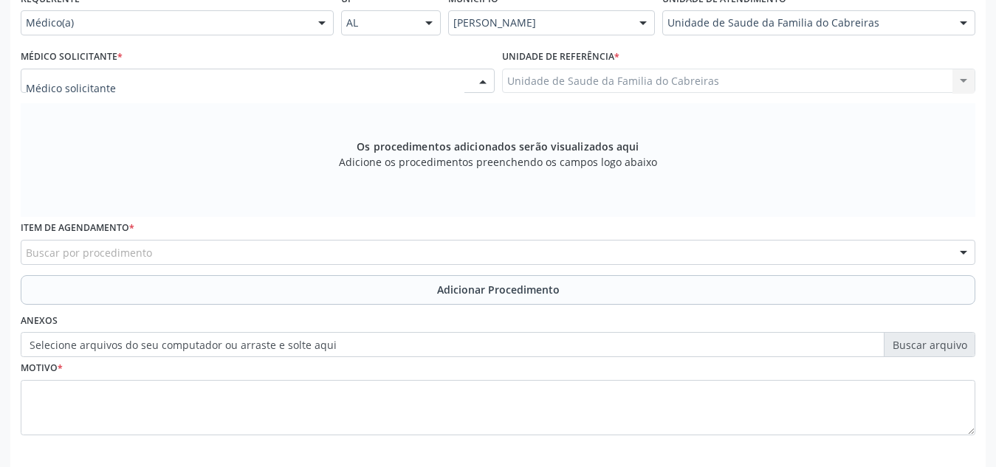
click at [316, 82] on div at bounding box center [258, 81] width 474 height 25
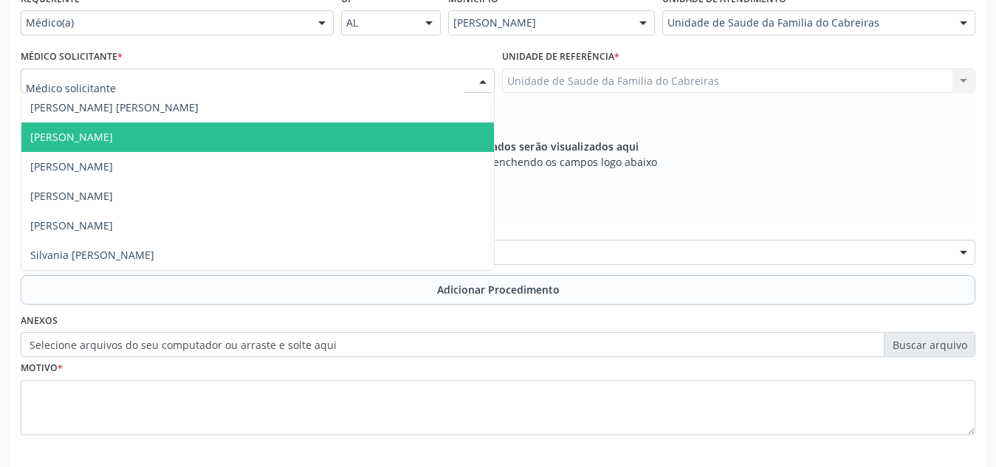
click at [306, 126] on span "[PERSON_NAME]" at bounding box center [257, 138] width 473 height 30
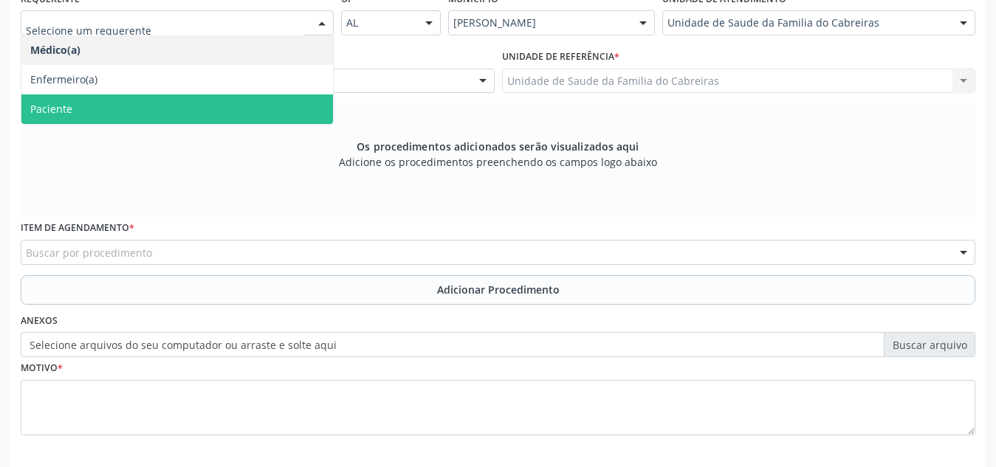
click at [205, 100] on span "Paciente" at bounding box center [177, 110] width 312 height 30
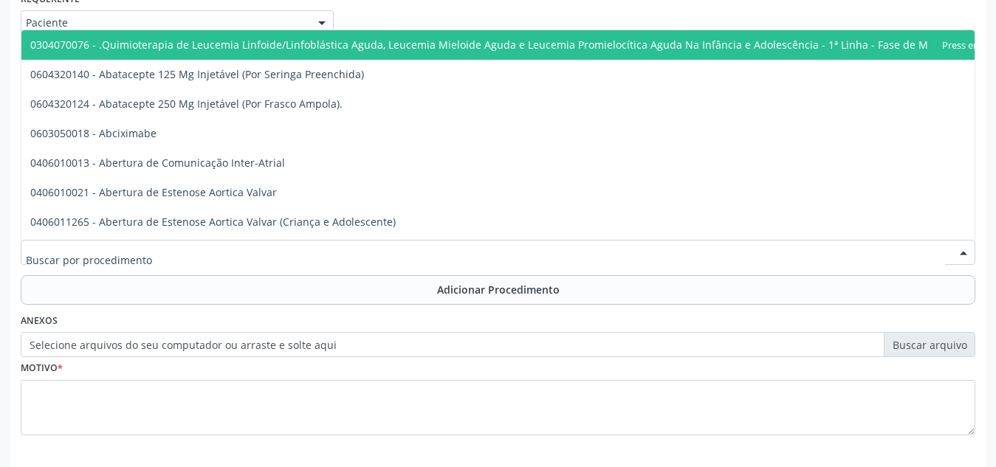
click at [216, 252] on div at bounding box center [498, 252] width 955 height 25
click at [216, 252] on input "text" at bounding box center [485, 260] width 919 height 30
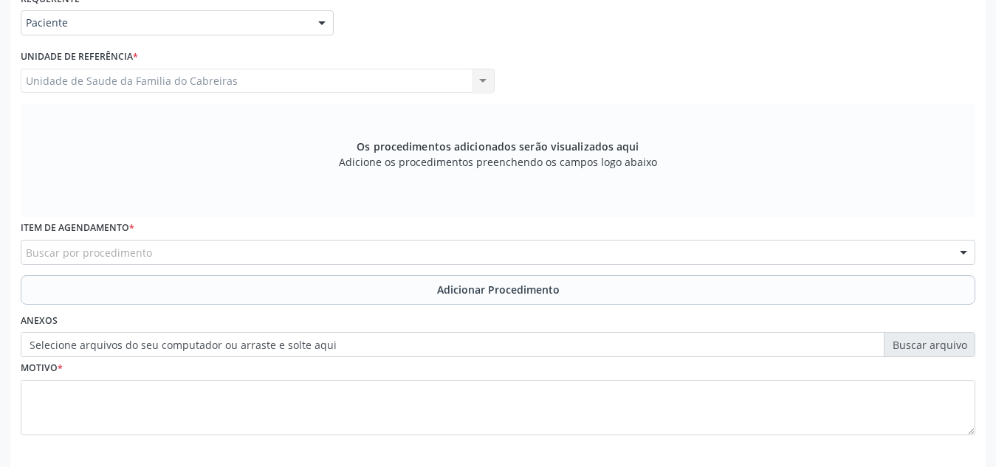
click at [237, 312] on div "Anexos Selecione arquivos do seu computador ou arraste e solte aqui" at bounding box center [498, 333] width 962 height 47
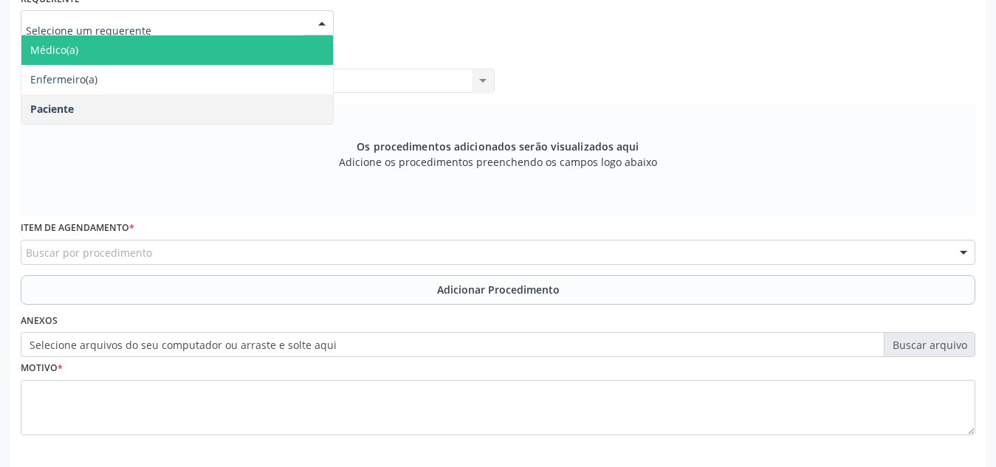
click at [216, 53] on span "Médico(a)" at bounding box center [177, 50] width 312 height 30
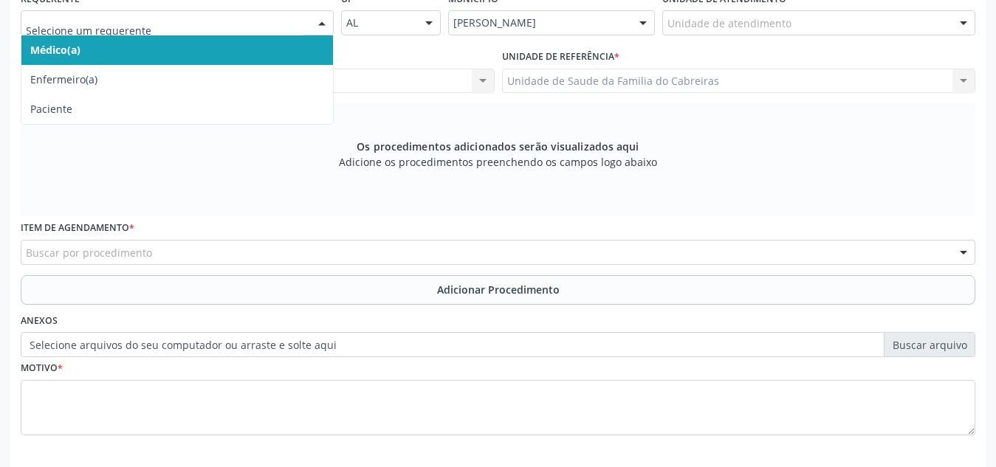
click at [234, 41] on span "Médico(a)" at bounding box center [177, 50] width 312 height 30
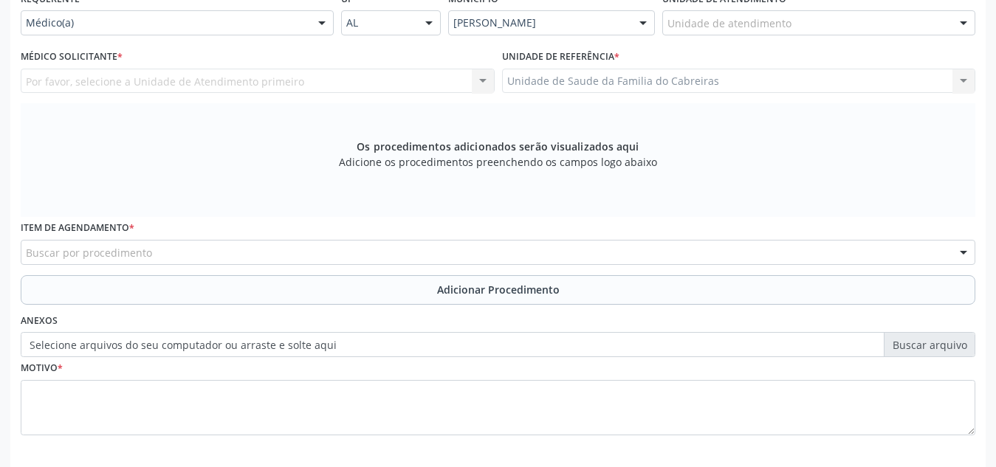
click at [222, 85] on div "Por favor, selecione a Unidade de Atendimento primeiro [PERSON_NAME] [PERSON_NA…" at bounding box center [258, 81] width 474 height 25
click at [229, 83] on div "Por favor, selecione a Unidade de Atendimento primeiro [PERSON_NAME] [PERSON_NA…" at bounding box center [258, 81] width 474 height 25
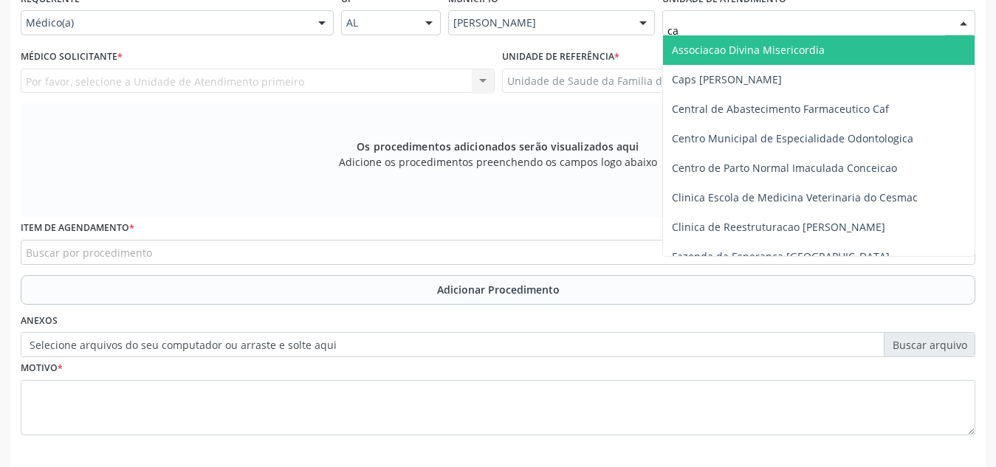
type input "cab"
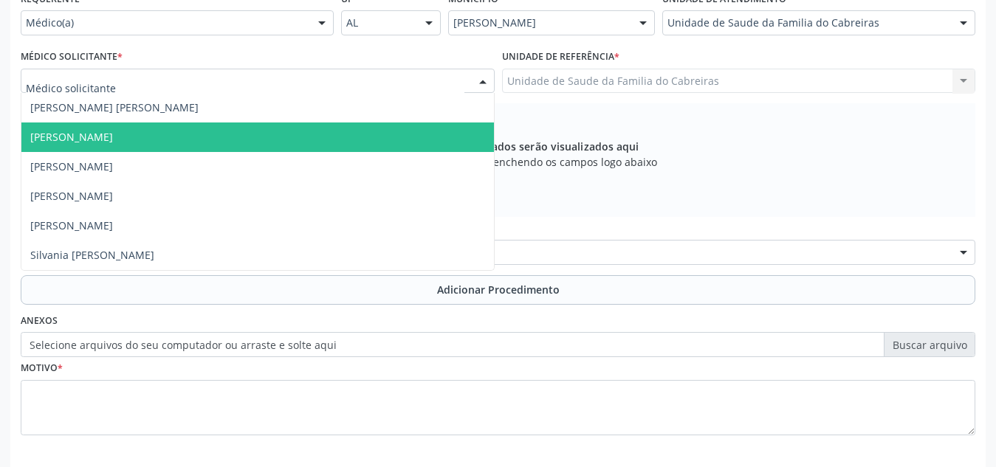
click at [419, 77] on div at bounding box center [258, 81] width 474 height 25
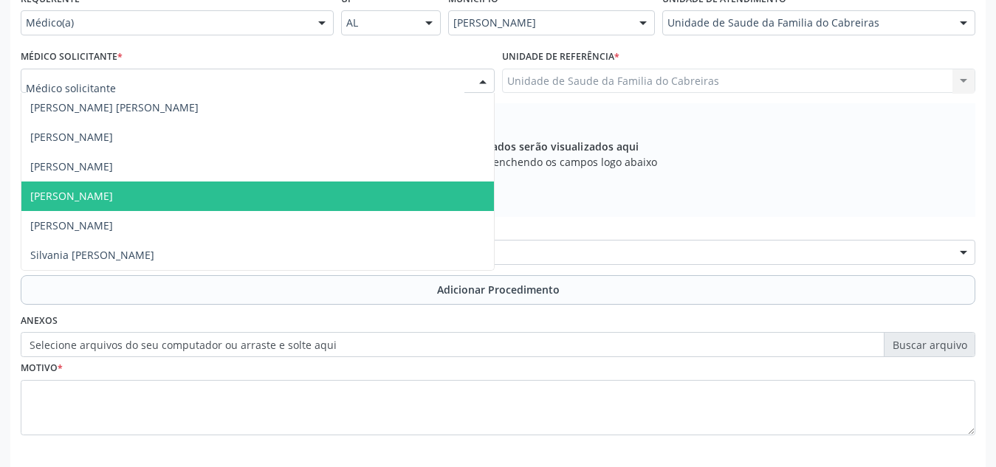
click at [318, 195] on span "[PERSON_NAME]" at bounding box center [257, 197] width 473 height 30
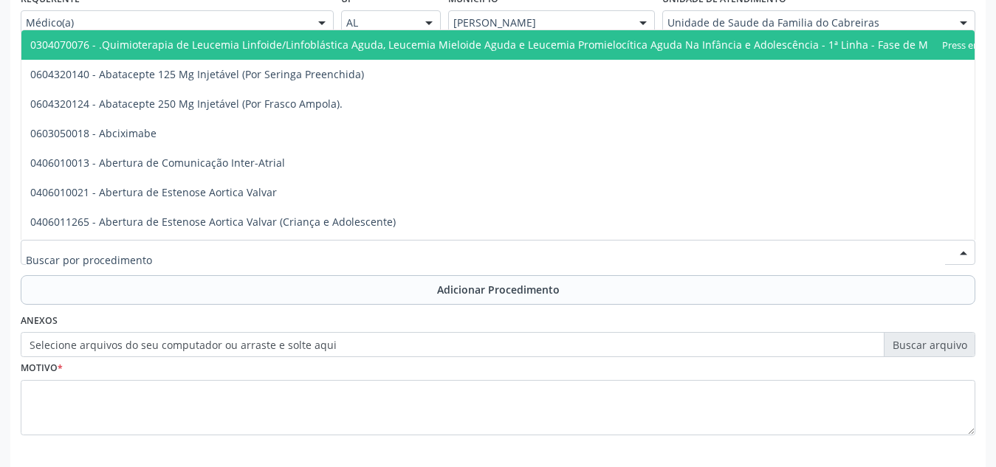
click at [307, 254] on div at bounding box center [498, 252] width 955 height 25
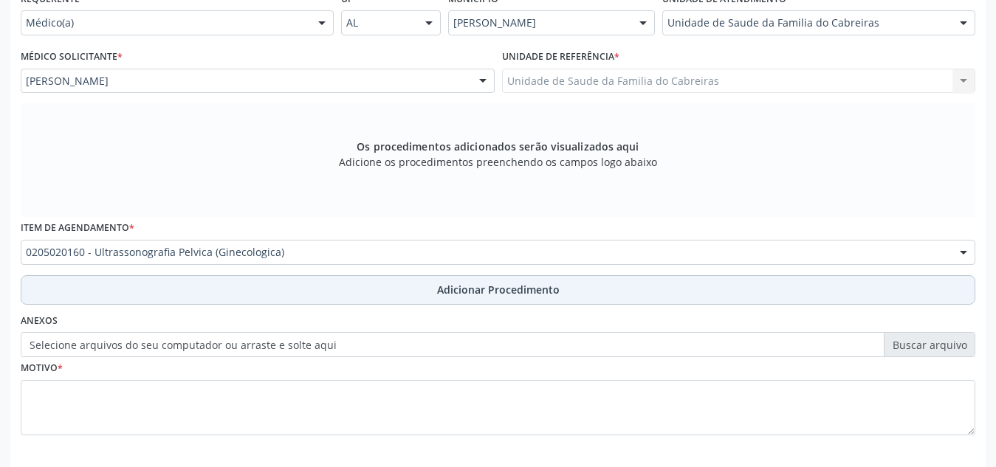
click at [309, 278] on button "Adicionar Procedimento" at bounding box center [498, 290] width 955 height 30
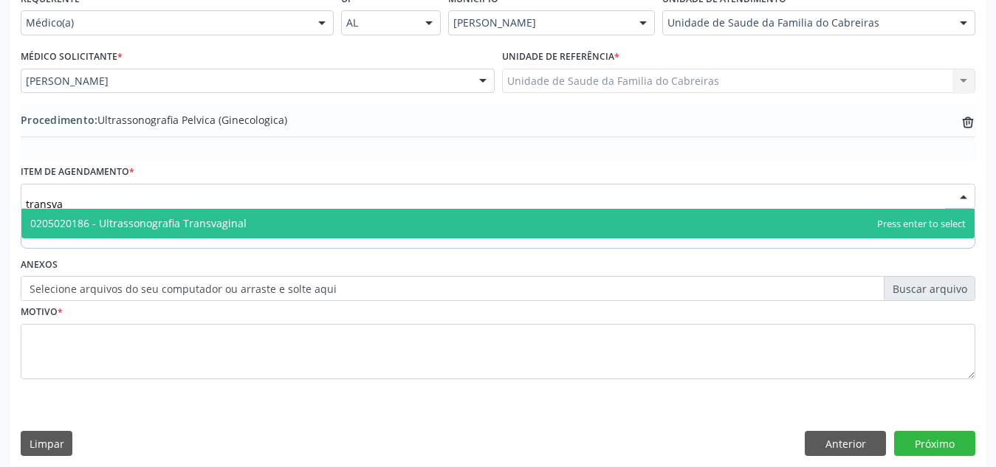
type input "transvag"
click at [329, 227] on span "0205020186 - Ultrassonografia Transvaginal" at bounding box center [497, 224] width 953 height 30
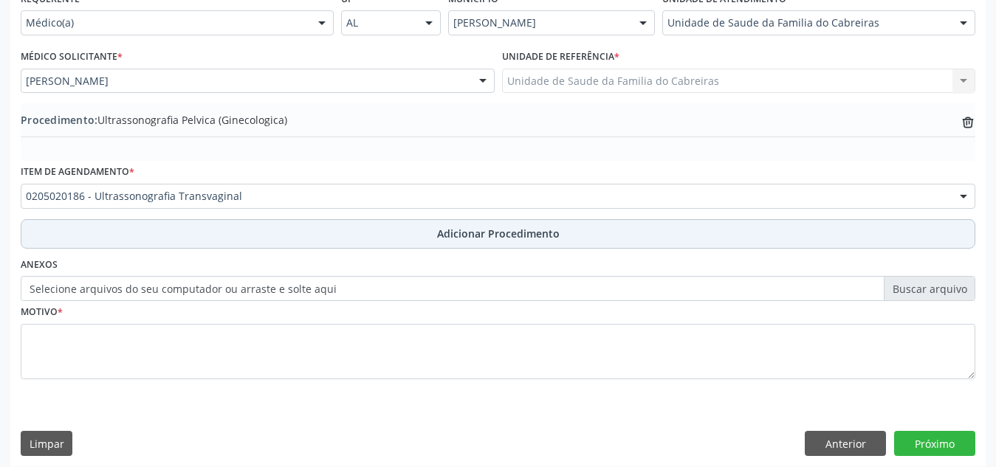
click at [357, 238] on button "Adicionar Procedimento" at bounding box center [498, 234] width 955 height 30
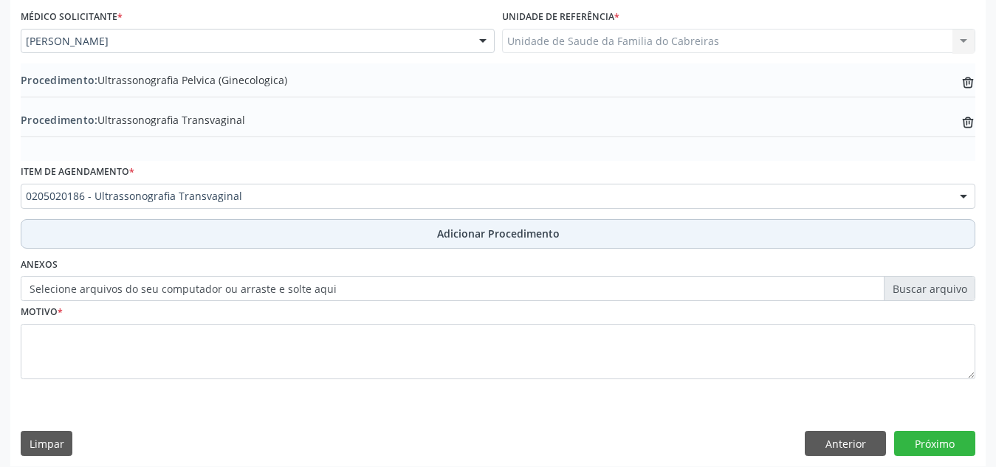
scroll to position [403, 0]
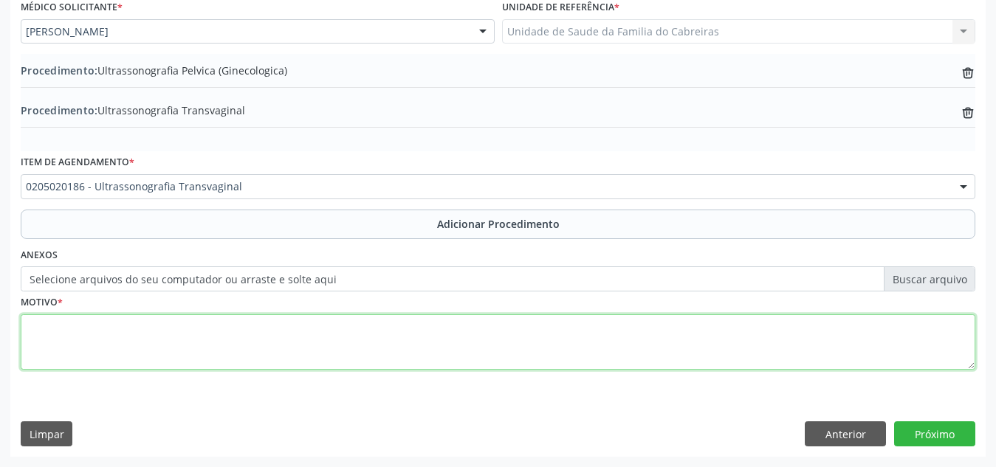
click at [313, 351] on textarea at bounding box center [498, 343] width 955 height 56
type textarea "Dor pélvica a esclarecer."
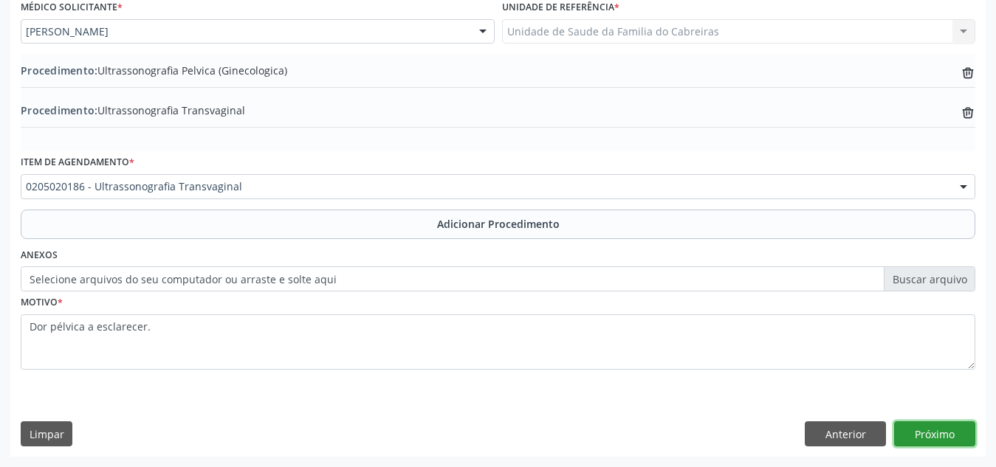
click at [936, 429] on button "Próximo" at bounding box center [934, 434] width 81 height 25
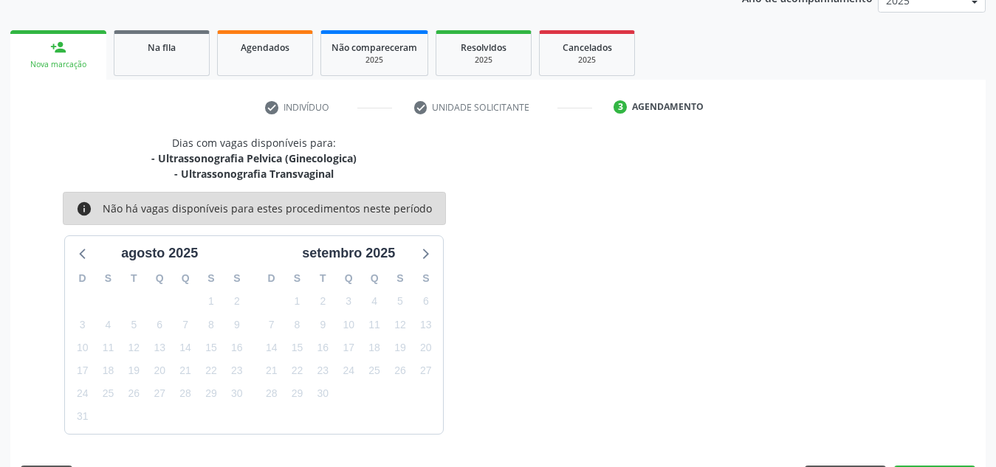
scroll to position [255, 0]
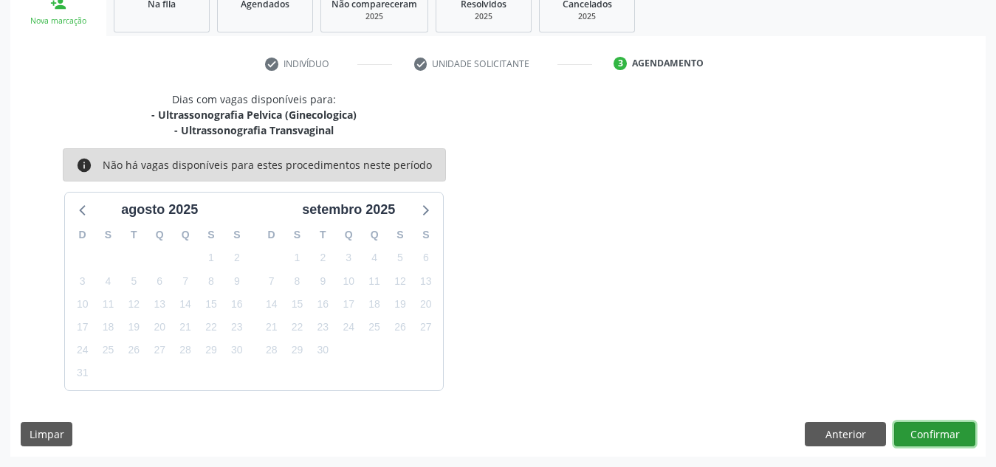
click at [936, 429] on button "Confirmar" at bounding box center [934, 434] width 81 height 25
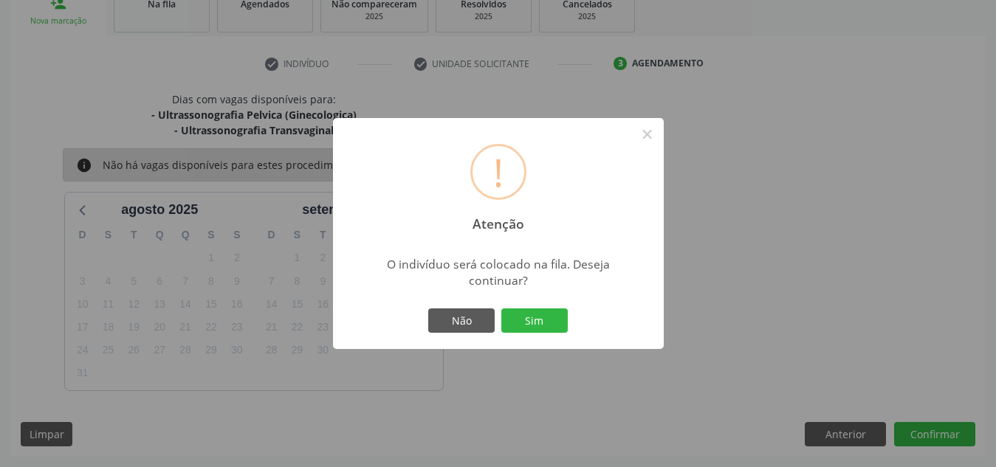
click at [501, 309] on button "Sim" at bounding box center [534, 321] width 66 height 25
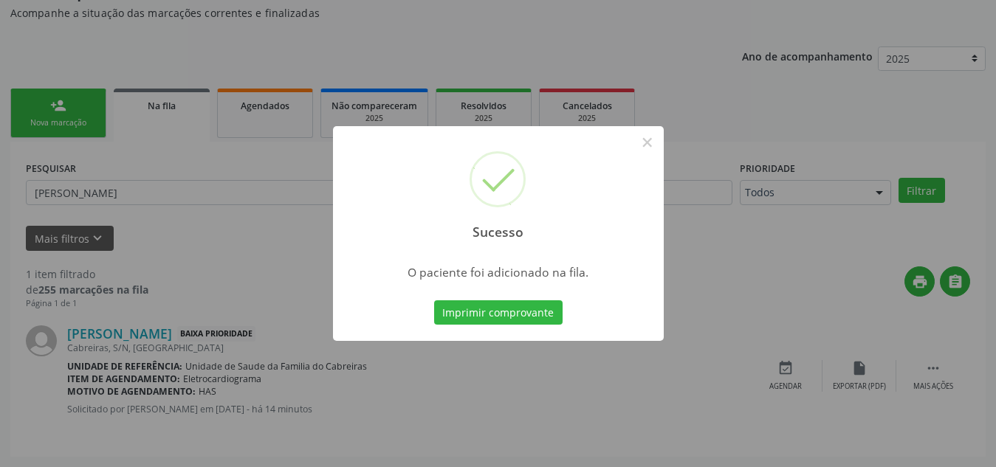
scroll to position [41, 0]
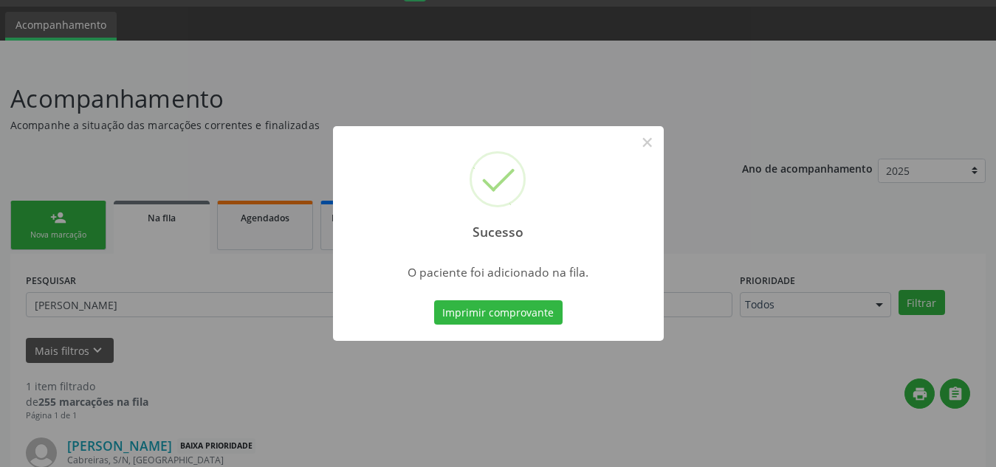
drag, startPoint x: 936, startPoint y: 429, endPoint x: 964, endPoint y: 121, distance: 309.2
click at [964, 121] on div "Sucesso × O paciente foi adicionado na fila. Imprimir comprovante Cancel" at bounding box center [498, 233] width 996 height 467
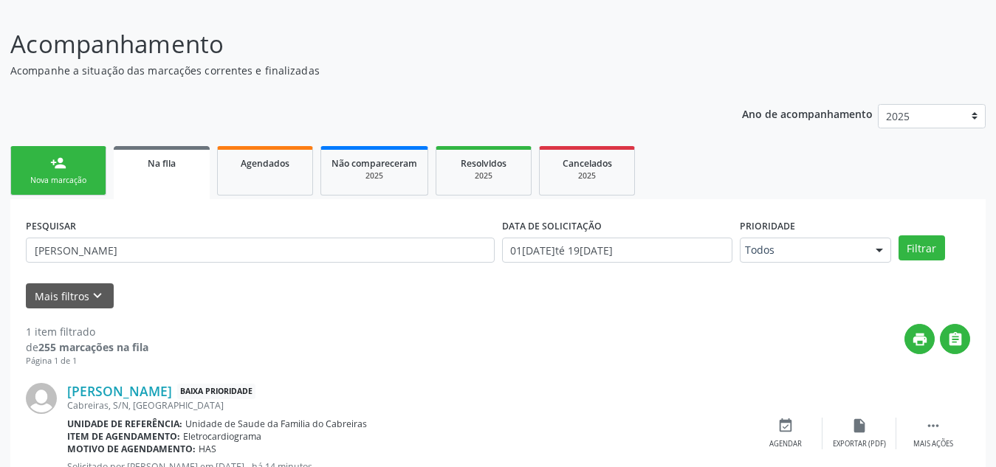
scroll to position [96, 0]
click at [75, 174] on div "Nova marcação" at bounding box center [58, 179] width 74 height 11
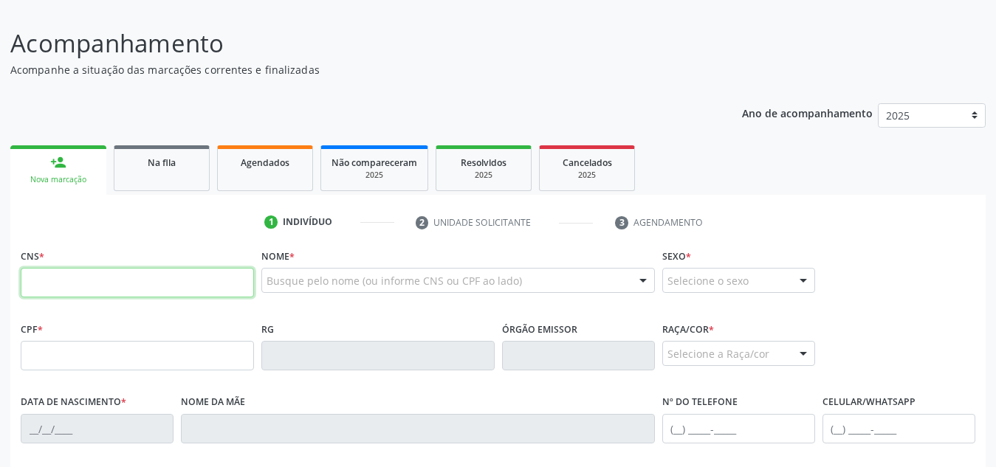
click at [89, 281] on input "text" at bounding box center [137, 283] width 233 height 30
type input "704 8080 4310 9745"
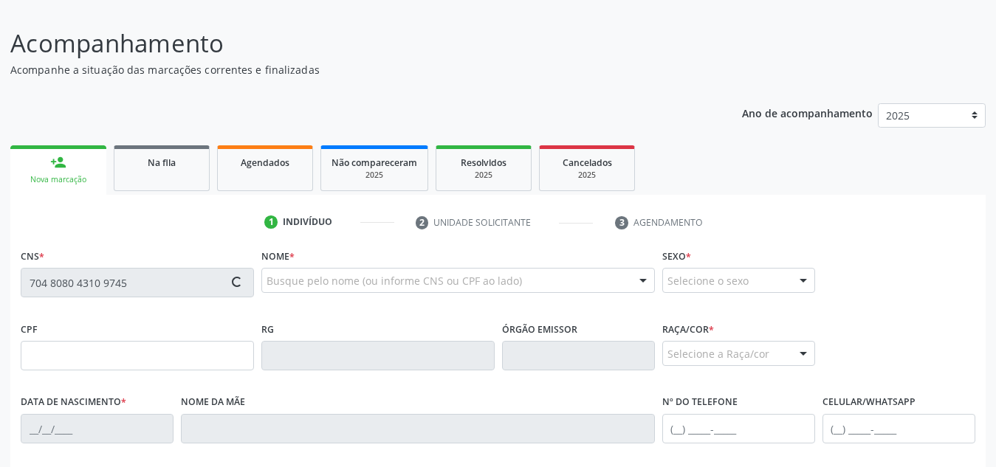
type input "152.461.874-89"
type input "20[DATE]"
type input "[PERSON_NAME]"
type input "[PHONE_NUMBER]"
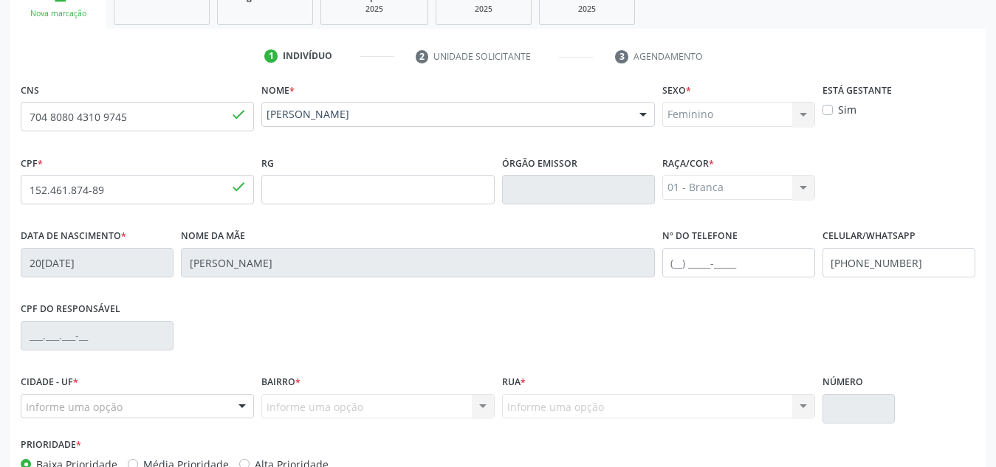
scroll to position [264, 0]
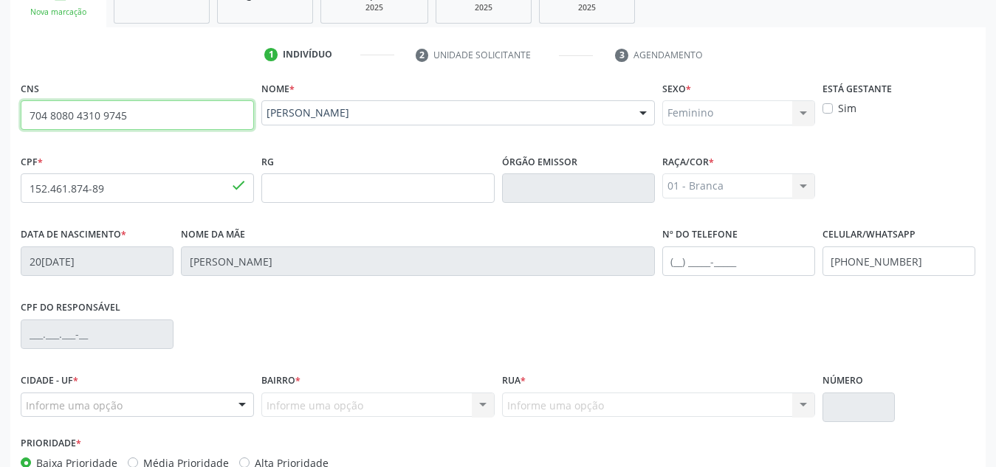
drag, startPoint x: 185, startPoint y: 112, endPoint x: 10, endPoint y: 105, distance: 175.9
click at [10, 105] on div "Acompanhamento Acompanhe a situação das marcações correntes e finalizadas Relat…" at bounding box center [498, 197] width 996 height 719
paste input "704 8080 4310 9745"
type input "704 8080 4310 9745"
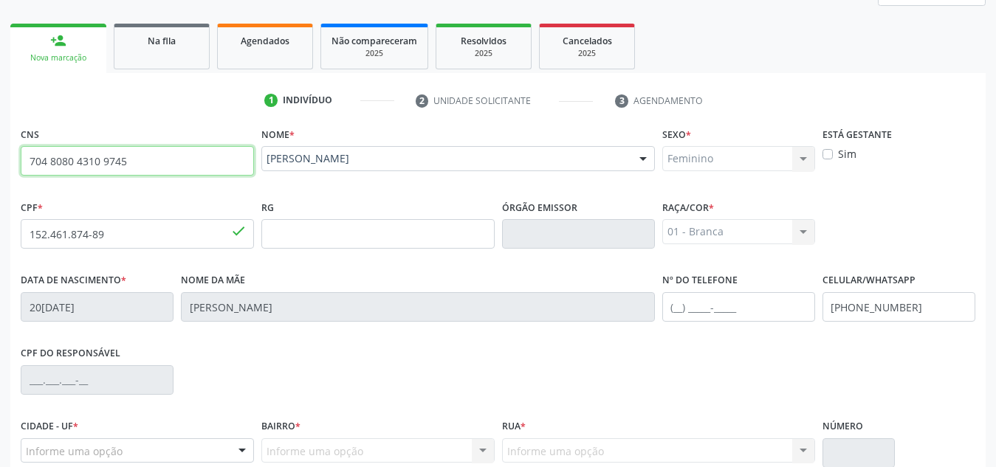
scroll to position [214, 0]
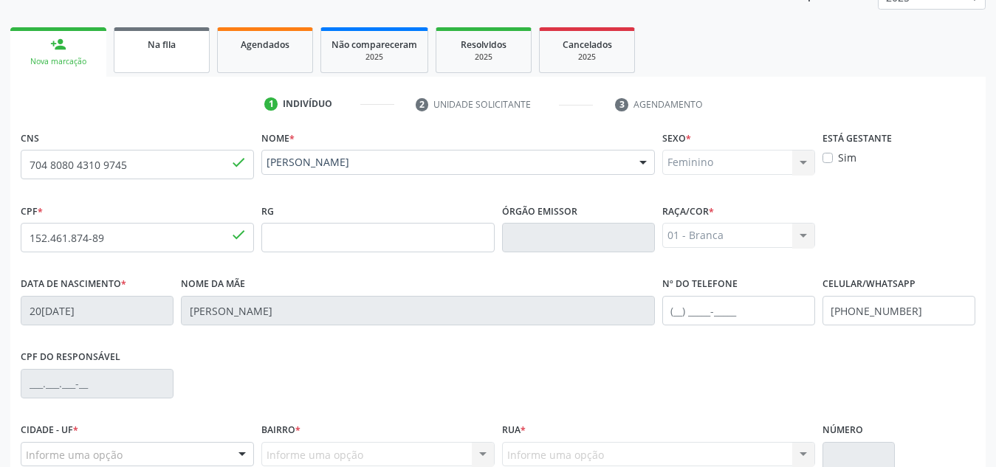
click at [166, 45] on span "Na fila" at bounding box center [162, 44] width 28 height 13
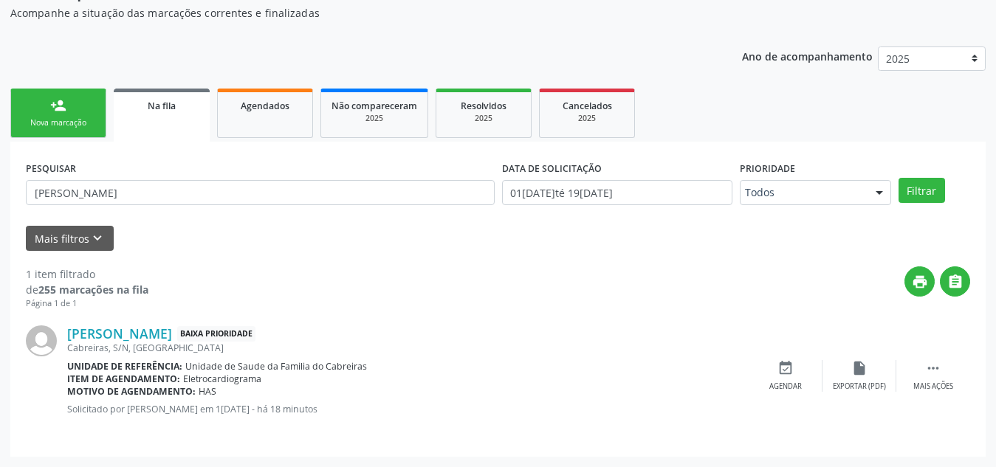
scroll to position [153, 0]
click at [72, 120] on div "Nova marcação" at bounding box center [58, 122] width 74 height 11
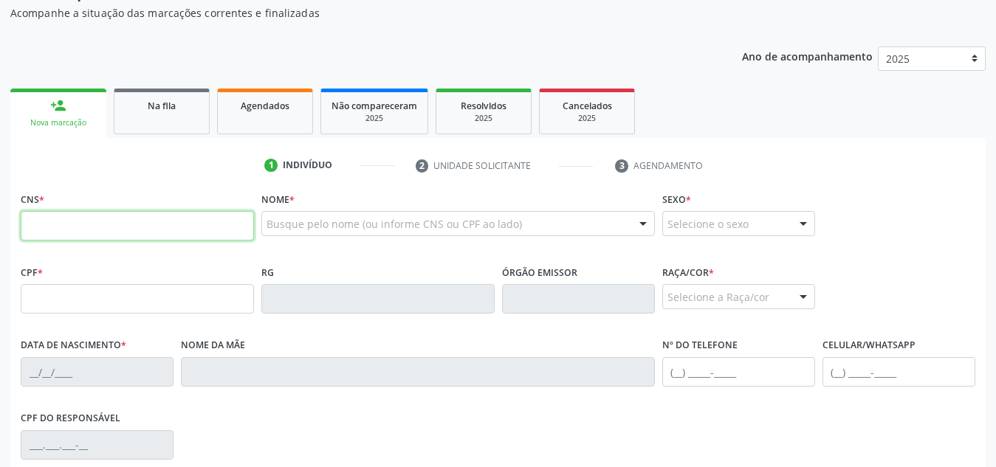
click at [110, 224] on input "text" at bounding box center [137, 226] width 233 height 30
paste input "704 8080 4310 9745"
type input "704 8080 4310 9745"
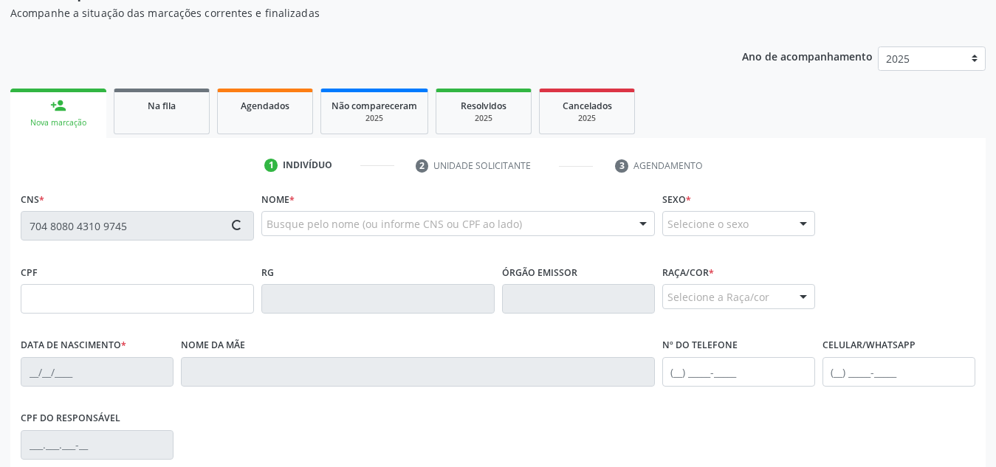
scroll to position [354, 0]
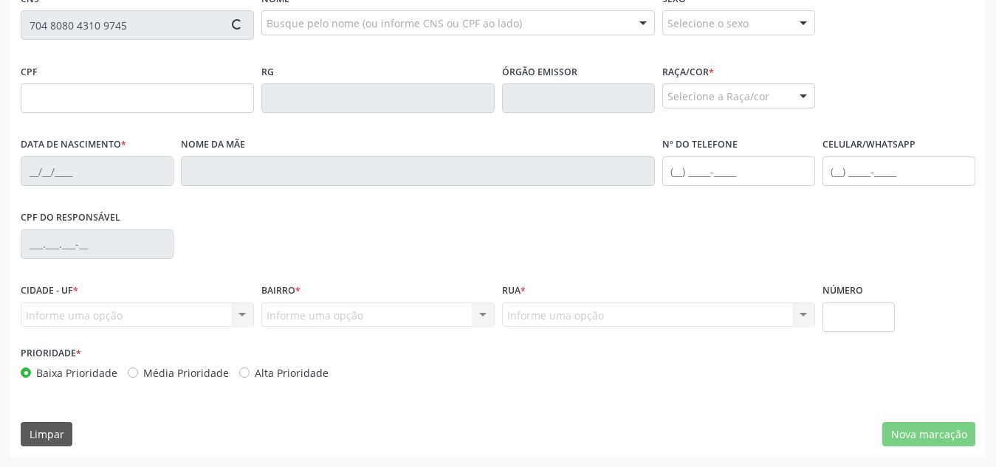
type input "152.461.874-89"
type input "20[DATE]"
type input "[PERSON_NAME]"
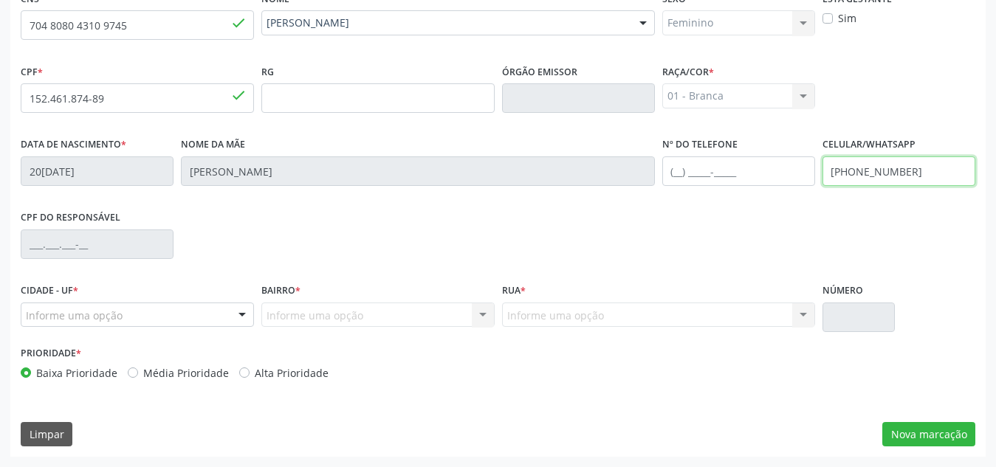
drag, startPoint x: 947, startPoint y: 174, endPoint x: 777, endPoint y: 156, distance: 170.8
click at [777, 156] on div "Data de nascimento * 20[DATE] Nome da mãe [PERSON_NAME] Mendona Nº do Telefone …" at bounding box center [498, 170] width 962 height 73
type input "[PHONE_NUMBER]"
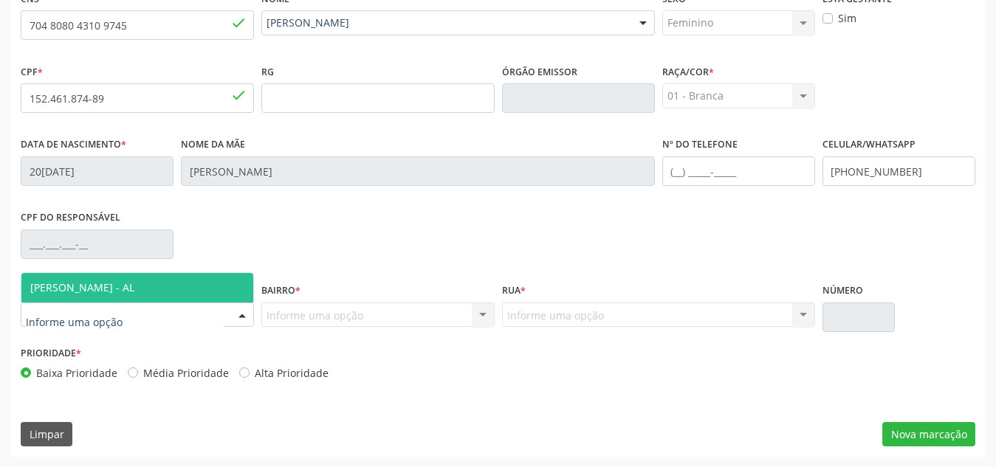
click at [166, 312] on div at bounding box center [137, 315] width 233 height 25
click at [191, 294] on span "[PERSON_NAME] - AL" at bounding box center [137, 288] width 232 height 30
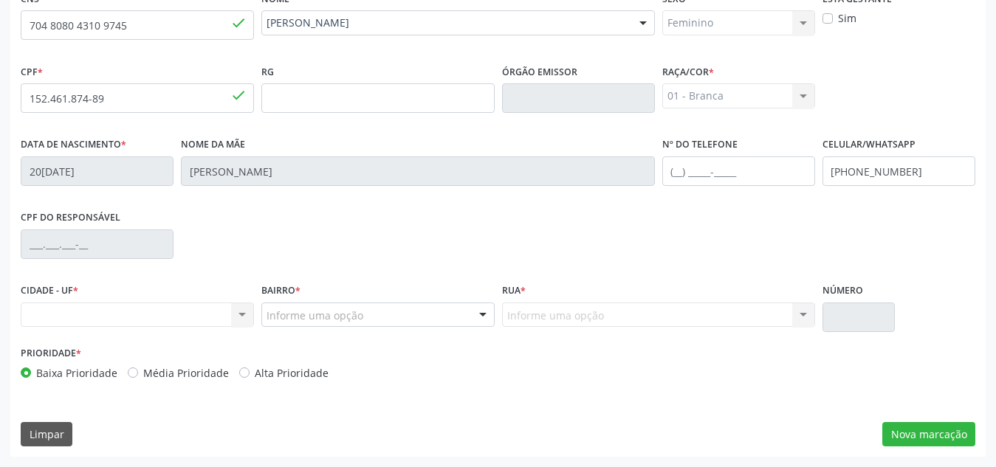
click at [158, 325] on div "Nenhum resultado encontrado para: " " Não há nenhuma opção para ser exibida." at bounding box center [137, 315] width 233 height 25
click at [193, 312] on div "Nenhum resultado encontrado para: " " Não há nenhuma opção para ser exibida." at bounding box center [137, 315] width 233 height 25
click at [245, 312] on div "Nenhum resultado encontrado para: " " Não há nenhuma opção para ser exibida." at bounding box center [137, 315] width 233 height 25
click at [205, 315] on div "Nenhum resultado encontrado para: " " Não há nenhuma opção para ser exibida." at bounding box center [137, 315] width 233 height 25
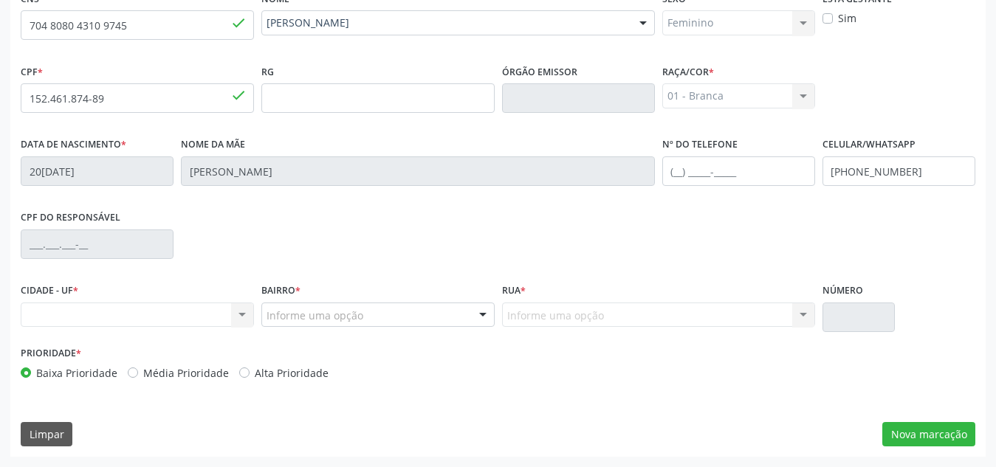
click at [205, 315] on div "Nenhum resultado encontrado para: " " Não há nenhuma opção para ser exibida." at bounding box center [137, 315] width 233 height 25
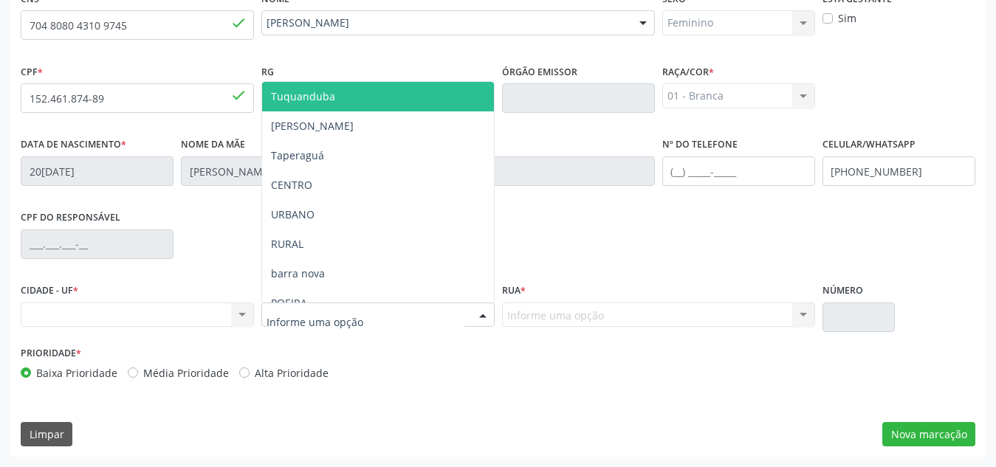
click at [306, 326] on div at bounding box center [377, 315] width 233 height 25
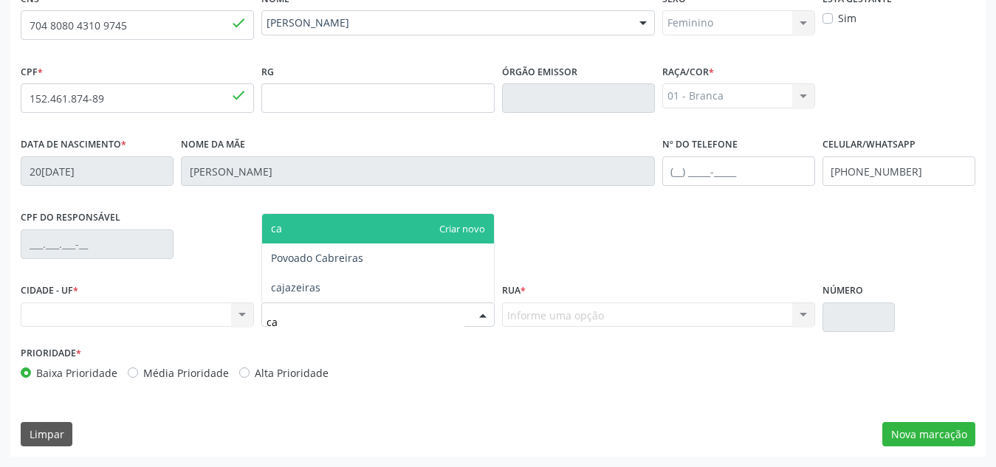
type input "cab"
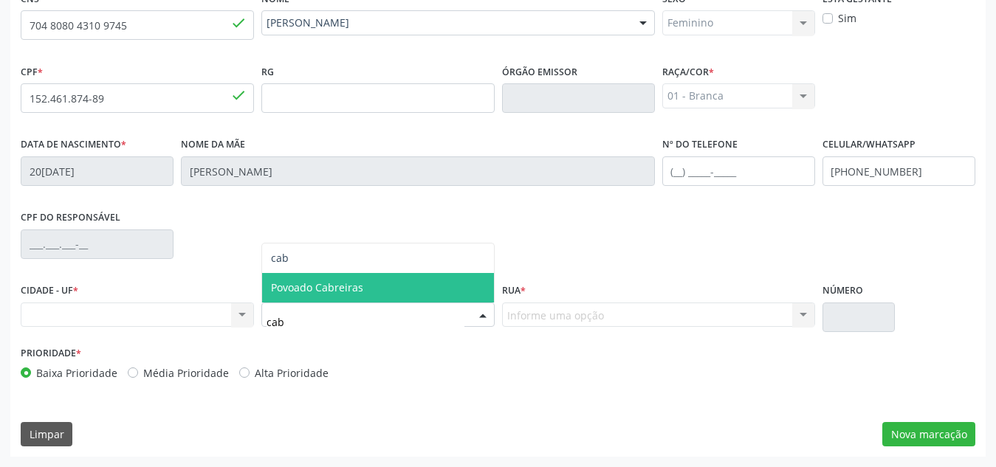
click at [344, 284] on span "Povoado Cabreiras" at bounding box center [317, 288] width 92 height 14
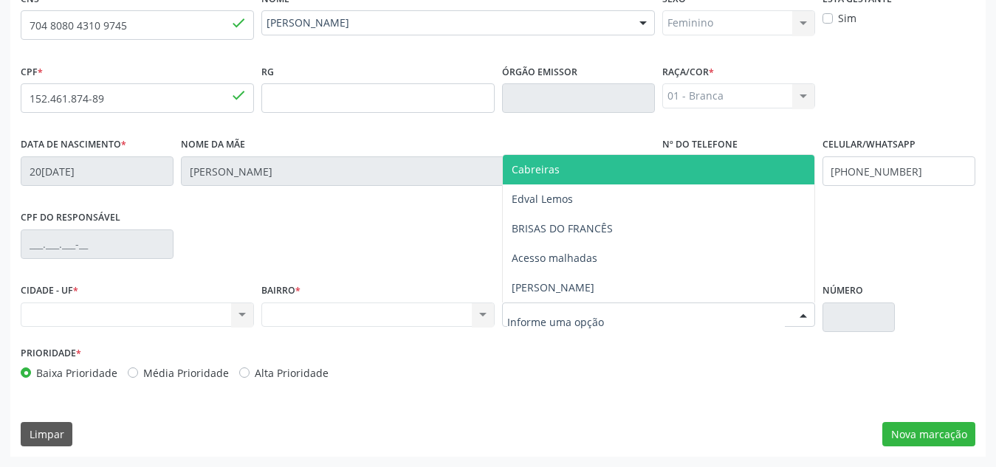
click at [591, 167] on span "Cabreiras" at bounding box center [659, 170] width 312 height 30
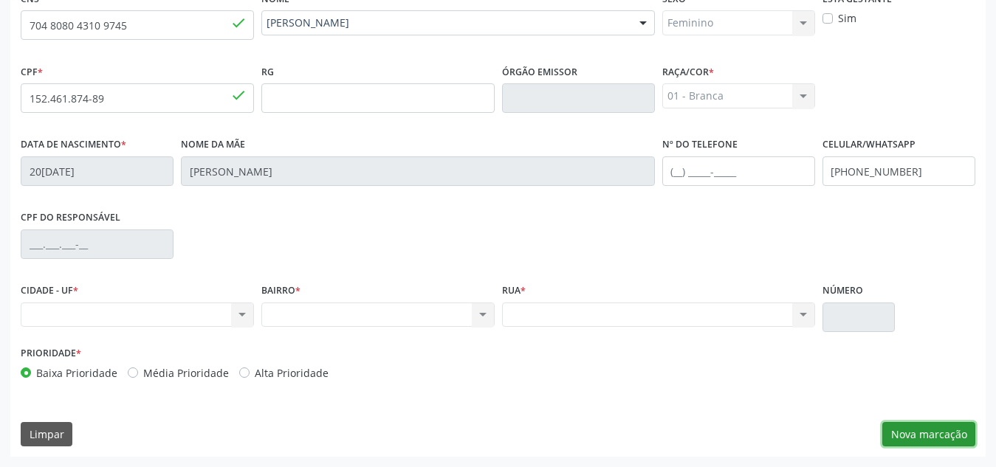
click at [926, 440] on button "Nova marcação" at bounding box center [929, 434] width 93 height 25
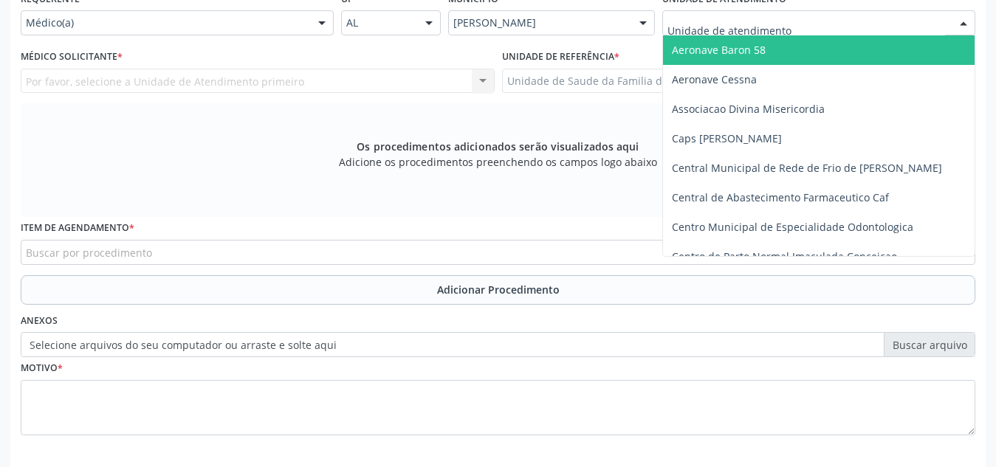
click at [795, 24] on div at bounding box center [818, 22] width 313 height 25
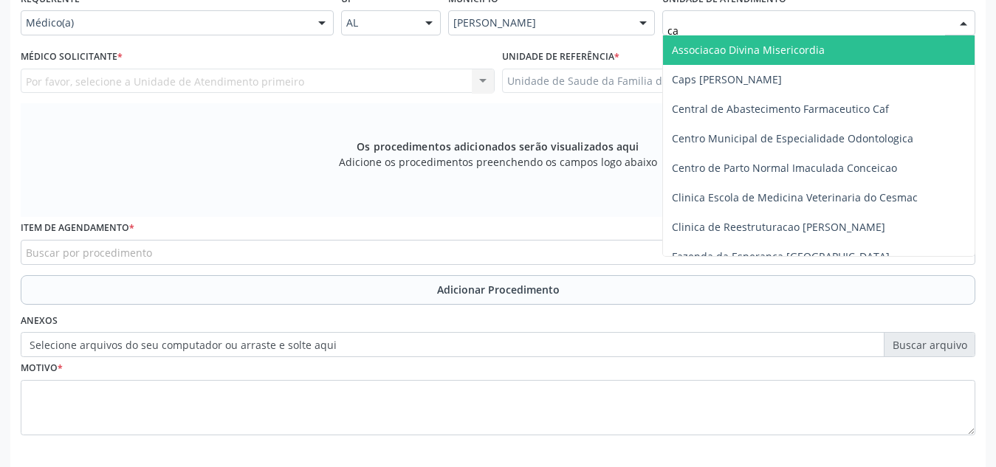
type input "cab"
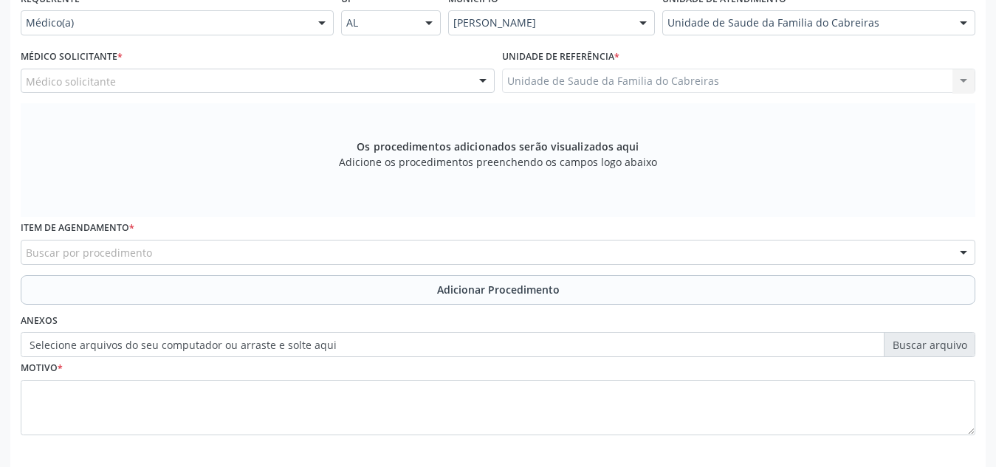
click at [283, 81] on div "Médico solicitante" at bounding box center [258, 81] width 474 height 25
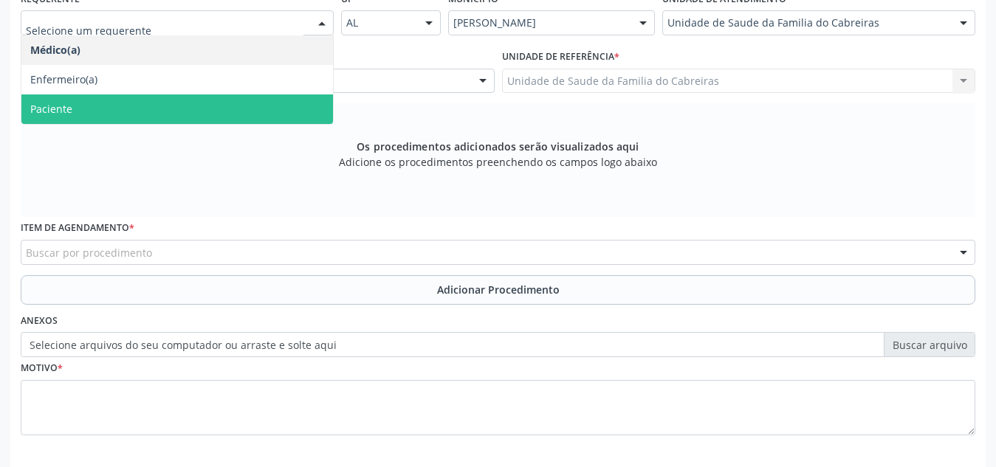
click at [202, 111] on span "Paciente" at bounding box center [177, 110] width 312 height 30
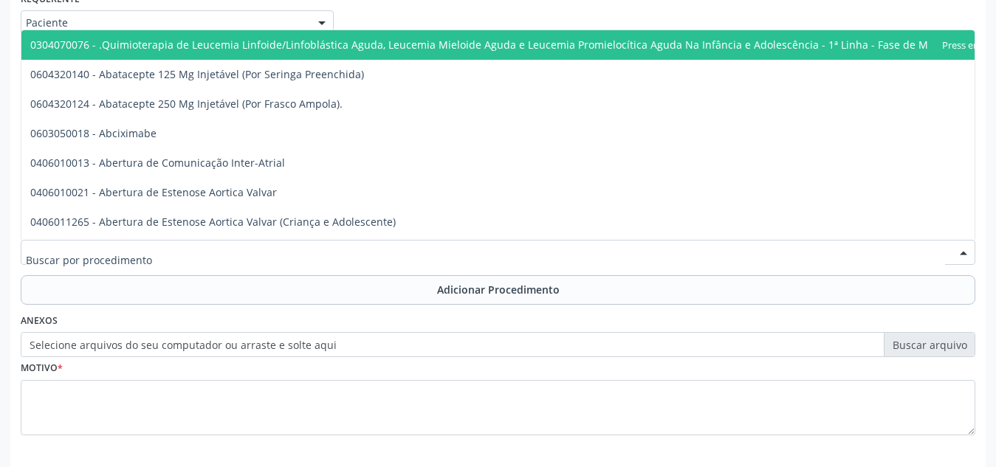
click at [178, 256] on div at bounding box center [498, 252] width 955 height 25
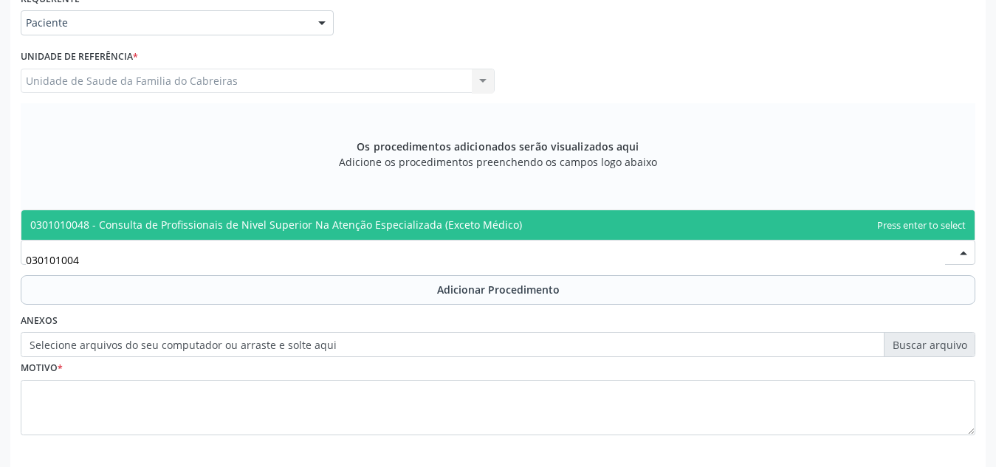
type input "0301010048"
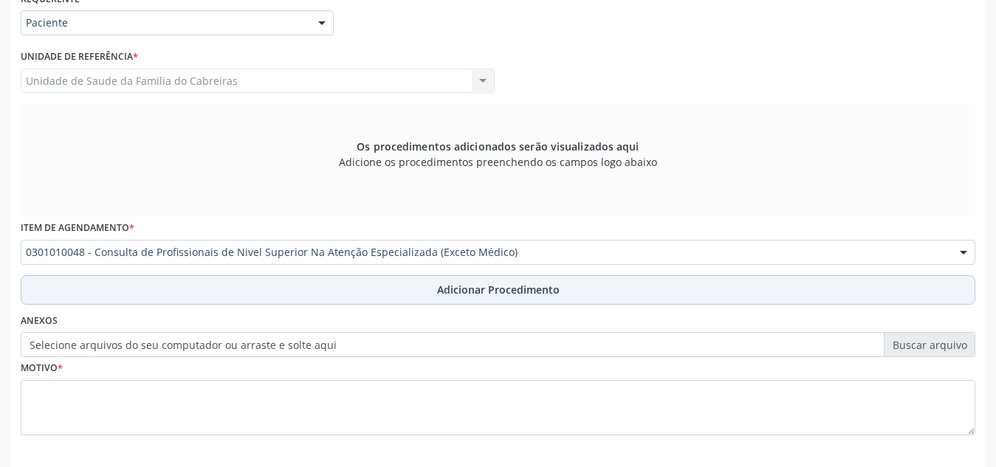
click at [240, 295] on button "Adicionar Procedimento" at bounding box center [498, 290] width 955 height 30
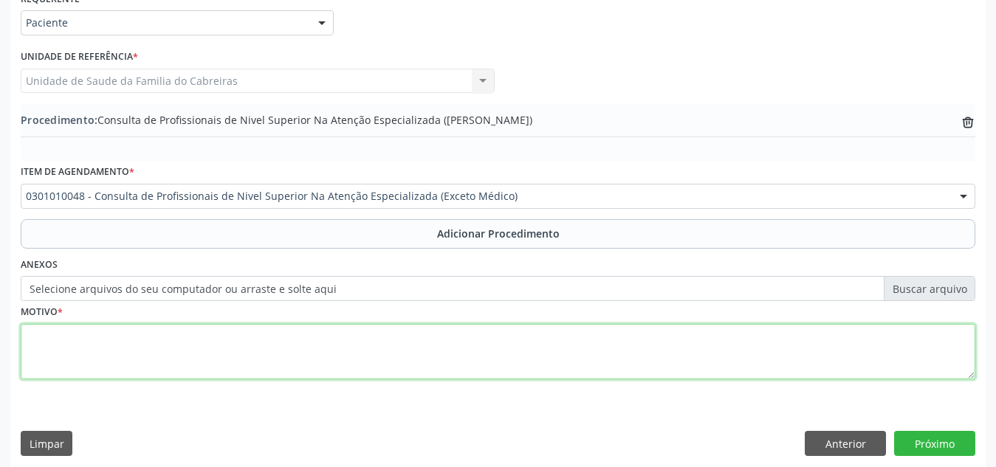
click at [223, 349] on textarea at bounding box center [498, 352] width 955 height 56
type textarea "CEO. Buco - maxilo"
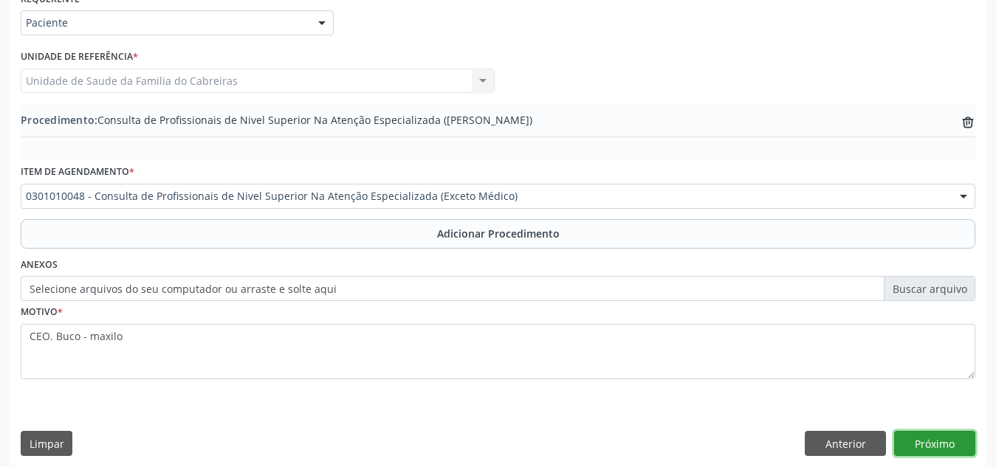
click at [938, 448] on button "Próximo" at bounding box center [934, 443] width 81 height 25
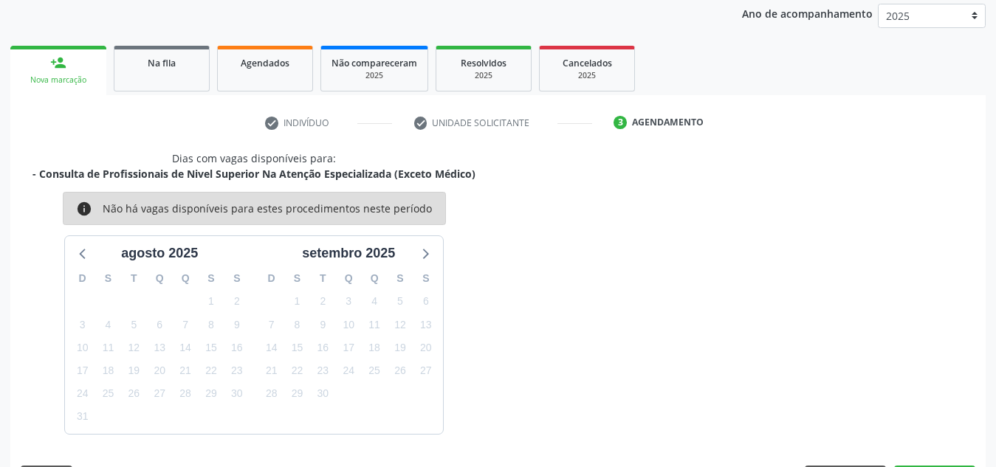
scroll to position [239, 0]
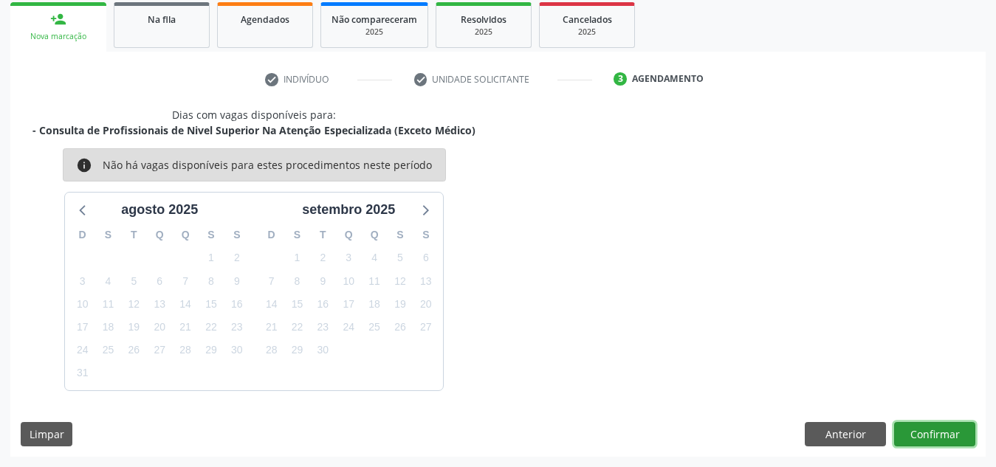
click at [942, 441] on button "Confirmar" at bounding box center [934, 434] width 81 height 25
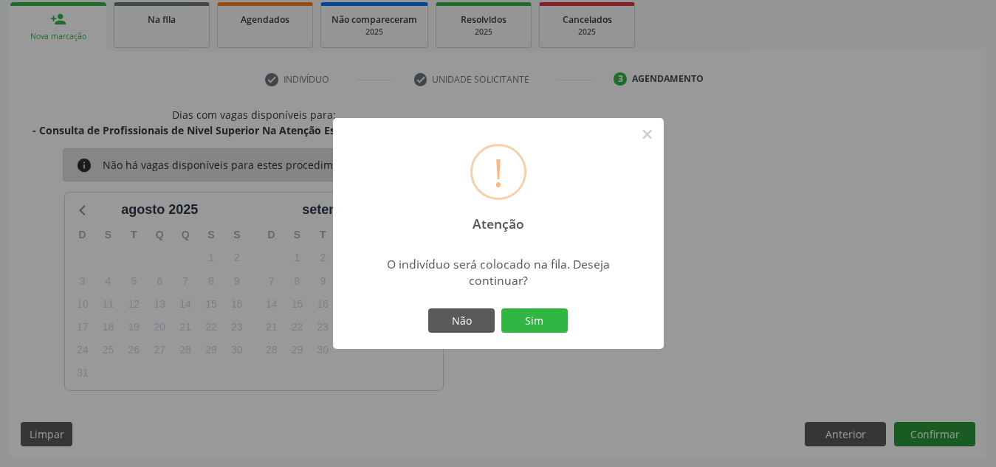
click at [501, 309] on button "Sim" at bounding box center [534, 321] width 66 height 25
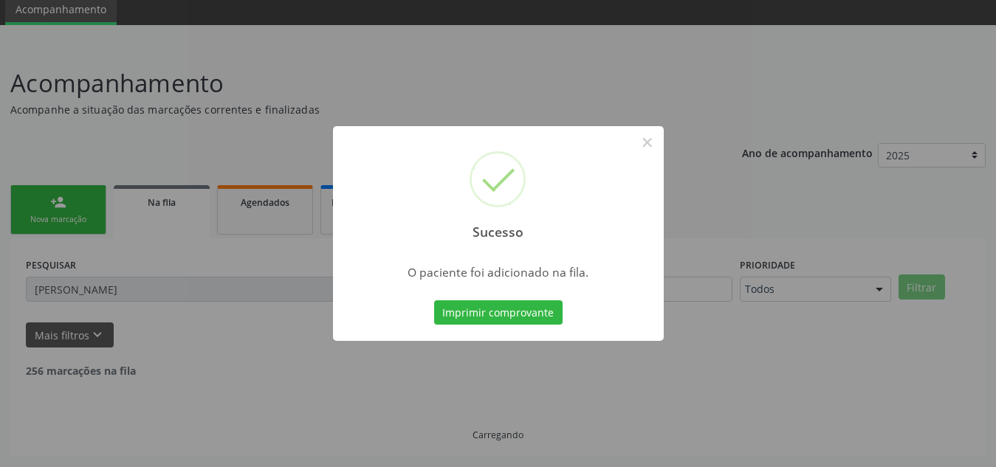
scroll to position [41, 0]
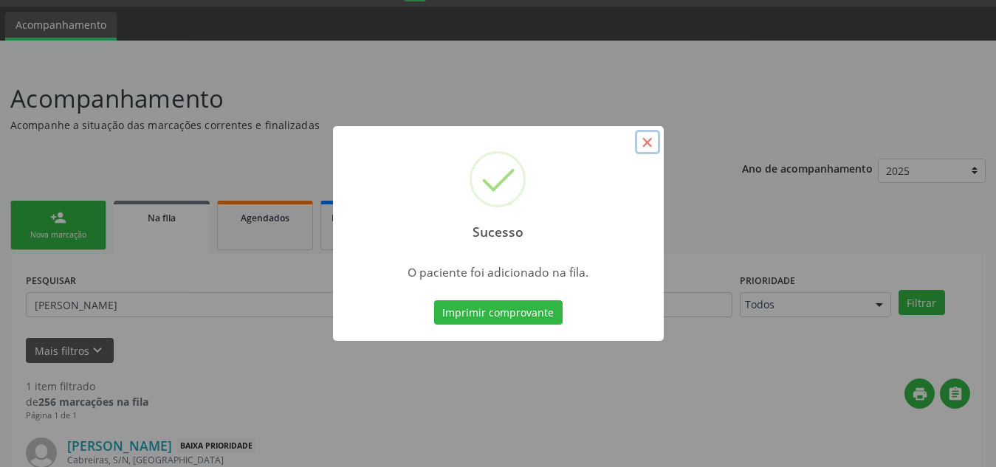
click at [647, 144] on button "×" at bounding box center [647, 142] width 25 height 25
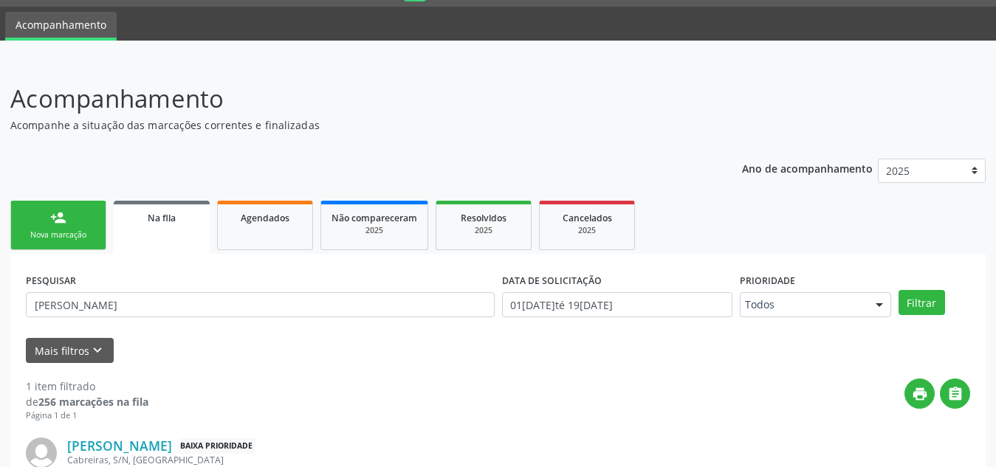
click at [46, 222] on link "person_add Nova marcação" at bounding box center [58, 225] width 96 height 49
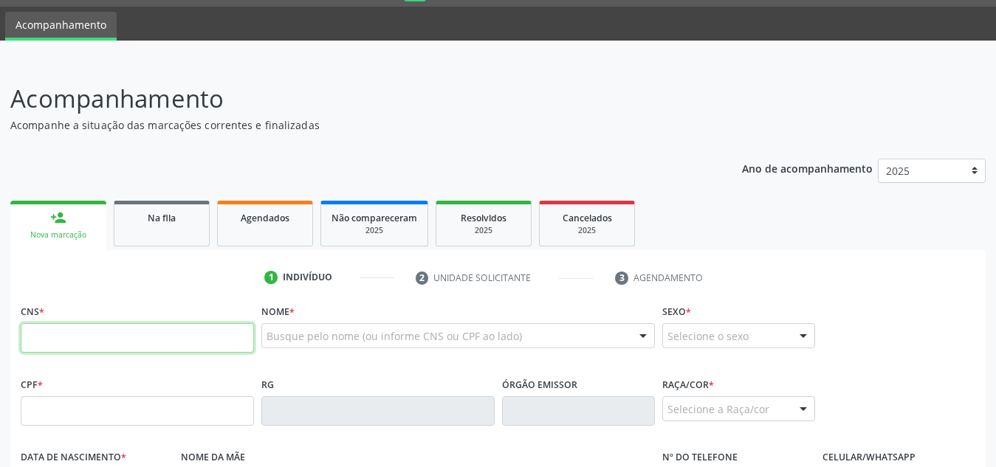
click at [95, 338] on input "text" at bounding box center [137, 338] width 233 height 30
paste input "704 8080 4310 9745"
type input "704 8080 4310 9745"
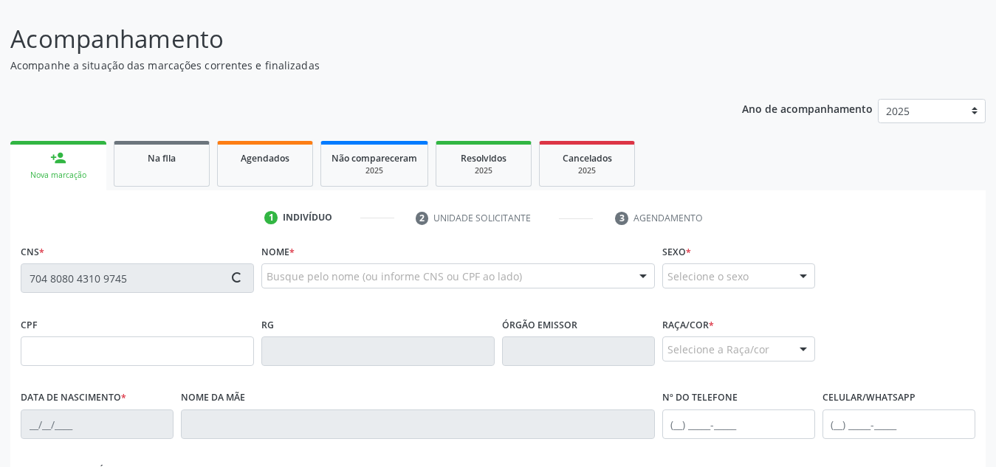
type input "152.461.874-89"
type input "20[DATE]"
type input "[PERSON_NAME]"
type input "[PHONE_NUMBER]"
type input "S/N"
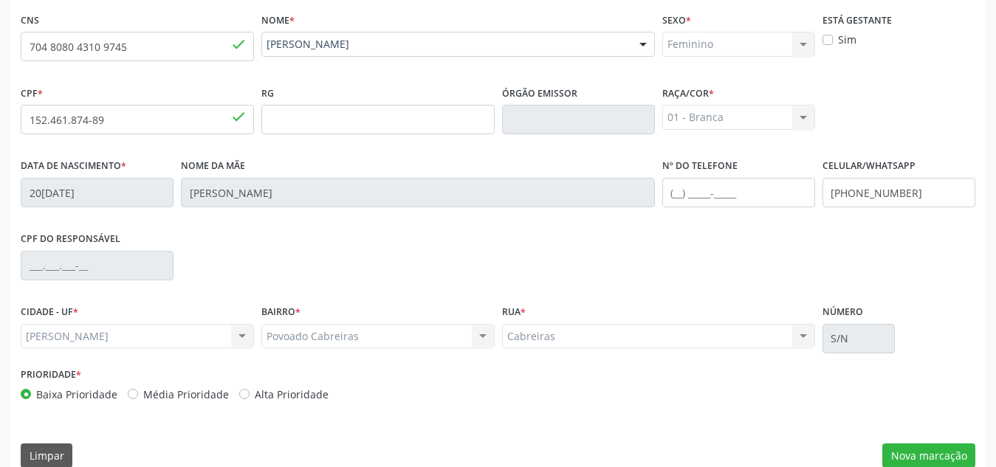
scroll to position [354, 0]
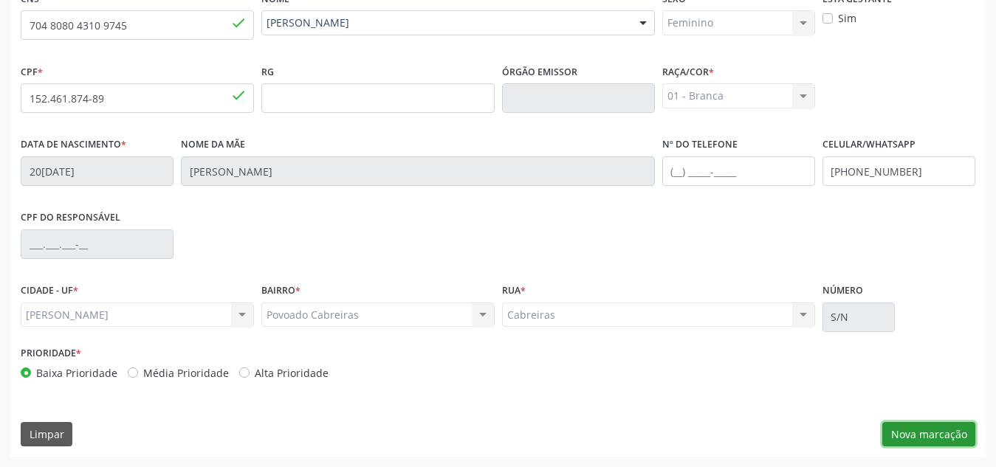
click at [939, 427] on button "Nova marcação" at bounding box center [929, 434] width 93 height 25
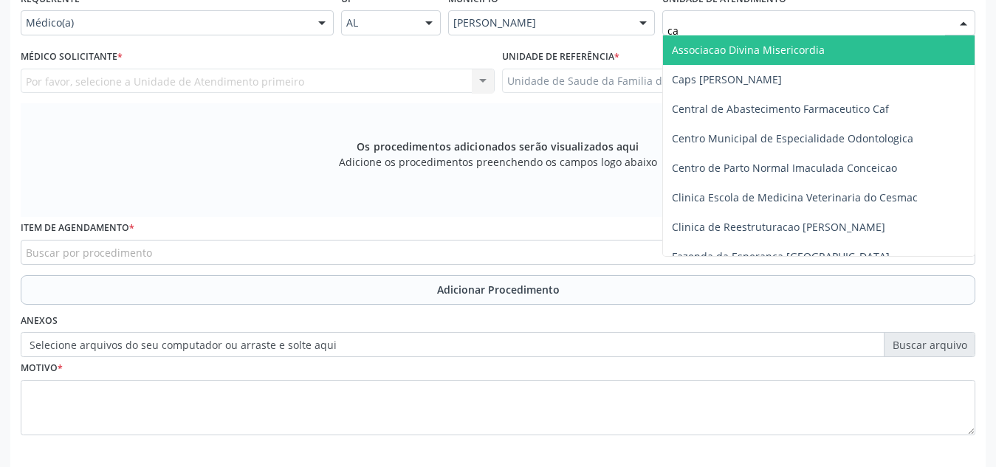
type input "cab"
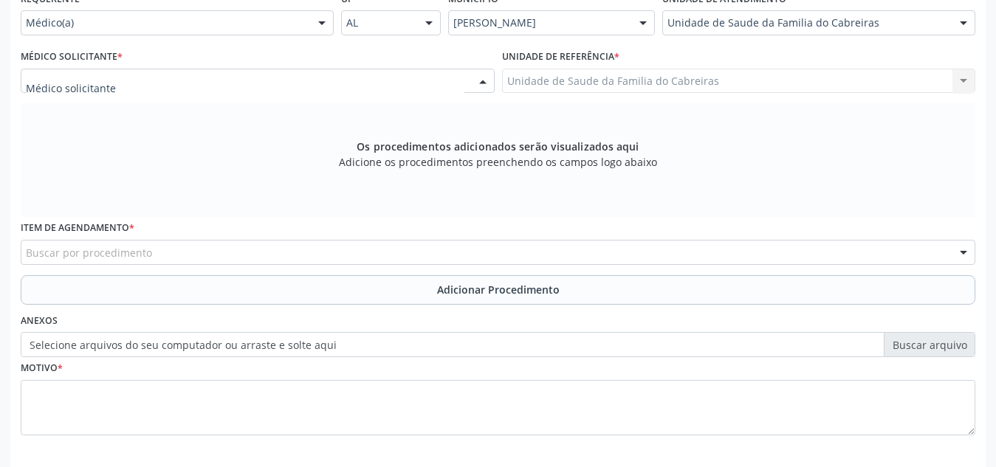
click at [373, 86] on div at bounding box center [258, 81] width 474 height 25
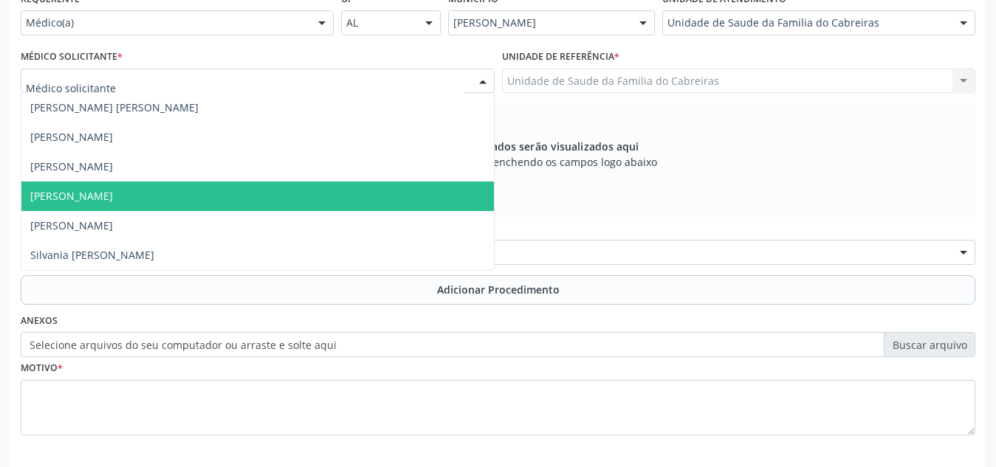
click at [286, 196] on span "[PERSON_NAME]" at bounding box center [257, 197] width 473 height 30
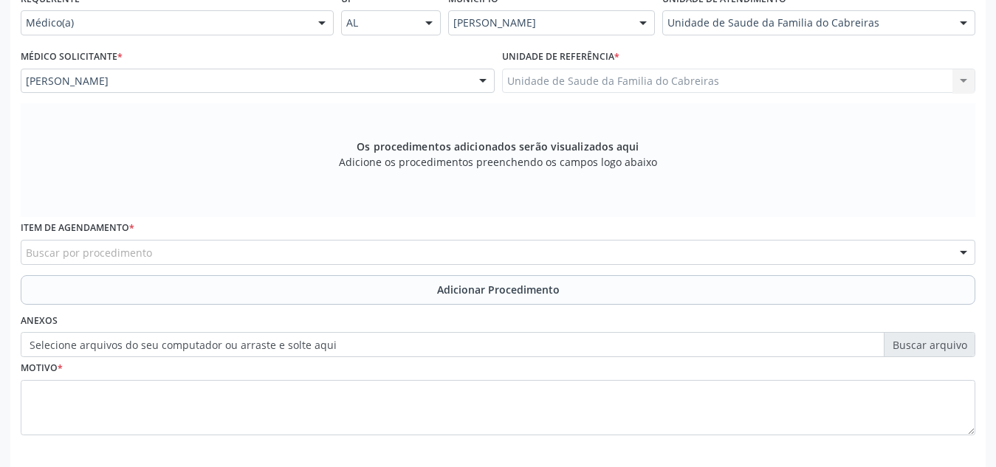
click at [230, 256] on div "Buscar por procedimento" at bounding box center [498, 252] width 955 height 25
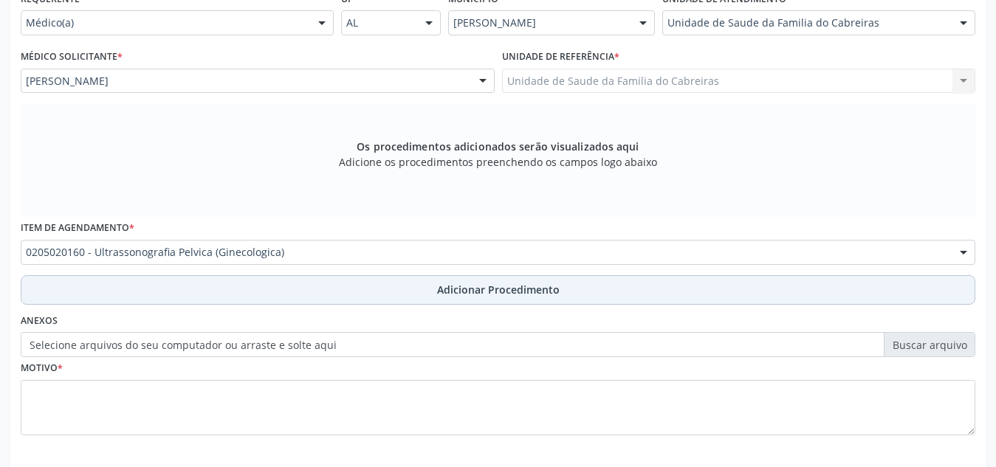
click at [230, 283] on button "Adicionar Procedimento" at bounding box center [498, 290] width 955 height 30
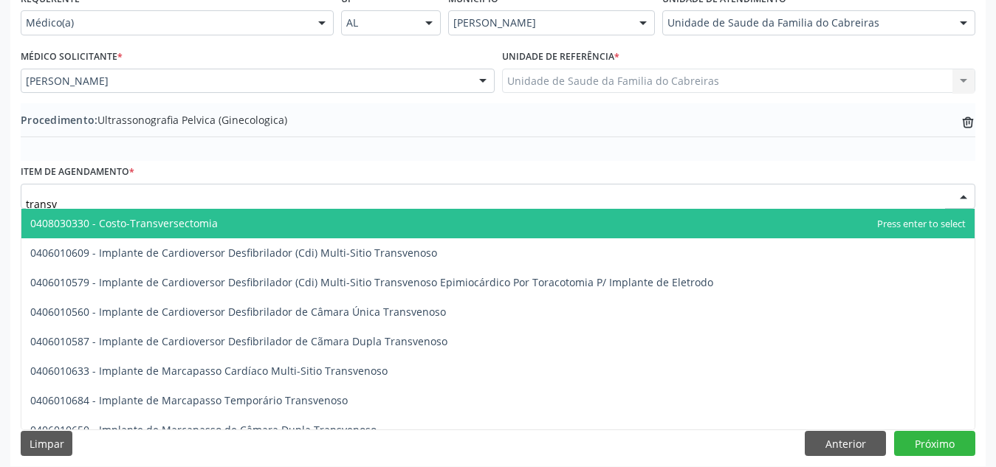
type input "transva"
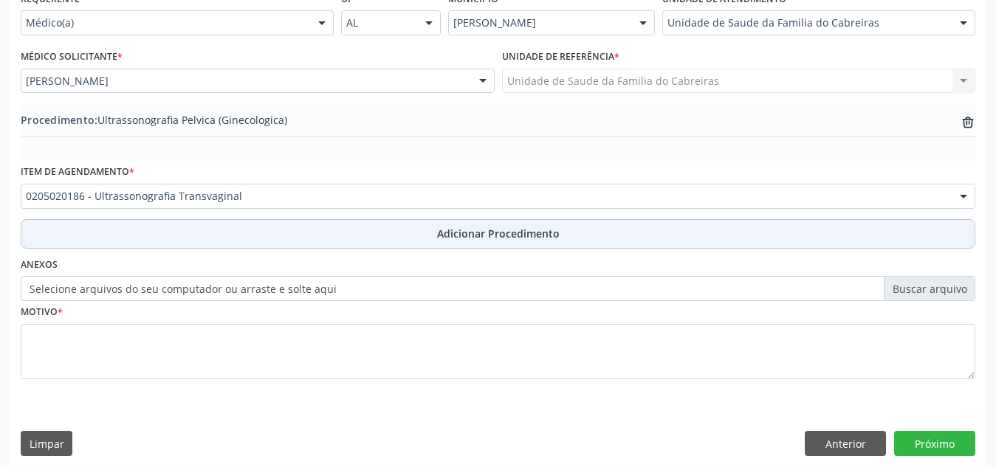
click at [295, 233] on button "Adicionar Procedimento" at bounding box center [498, 234] width 955 height 30
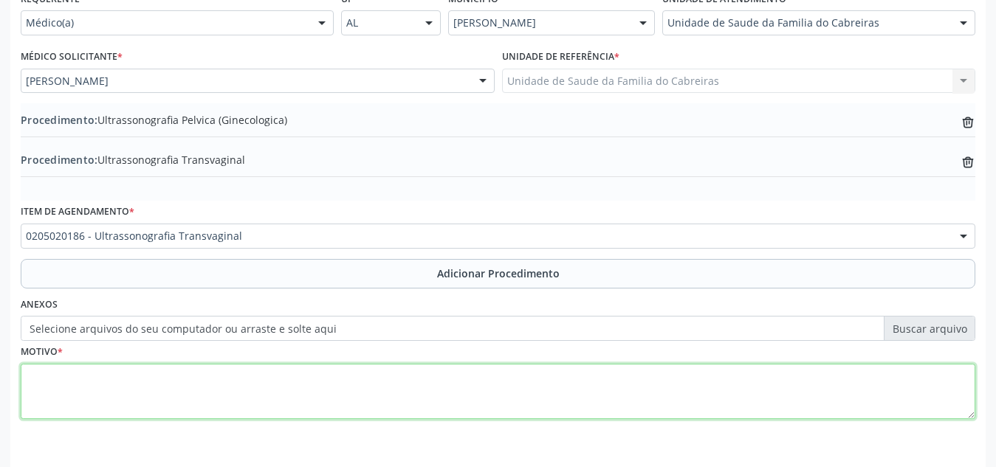
click at [177, 400] on textarea at bounding box center [498, 392] width 955 height 56
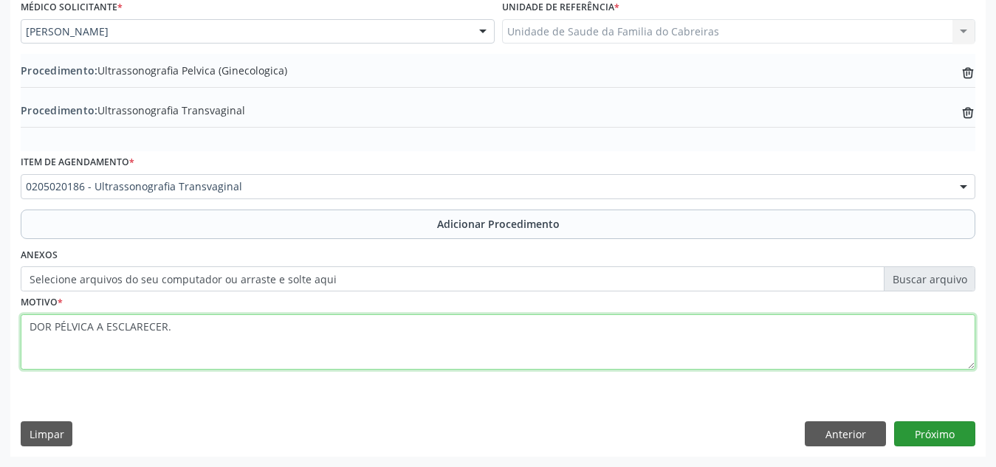
type textarea "DOR PÉLVICA A ESCLARECER."
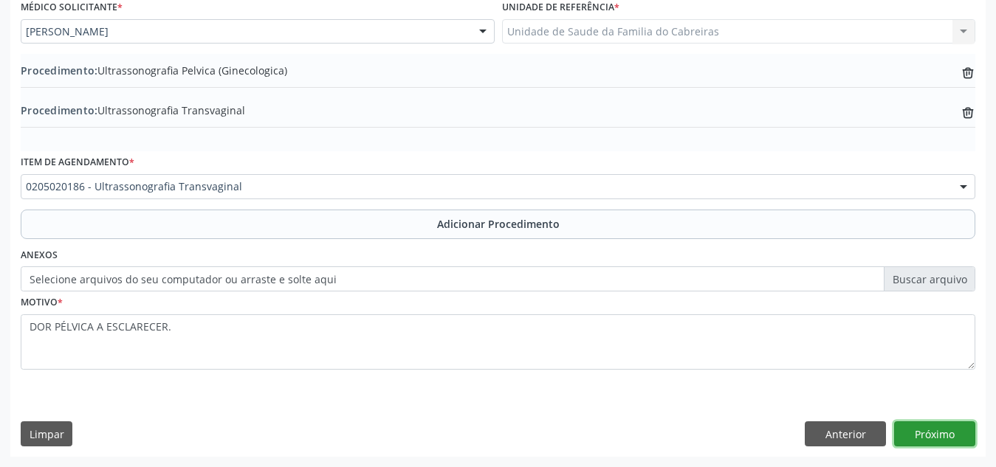
click at [942, 438] on button "Próximo" at bounding box center [934, 434] width 81 height 25
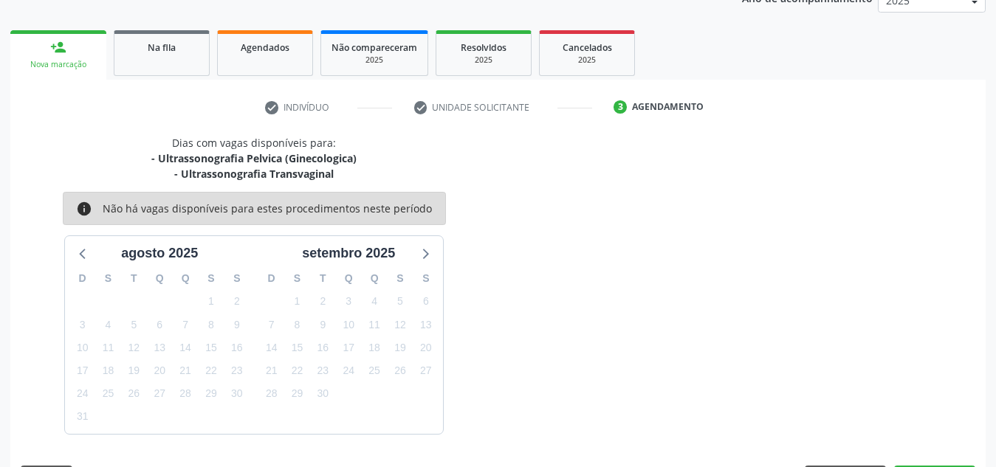
scroll to position [255, 0]
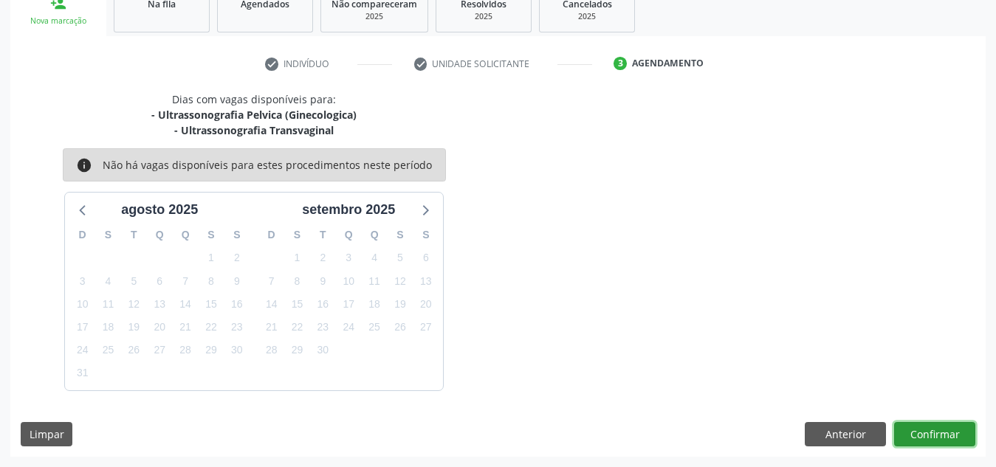
click at [942, 438] on button "Confirmar" at bounding box center [934, 434] width 81 height 25
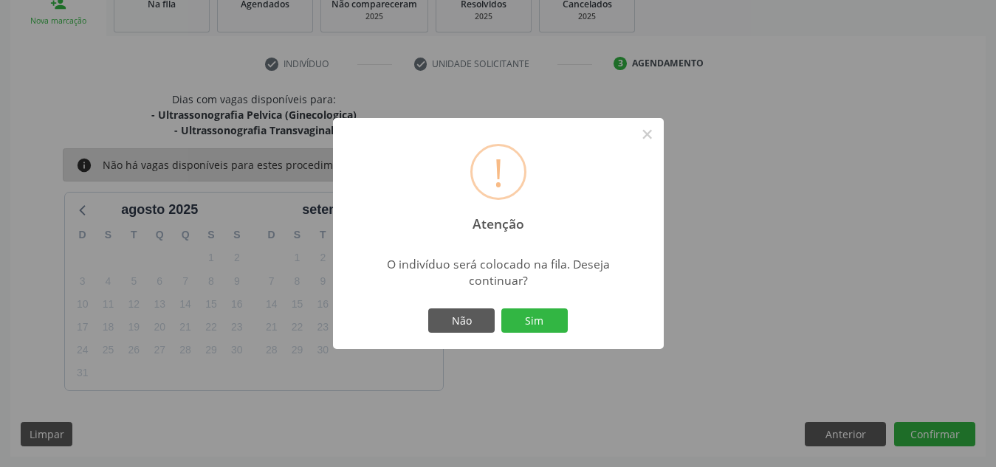
click at [501, 309] on button "Sim" at bounding box center [534, 321] width 66 height 25
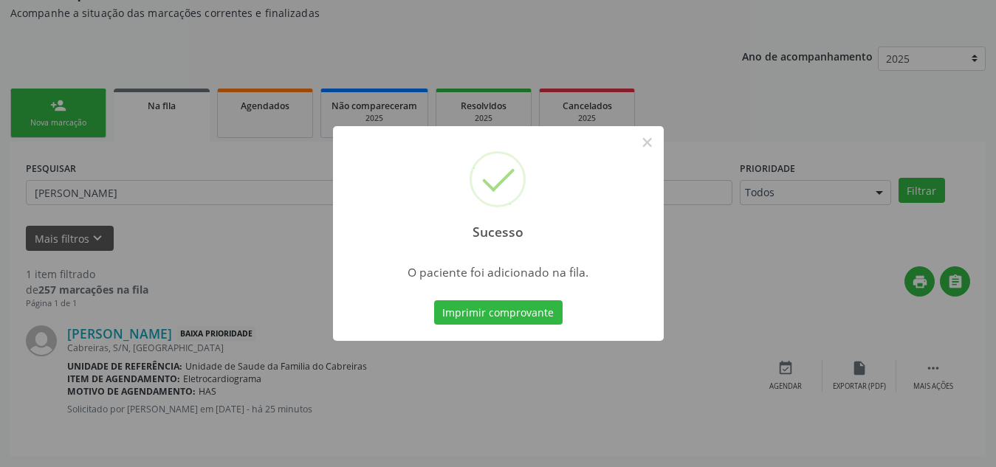
scroll to position [41, 0]
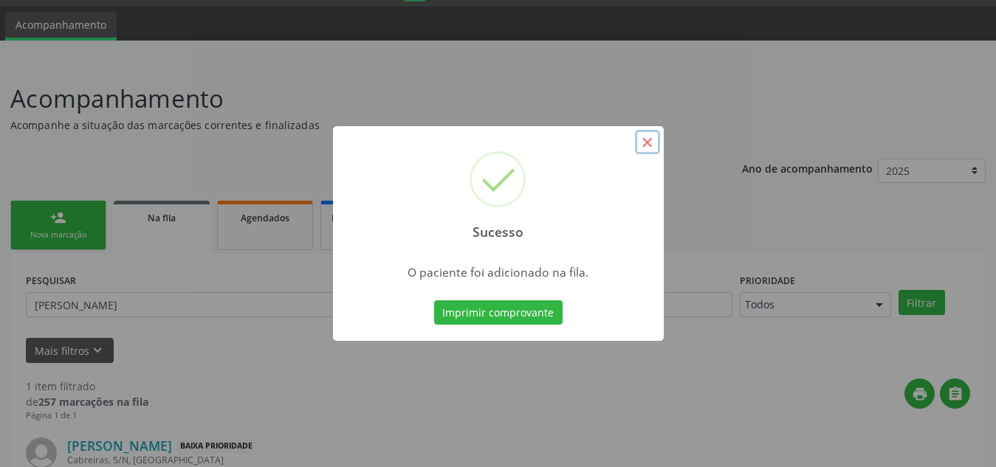
click at [645, 144] on button "×" at bounding box center [647, 142] width 25 height 25
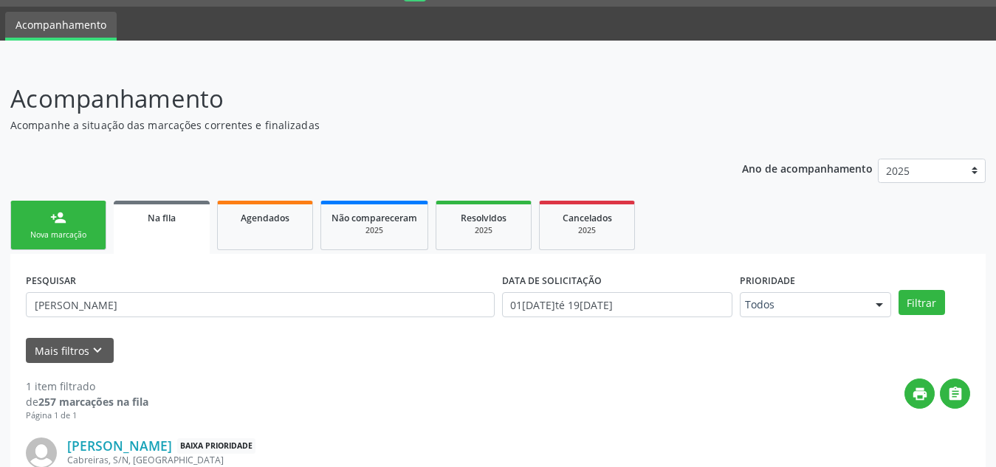
click at [69, 227] on link "person_add Nova marcação" at bounding box center [58, 225] width 96 height 49
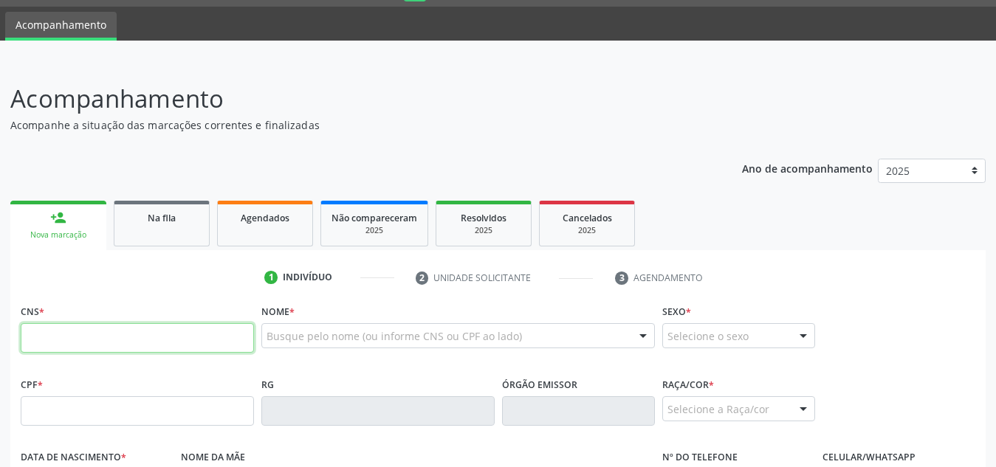
click at [44, 346] on input "text" at bounding box center [137, 338] width 233 height 30
type input "700 6054 1963 4669"
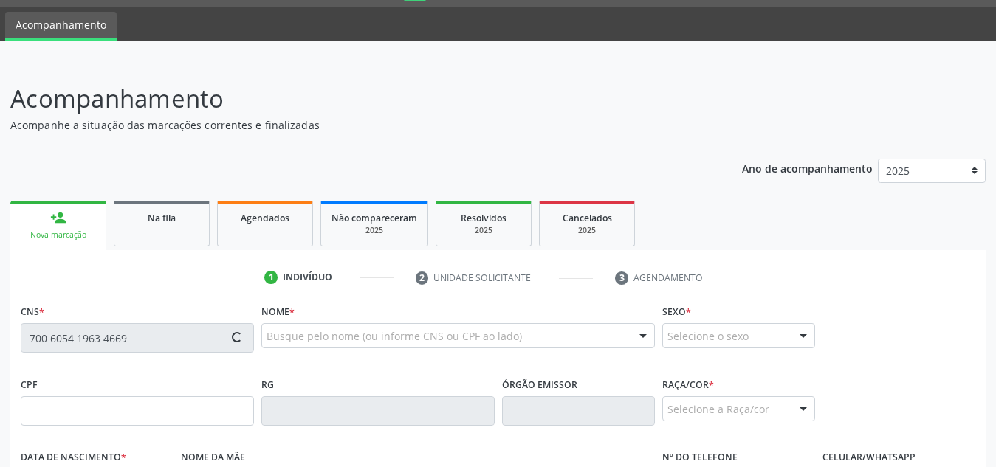
type input "136.545.474-60"
type input "16[DATE]"
type input "[DEMOGRAPHIC_DATA][PERSON_NAME]"
type input "[PHONE_NUMBER]"
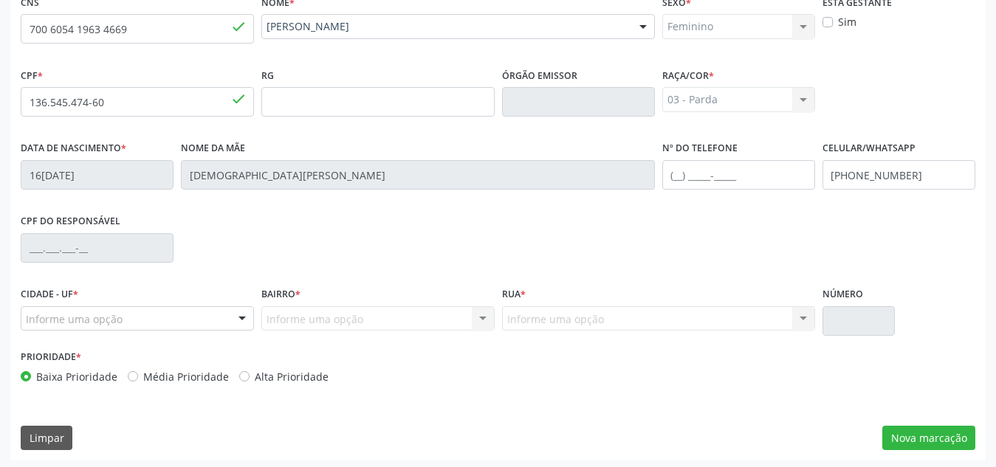
scroll to position [354, 0]
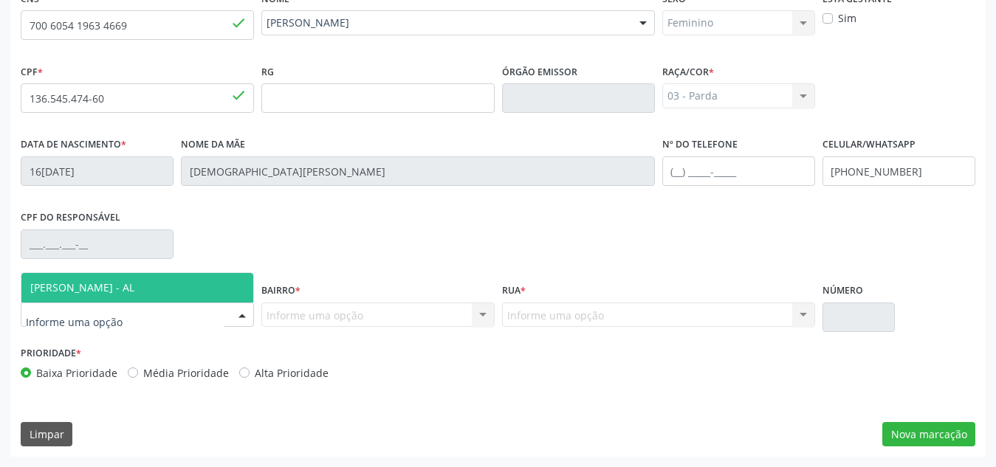
click at [130, 289] on span "[PERSON_NAME] - AL" at bounding box center [82, 288] width 104 height 14
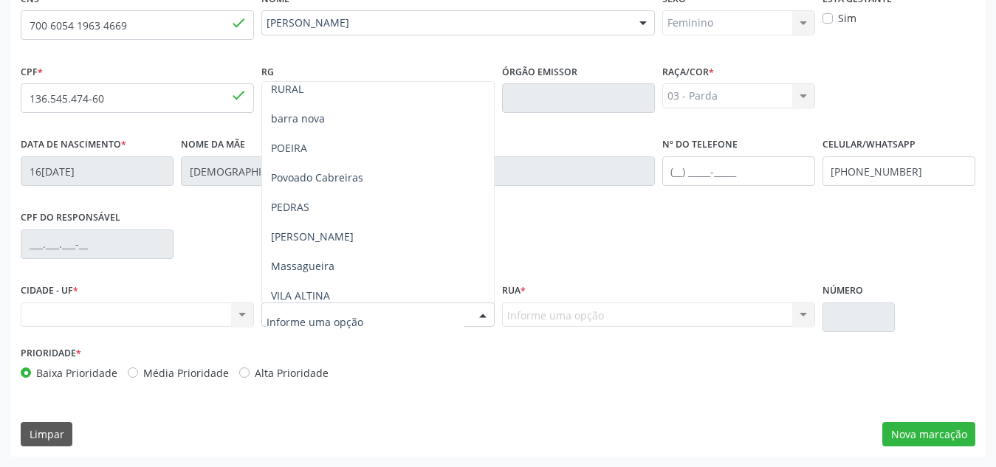
scroll to position [154, 0]
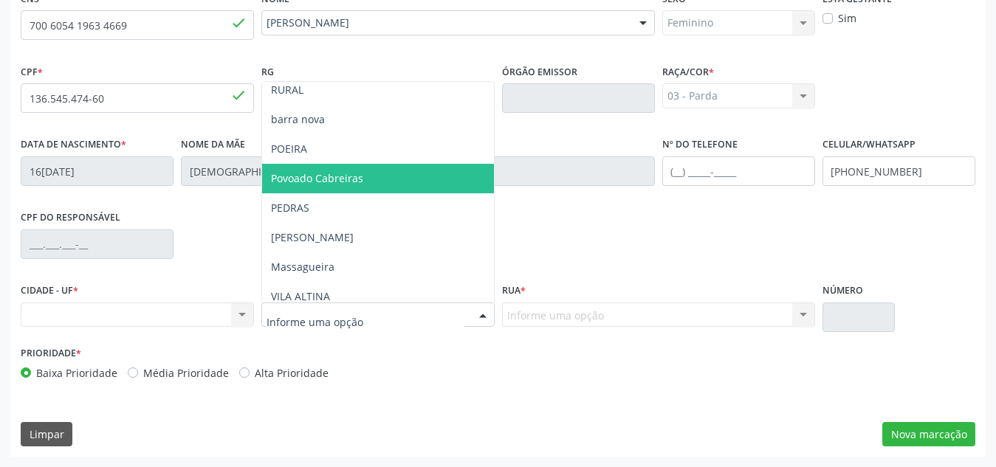
click at [354, 181] on span "Povoado Cabreiras" at bounding box center [317, 178] width 92 height 14
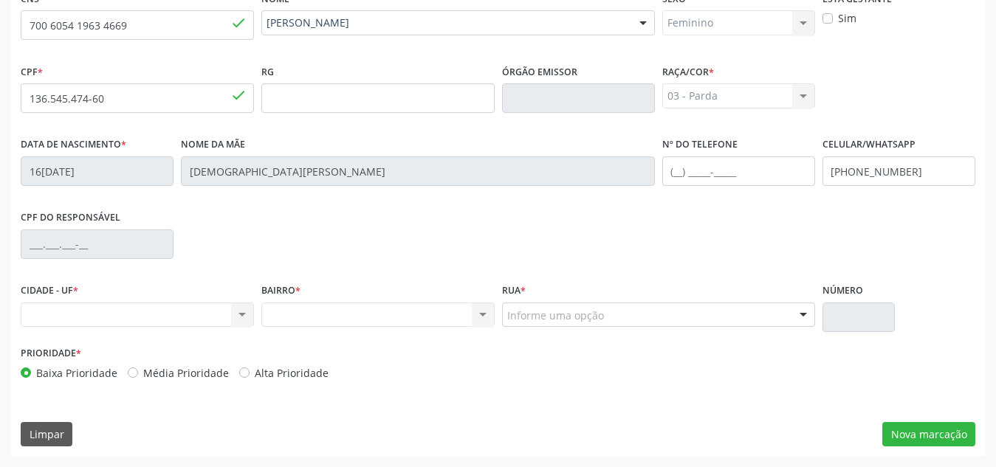
click at [562, 326] on div "Informe uma opção" at bounding box center [658, 315] width 313 height 25
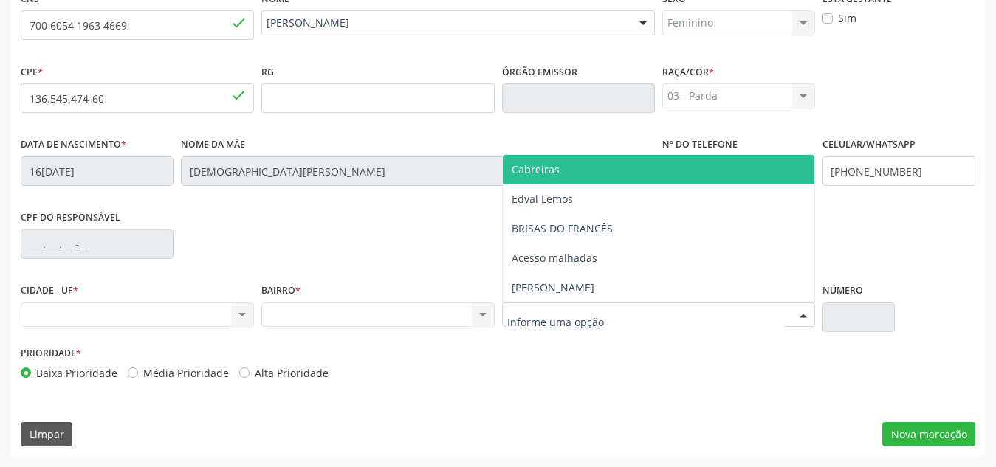
click at [578, 169] on span "Cabreiras" at bounding box center [659, 170] width 312 height 30
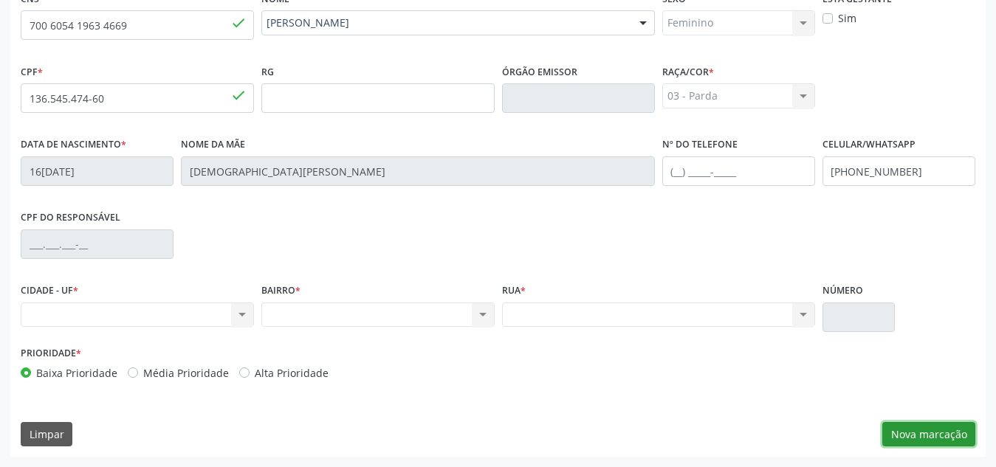
click at [912, 428] on button "Nova marcação" at bounding box center [929, 434] width 93 height 25
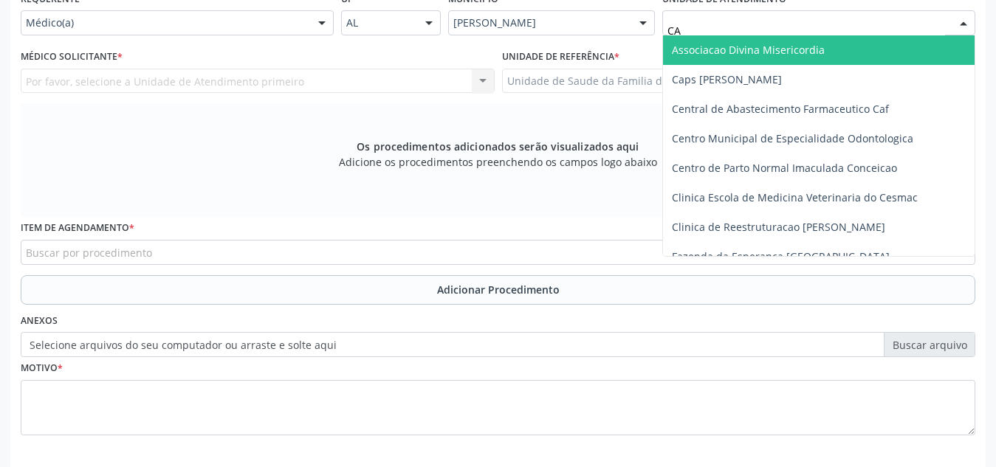
type input "CAB"
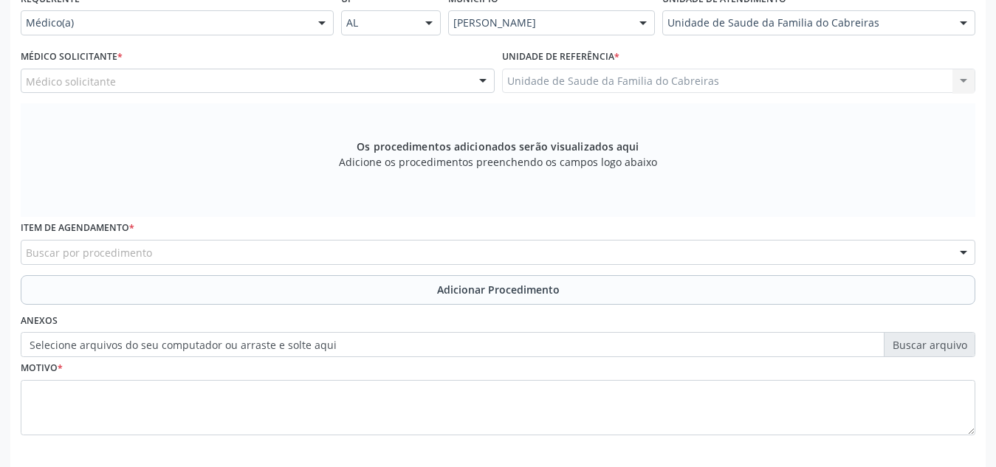
click at [415, 64] on div "Médico Solicitante * Médico solicitante [PERSON_NAME] [PERSON_NAME] [PERSON_NAM…" at bounding box center [258, 69] width 474 height 47
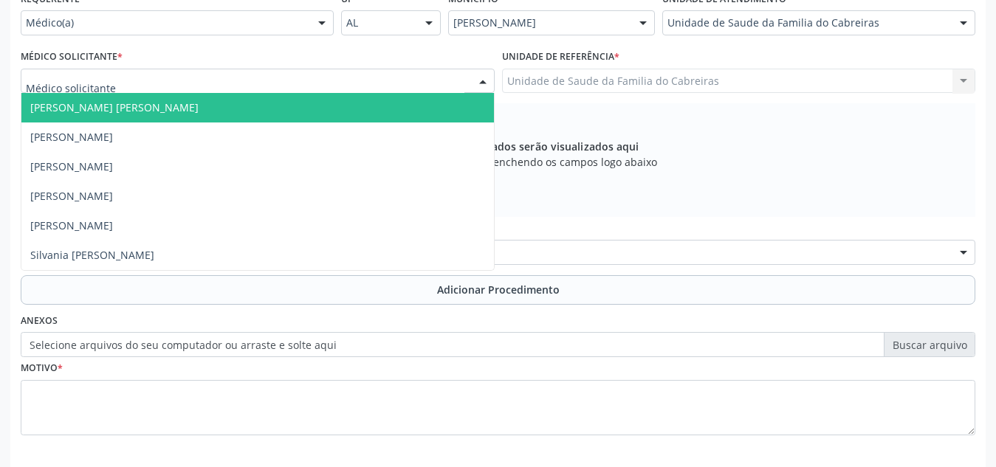
click at [417, 79] on div at bounding box center [258, 81] width 474 height 25
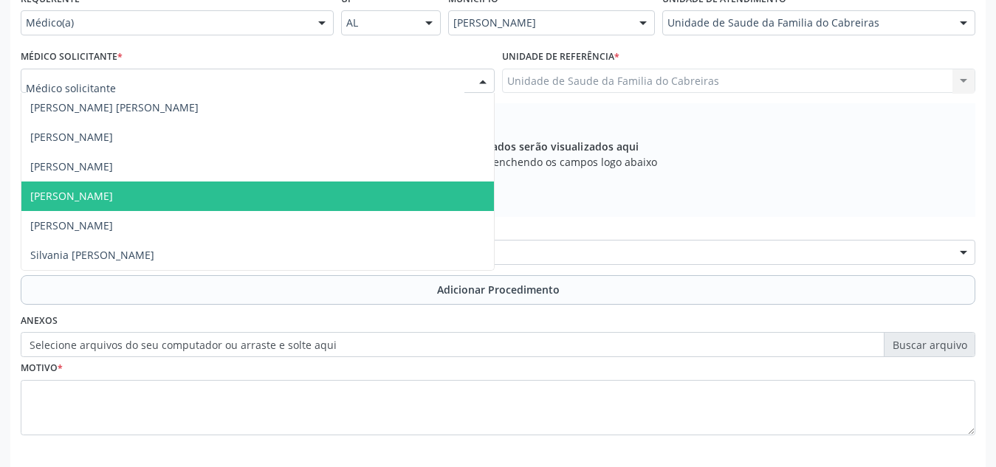
click at [310, 198] on span "[PERSON_NAME]" at bounding box center [257, 197] width 473 height 30
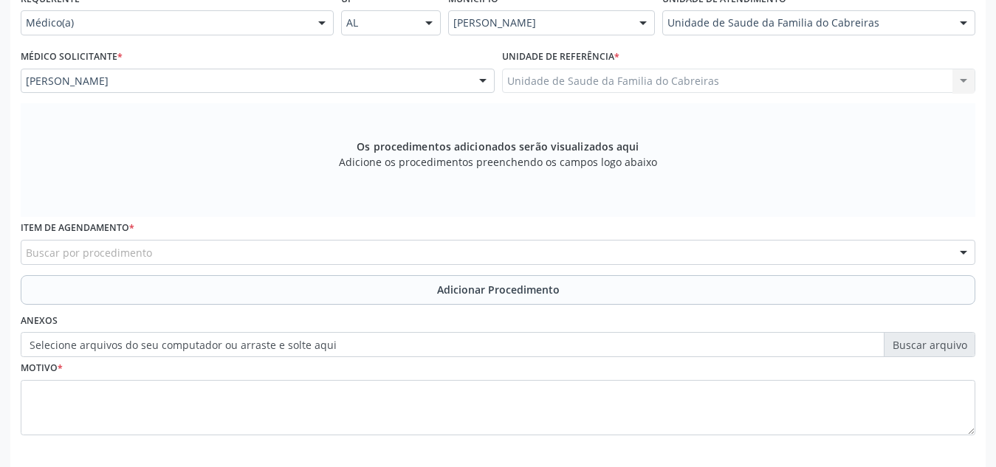
click at [291, 256] on div "Buscar por procedimento" at bounding box center [498, 252] width 955 height 25
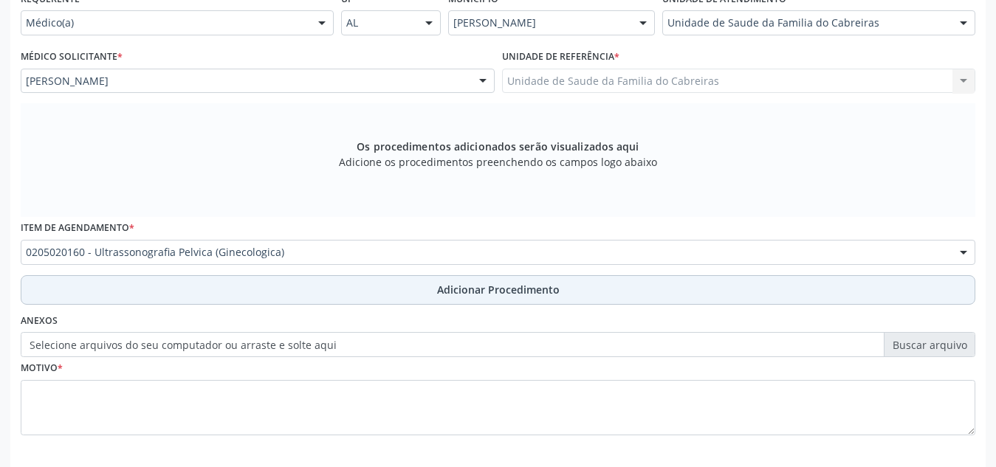
click at [309, 281] on button "Adicionar Procedimento" at bounding box center [498, 290] width 955 height 30
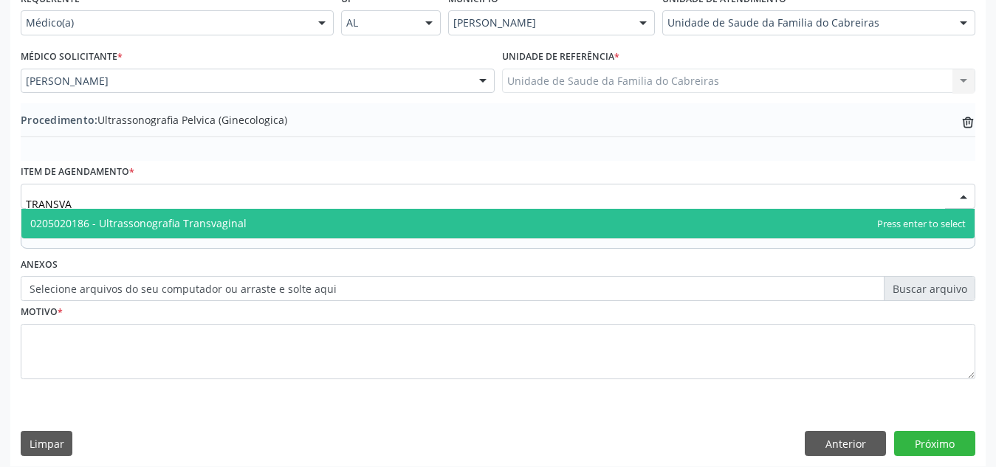
type input "TRANSVAG"
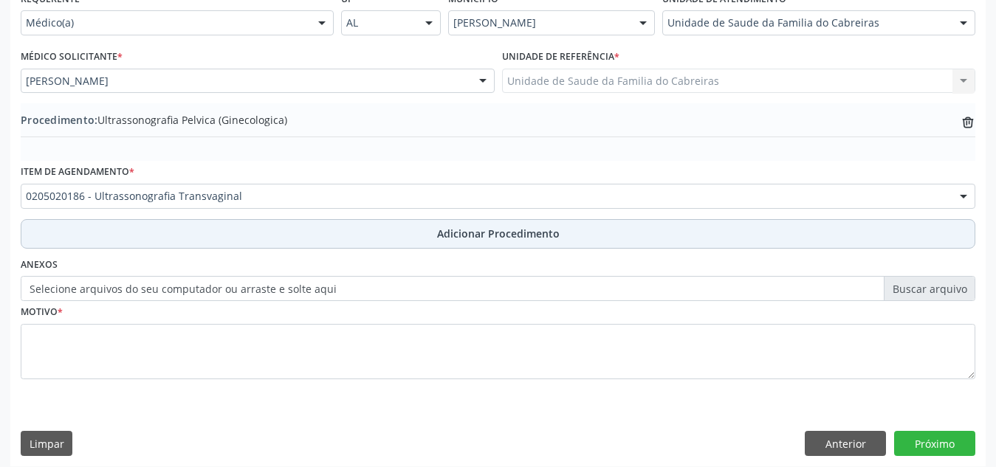
click at [348, 234] on button "Adicionar Procedimento" at bounding box center [498, 234] width 955 height 30
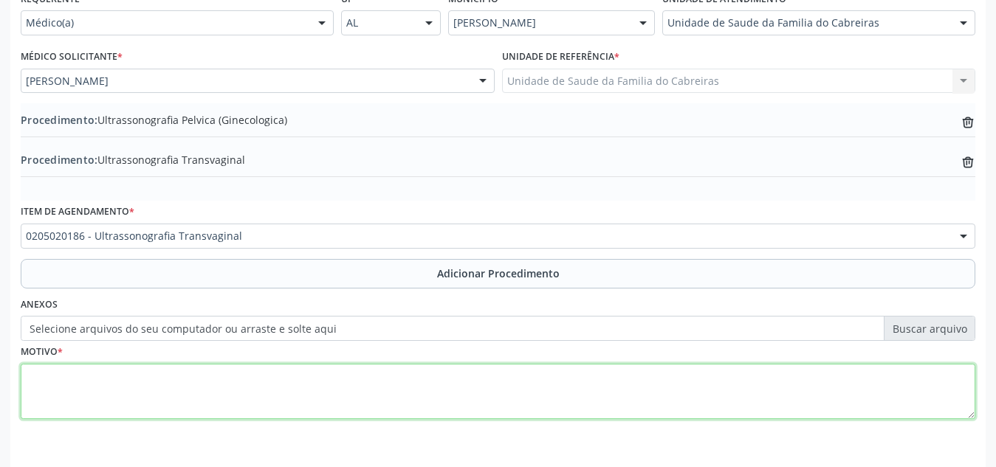
click at [261, 380] on textarea at bounding box center [498, 392] width 955 height 56
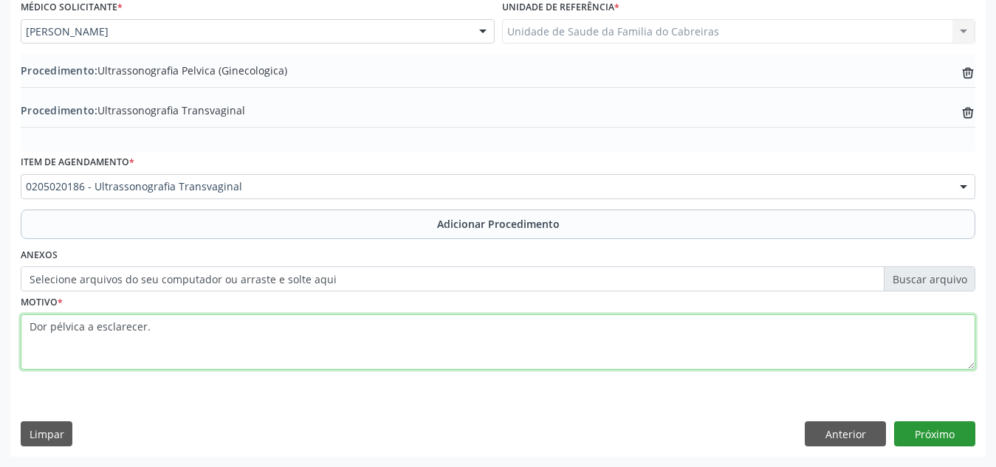
type textarea "Dor pélvica a esclarecer."
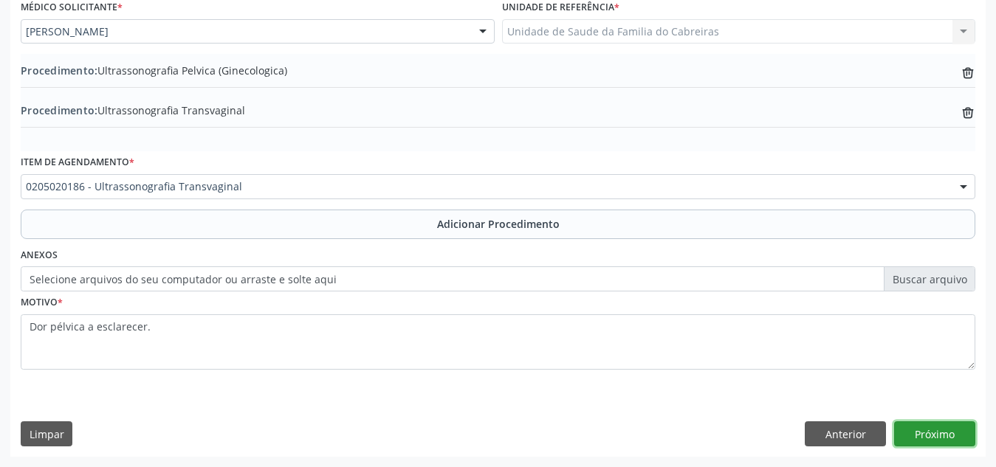
click at [939, 439] on button "Próximo" at bounding box center [934, 434] width 81 height 25
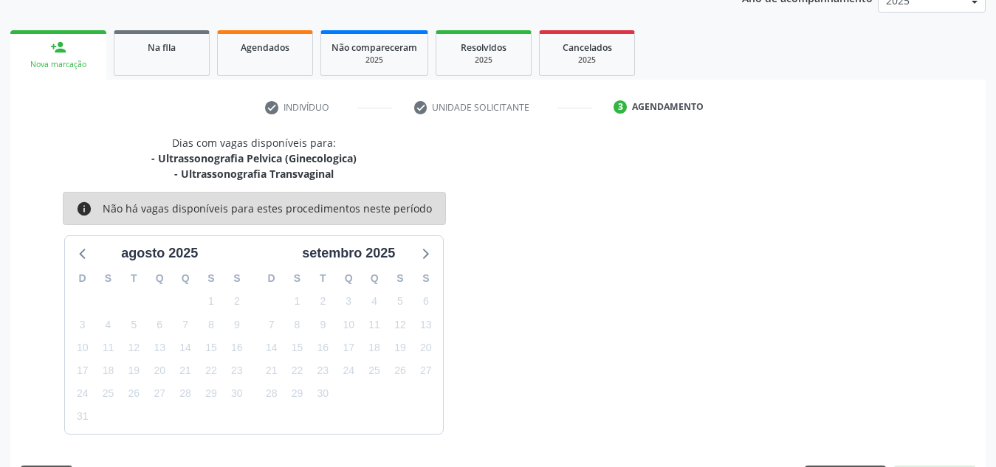
scroll to position [255, 0]
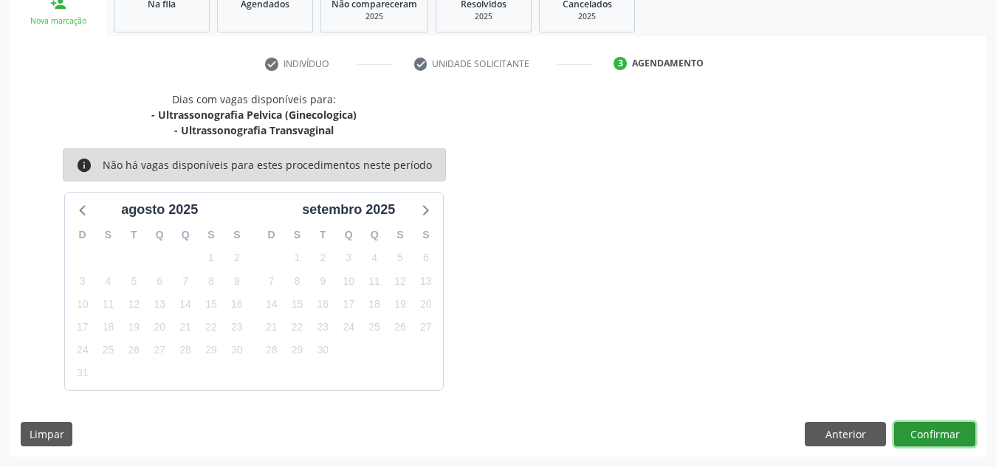
click at [939, 439] on button "Confirmar" at bounding box center [934, 434] width 81 height 25
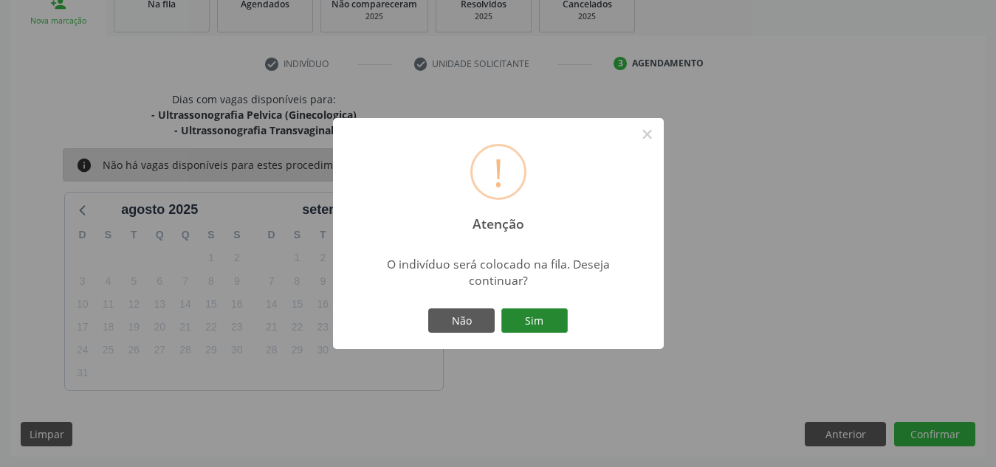
click at [543, 323] on button "Sim" at bounding box center [534, 321] width 66 height 25
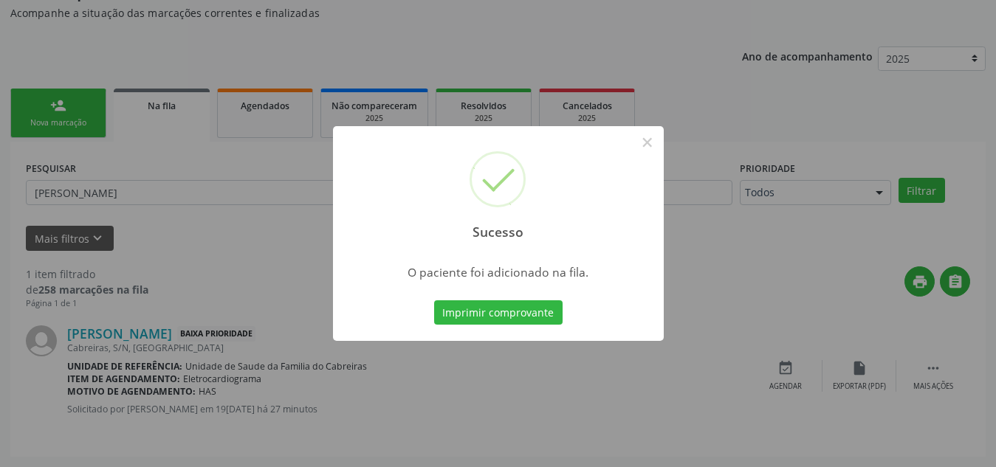
scroll to position [41, 0]
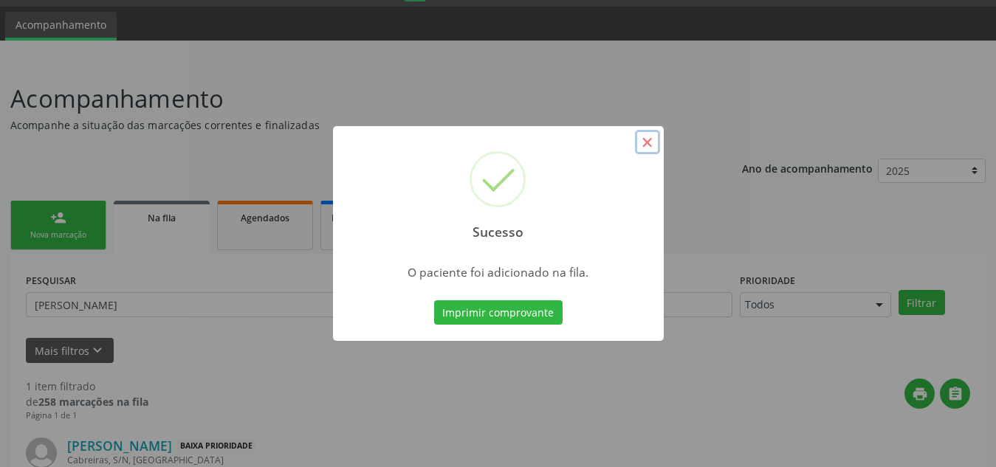
click at [651, 136] on button "×" at bounding box center [647, 142] width 25 height 25
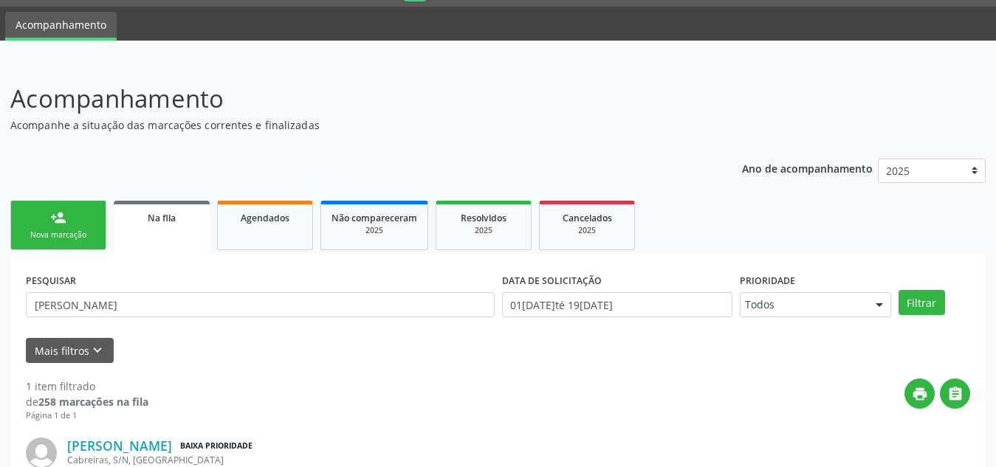
click at [55, 210] on div "person_add" at bounding box center [58, 218] width 16 height 16
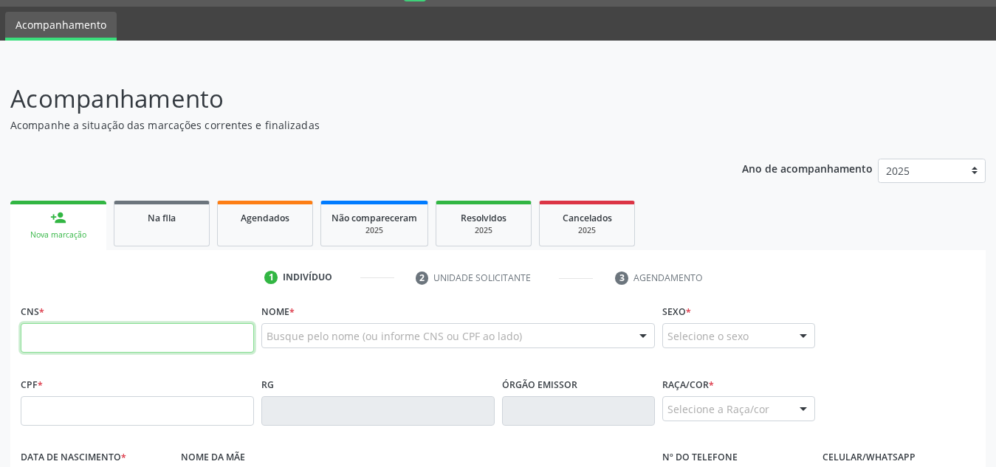
click at [66, 334] on input "text" at bounding box center [137, 338] width 233 height 30
type input "706 7085 6510 0518"
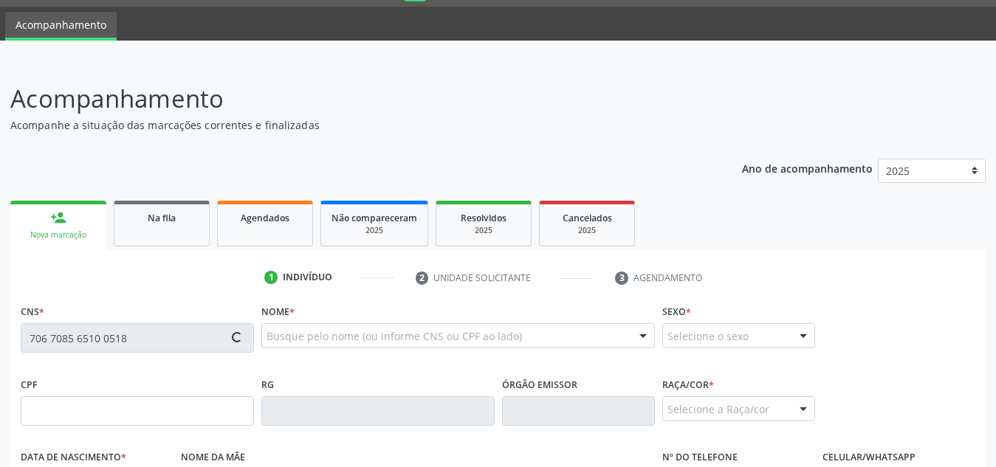
type input "[DATE]"
type input "Benedita Lima Dantas"
type input "[PHONE_NUMBER]"
type input "S/N"
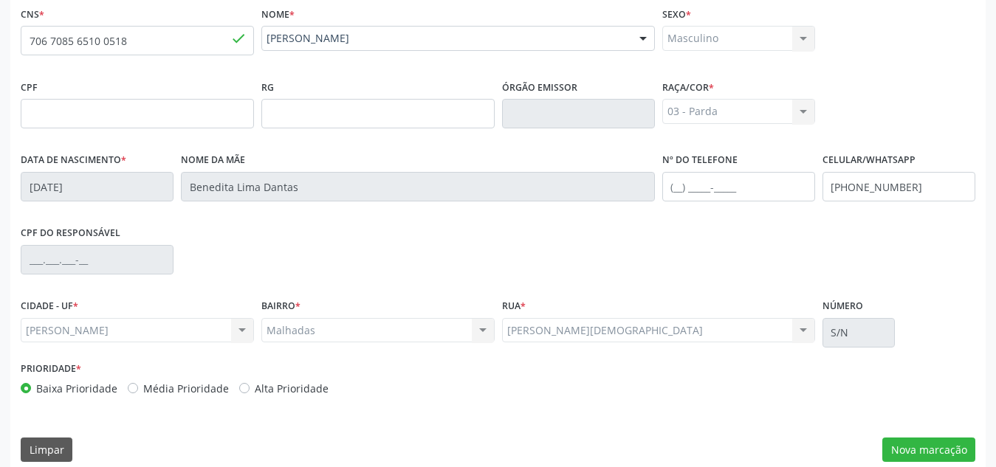
scroll to position [354, 0]
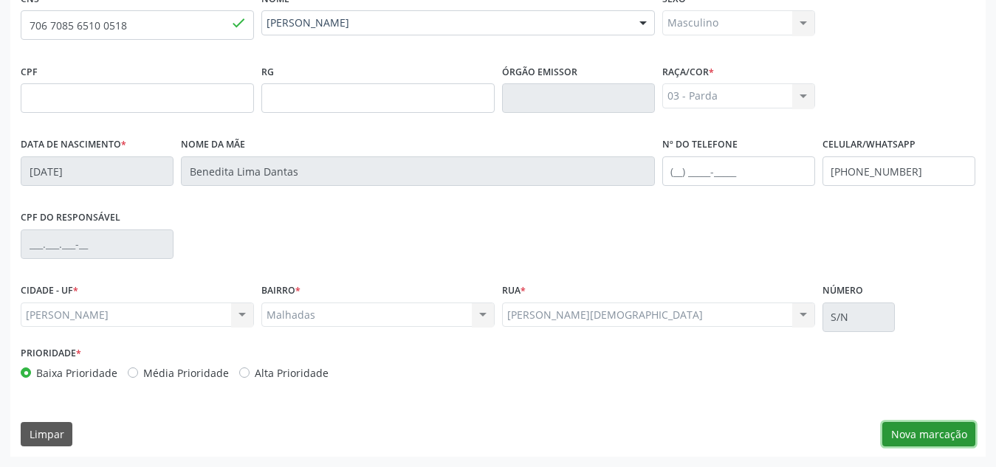
click at [926, 434] on button "Nova marcação" at bounding box center [929, 434] width 93 height 25
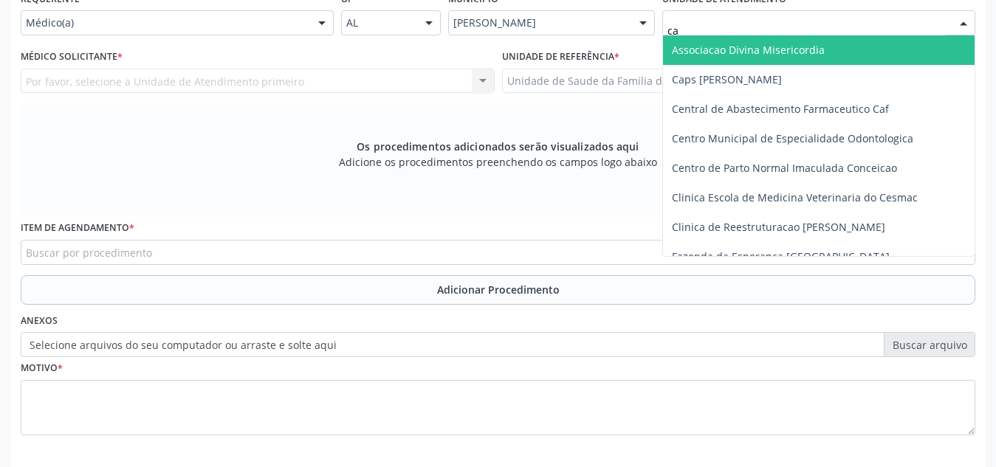
type input "cab"
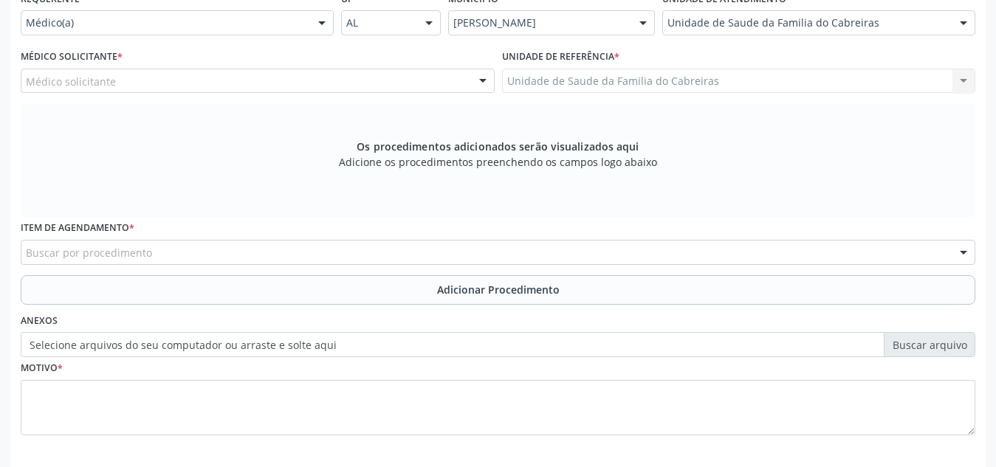
click at [375, 72] on div "Médico solicitante" at bounding box center [258, 81] width 474 height 25
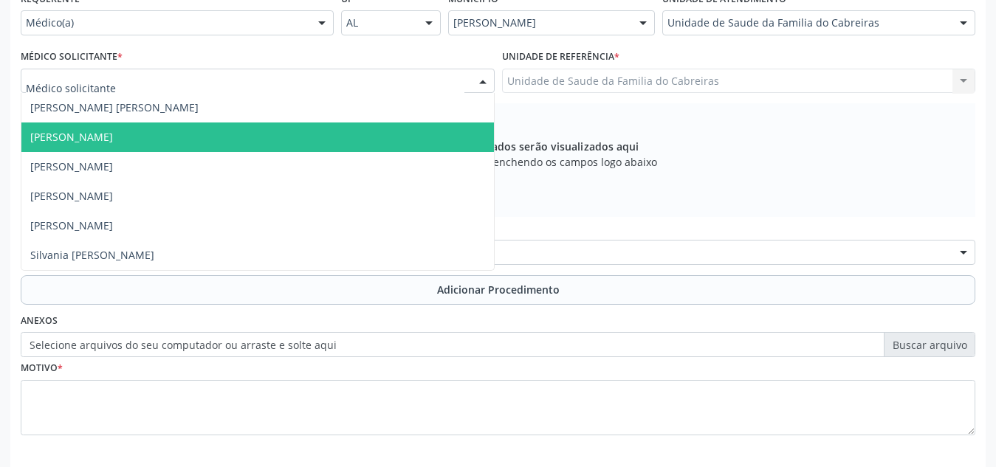
click at [369, 131] on span "[PERSON_NAME]" at bounding box center [257, 138] width 473 height 30
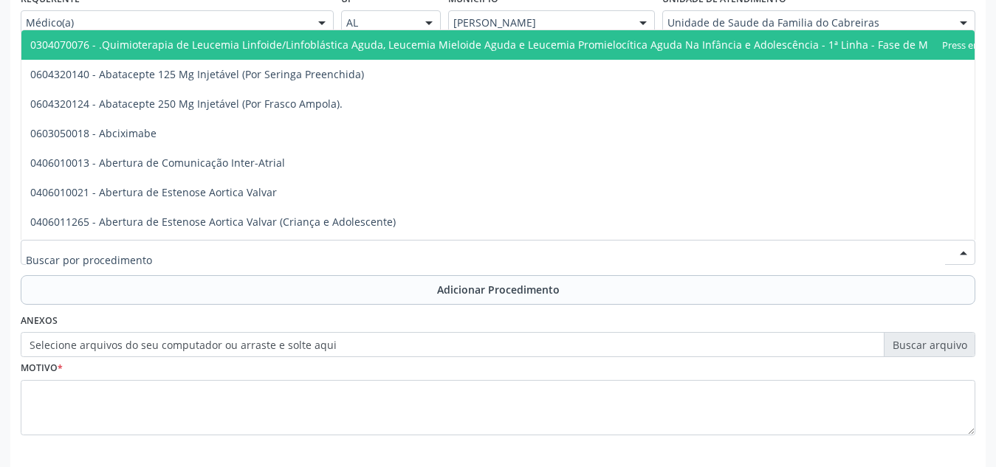
click at [282, 256] on div at bounding box center [498, 252] width 955 height 25
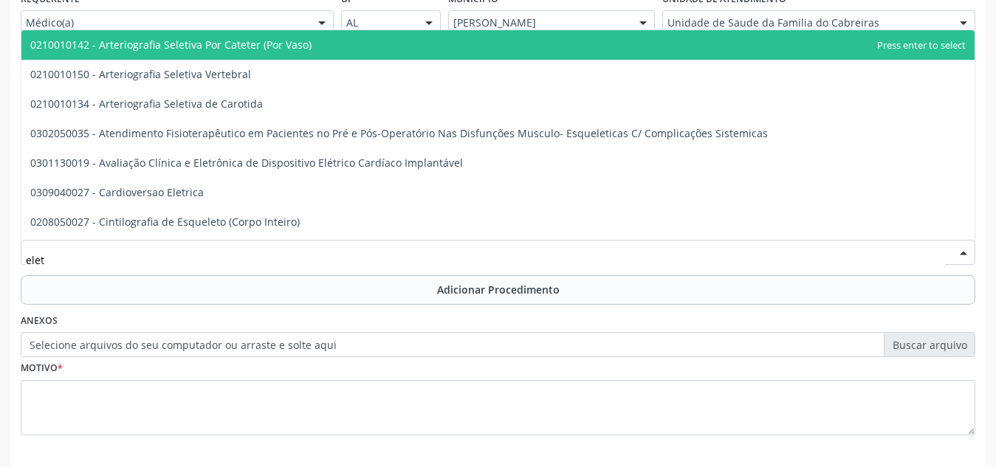
type input "eletr"
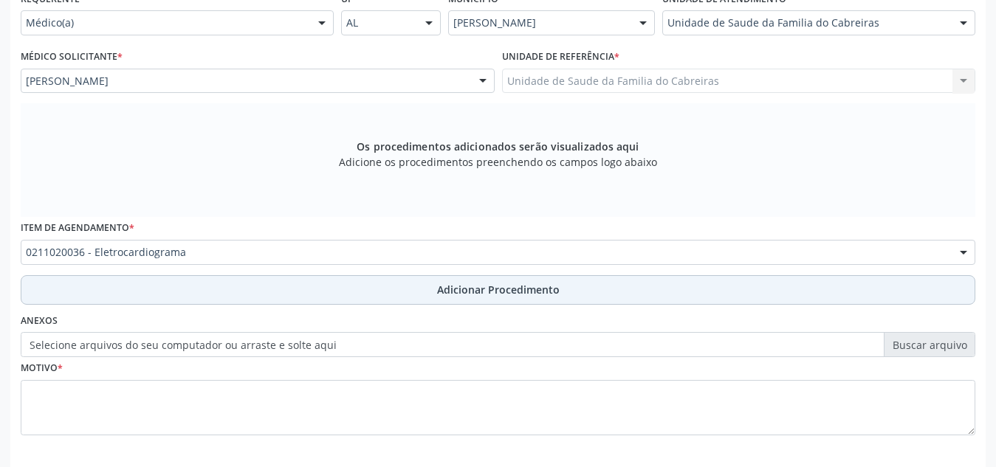
click at [282, 284] on button "Adicionar Procedimento" at bounding box center [498, 290] width 955 height 30
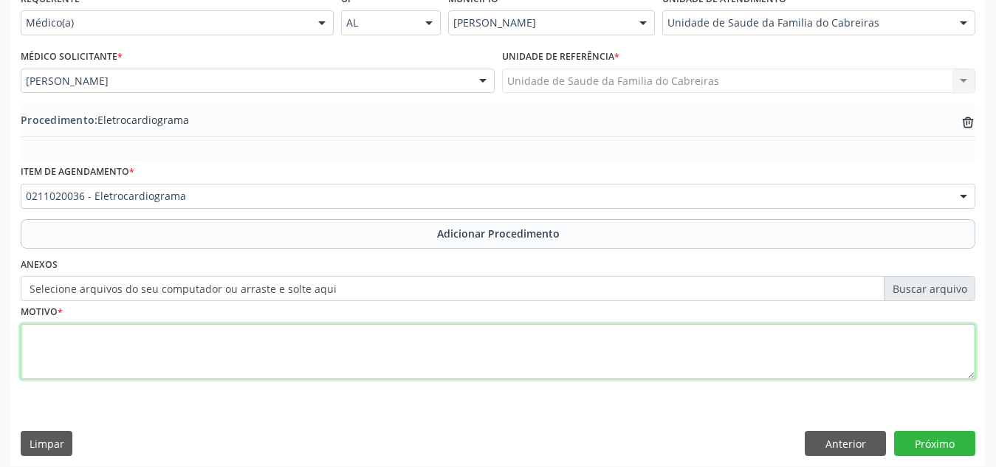
click at [227, 366] on textarea at bounding box center [498, 352] width 955 height 56
type textarea "has"
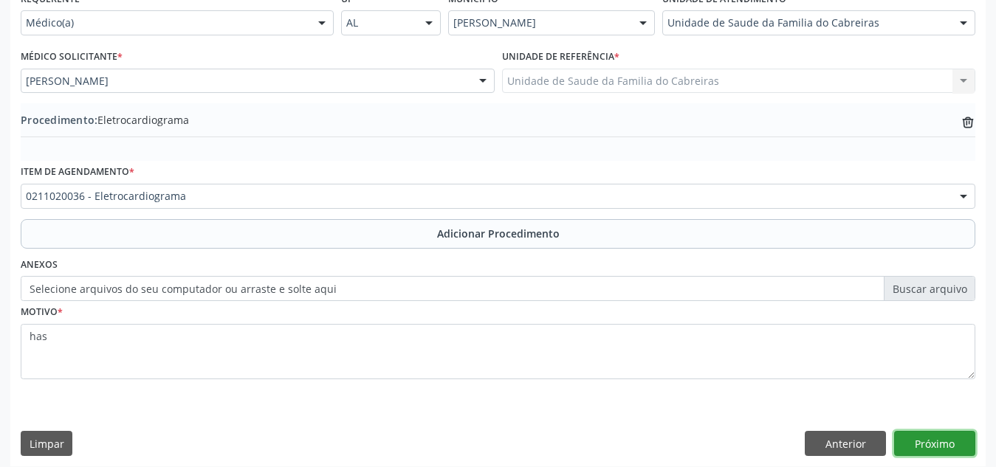
click at [950, 443] on button "Próximo" at bounding box center [934, 443] width 81 height 25
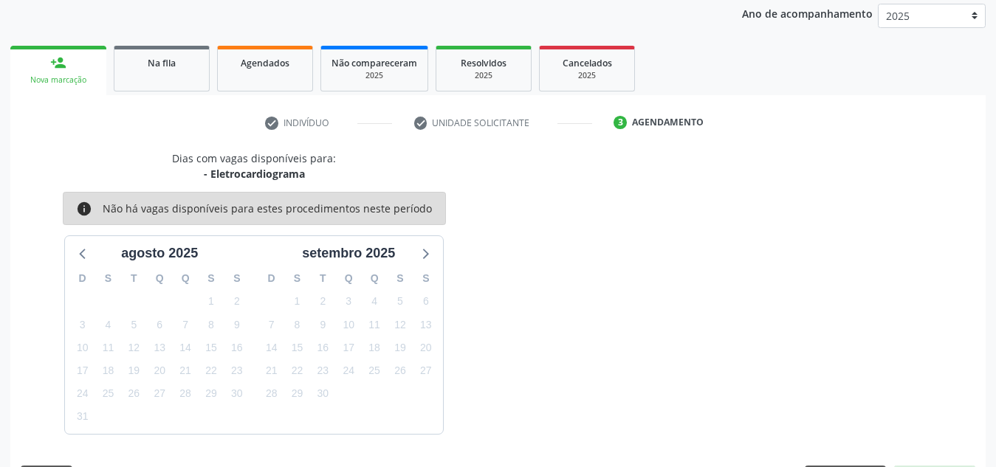
scroll to position [239, 0]
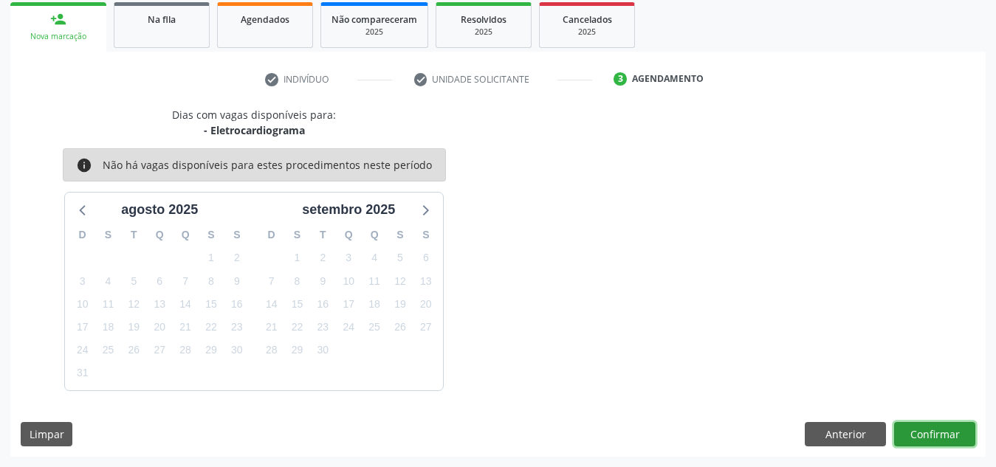
click at [948, 437] on button "Confirmar" at bounding box center [934, 434] width 81 height 25
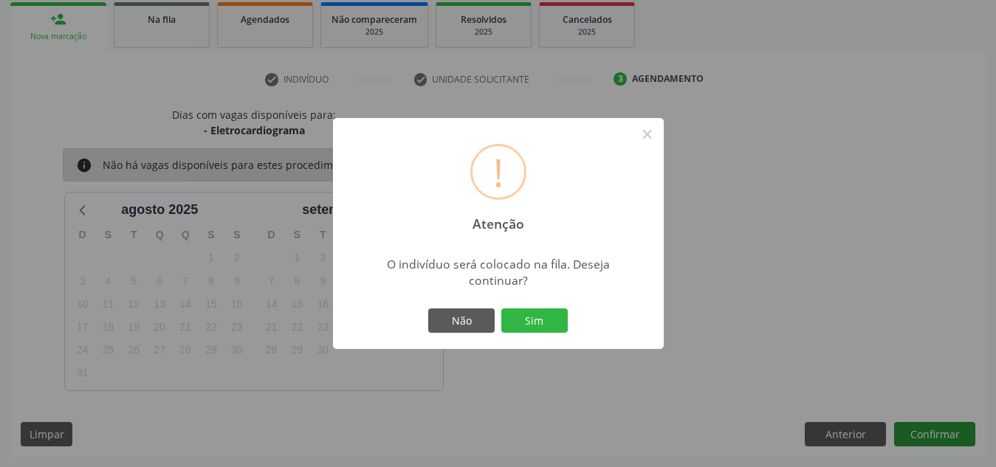
click at [501, 309] on button "Sim" at bounding box center [534, 321] width 66 height 25
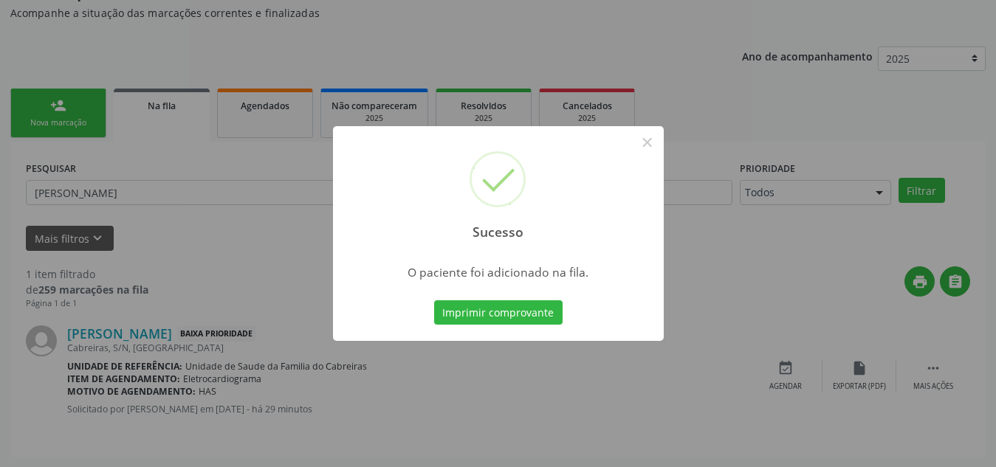
scroll to position [41, 0]
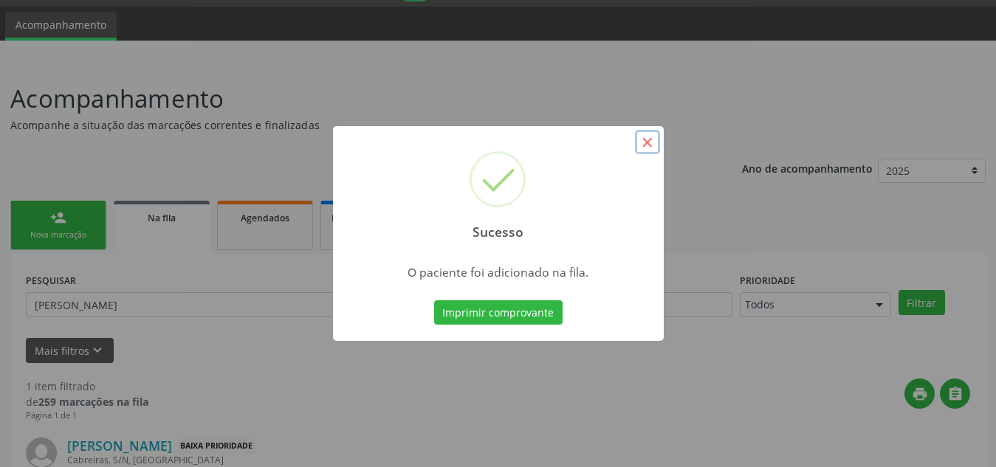
click at [647, 137] on button "×" at bounding box center [647, 142] width 25 height 25
